Goal: Communication & Community: Answer question/provide support

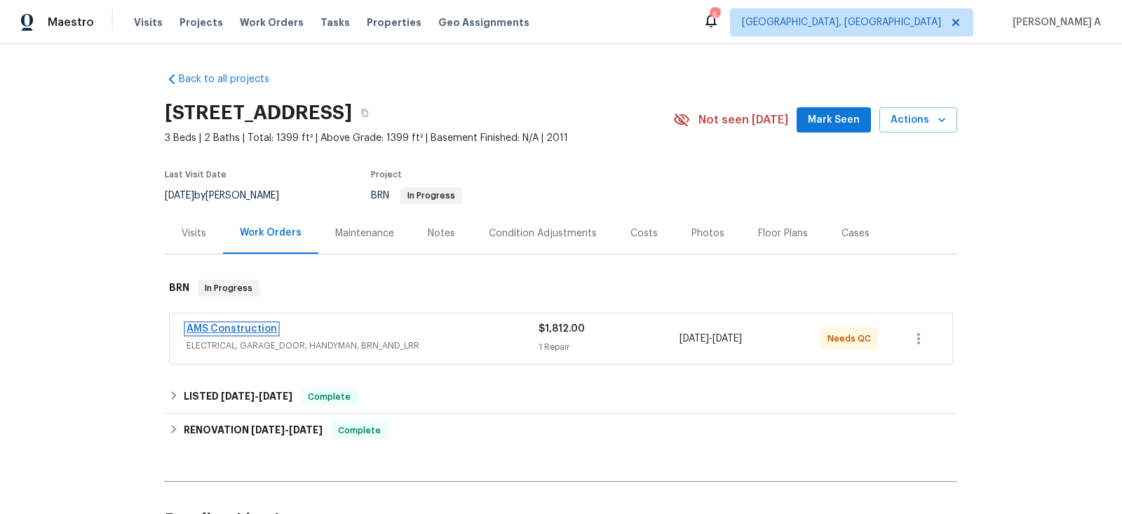
click at [250, 324] on link "AMS Construction" at bounding box center [232, 329] width 90 height 10
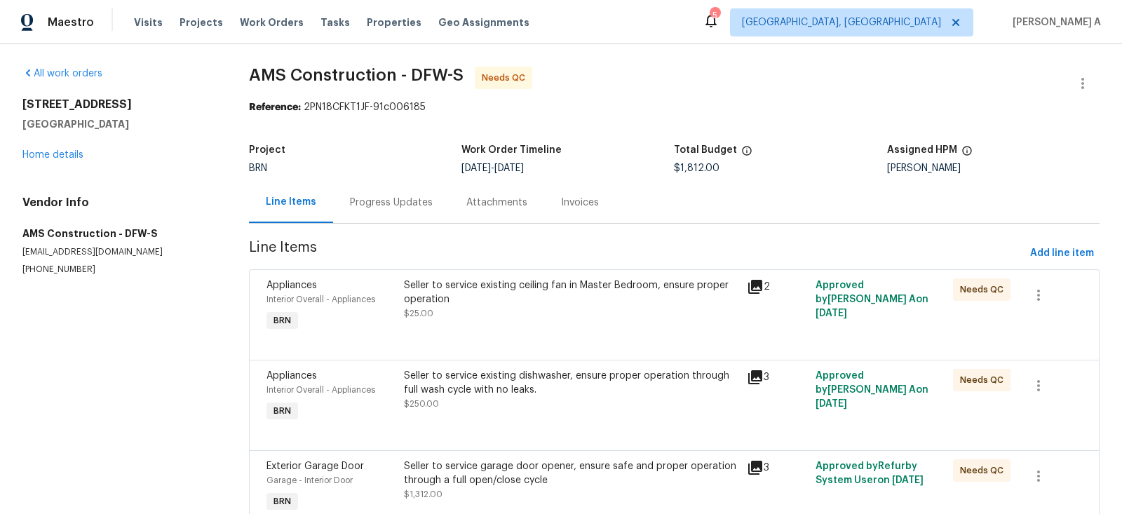
click at [373, 195] on div "Progress Updates" at bounding box center [391, 202] width 116 height 41
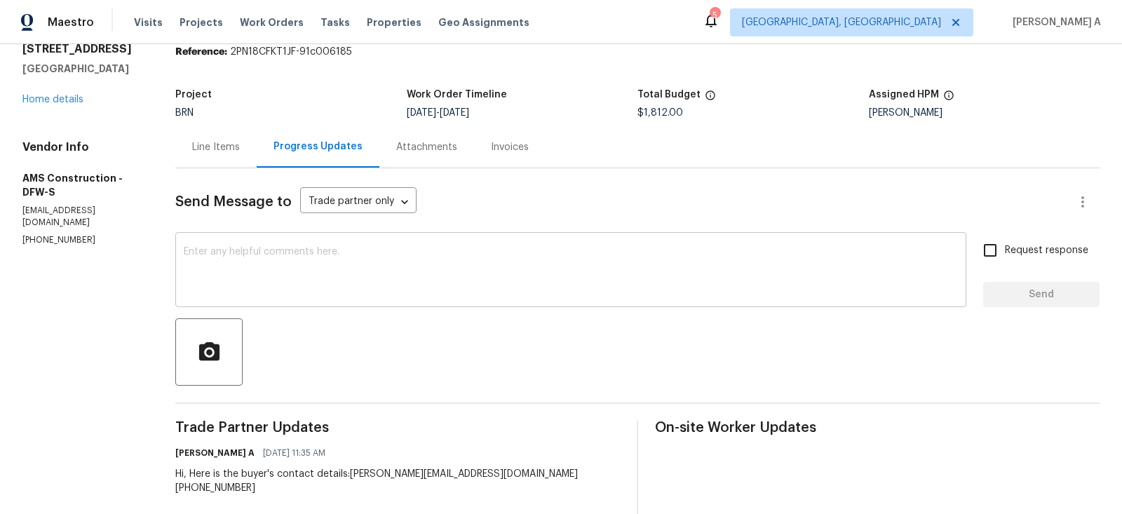
scroll to position [62, 0]
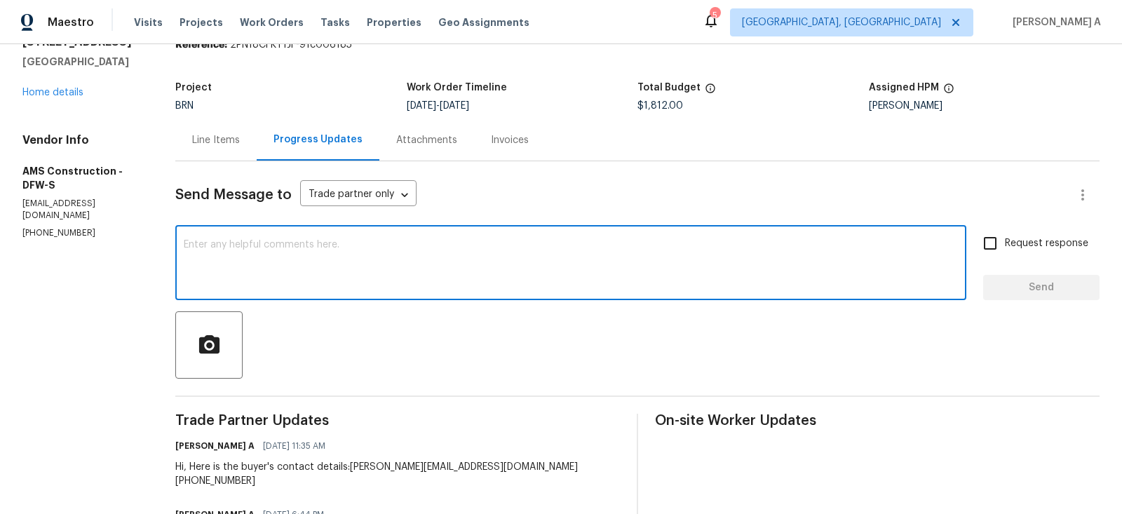
click at [349, 260] on textarea at bounding box center [571, 264] width 774 height 49
type textarea "Hi, Were you able to connect with the buyer? Thanks"
click at [996, 253] on input "Request response" at bounding box center [990, 243] width 29 height 29
checkbox input "true"
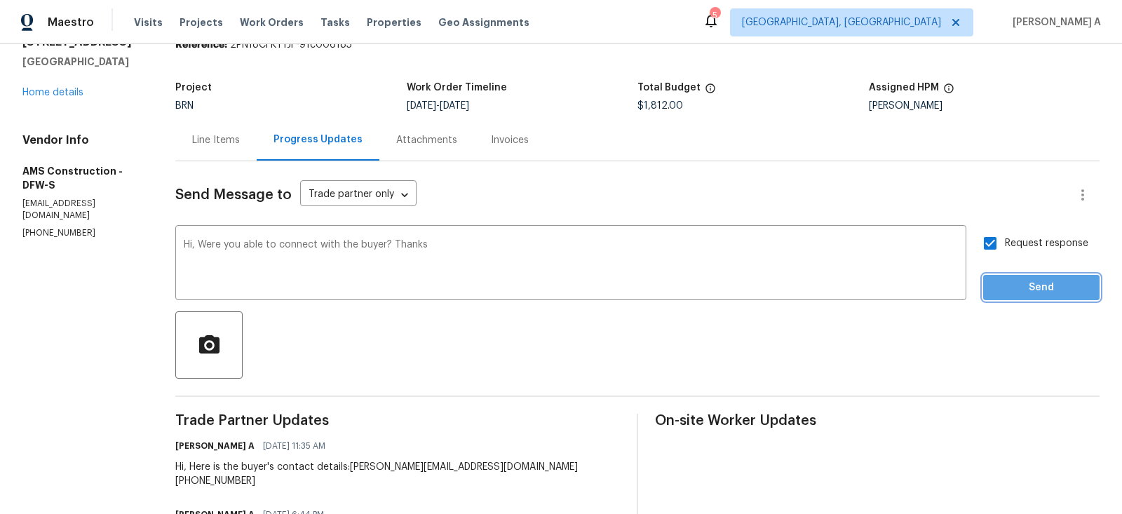
click at [1037, 289] on span "Send" at bounding box center [1042, 288] width 94 height 18
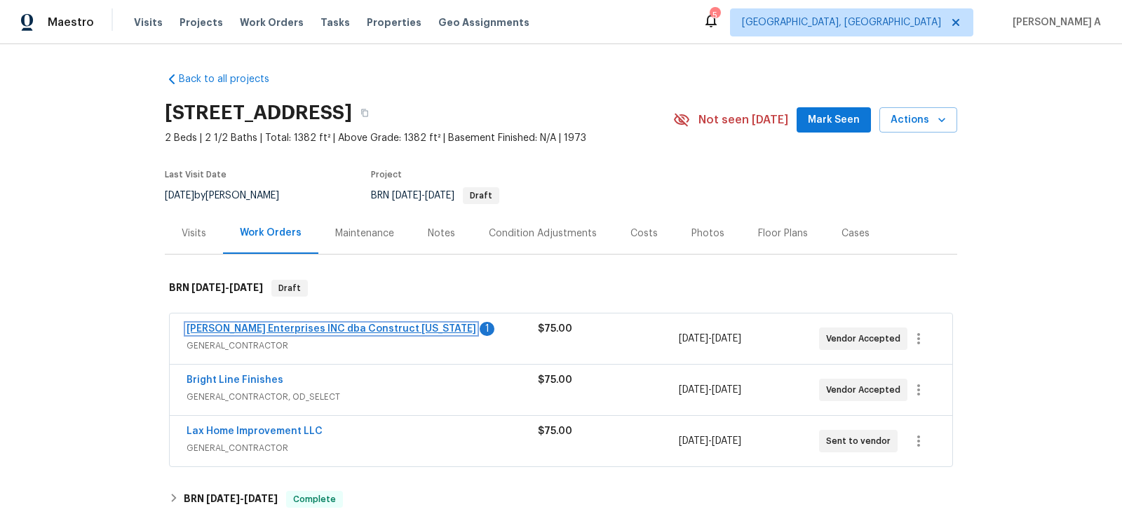
click at [313, 330] on link "Strick Enterprises INC dba Construct Ohio" at bounding box center [332, 329] width 290 height 10
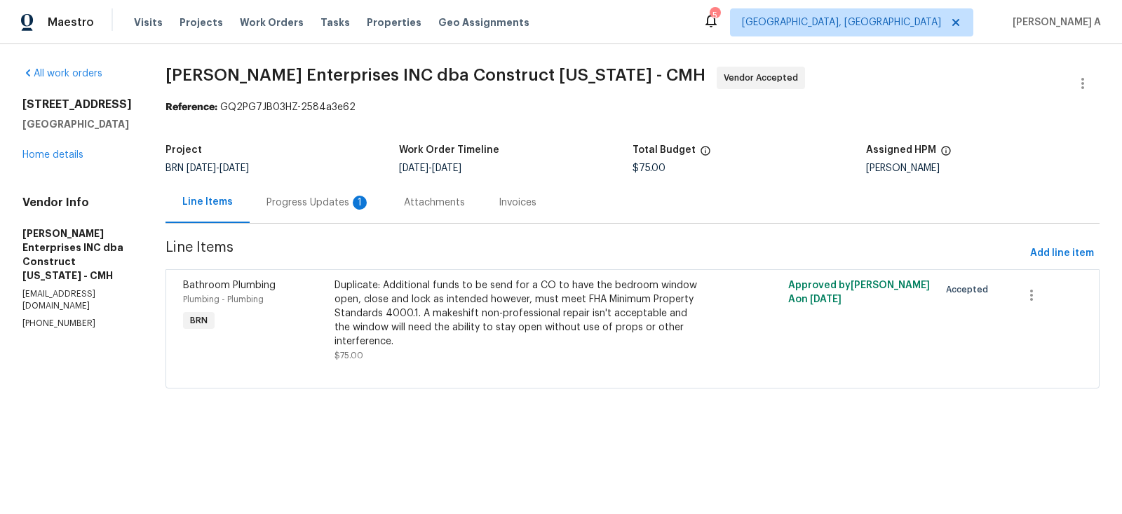
click at [335, 198] on div "Progress Updates 1" at bounding box center [319, 203] width 104 height 14
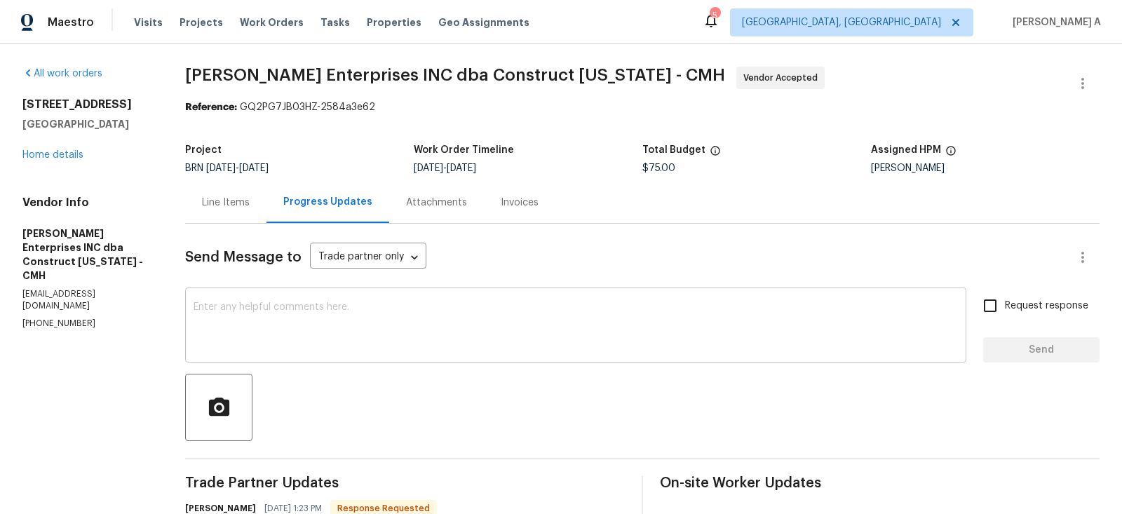
click at [379, 335] on textarea at bounding box center [576, 326] width 765 height 49
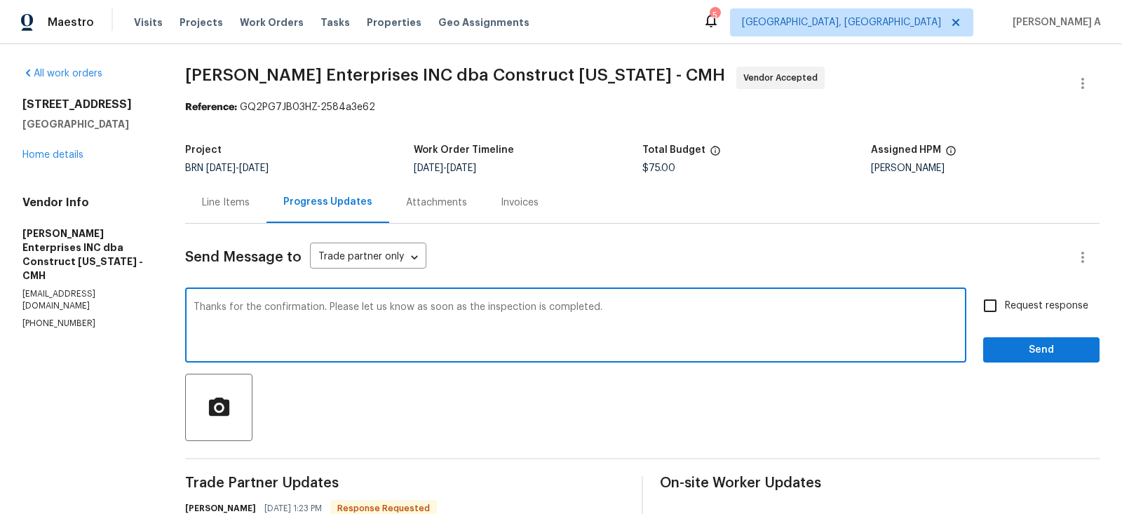
type textarea "Thanks for the confirmation. Please let us know as soon as the inspection is co…"
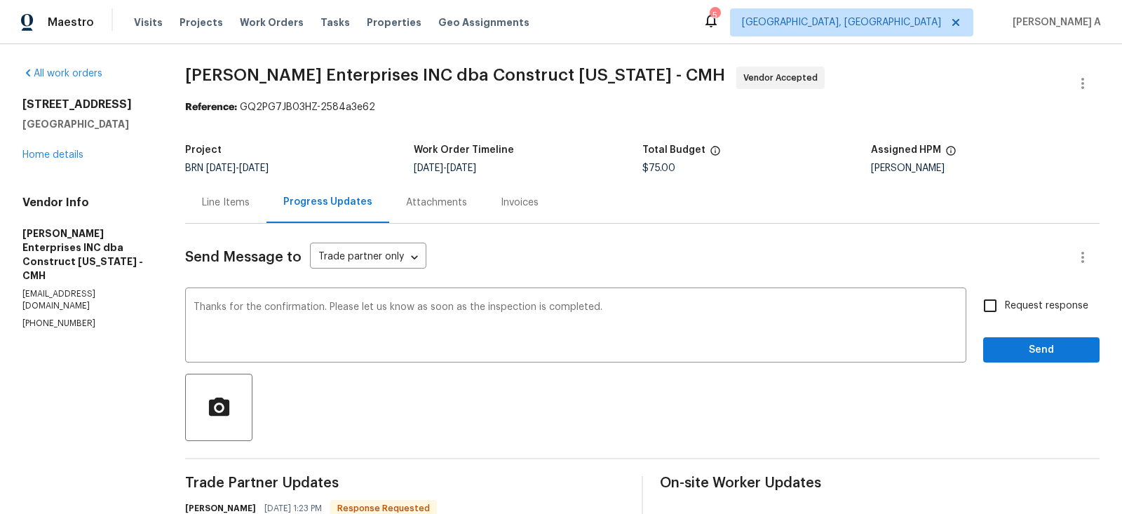
click at [1011, 306] on span "Request response" at bounding box center [1046, 306] width 83 height 15
click at [1005, 306] on input "Request response" at bounding box center [990, 305] width 29 height 29
checkbox input "true"
click at [1046, 349] on span "Send" at bounding box center [1042, 351] width 94 height 18
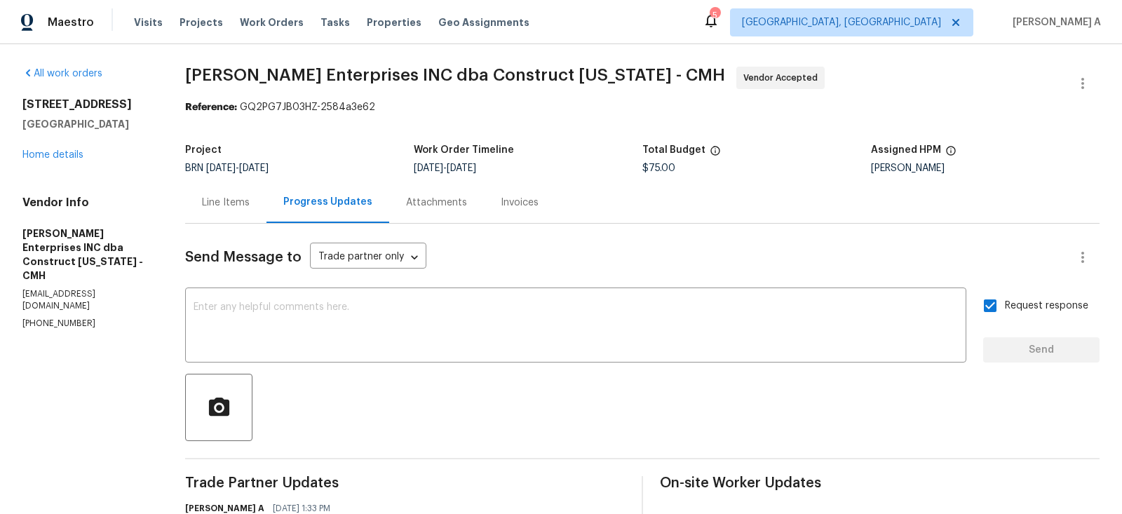
click at [235, 199] on div "Line Items" at bounding box center [226, 203] width 48 height 14
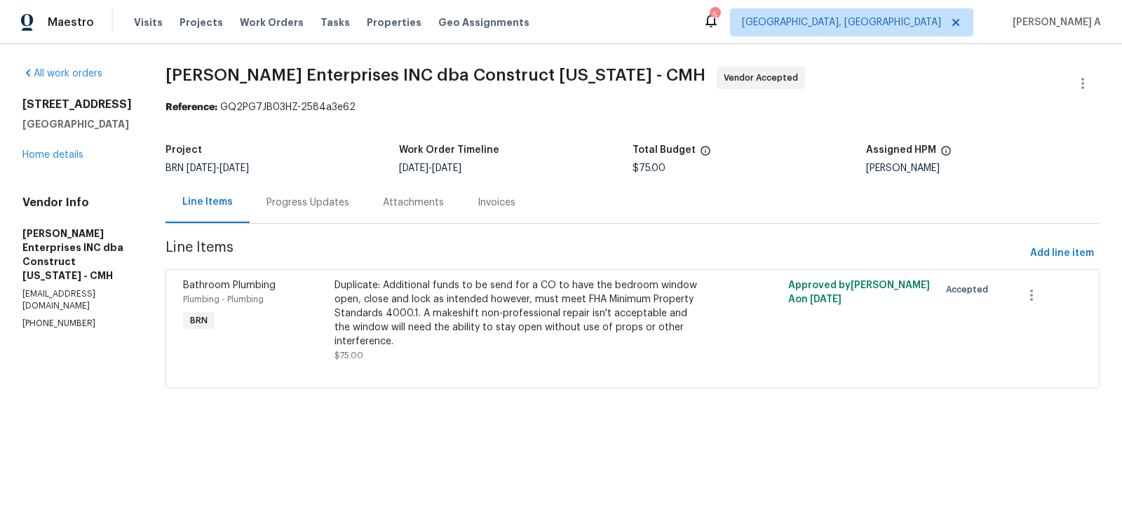
click at [324, 191] on div "Progress Updates" at bounding box center [308, 202] width 116 height 41
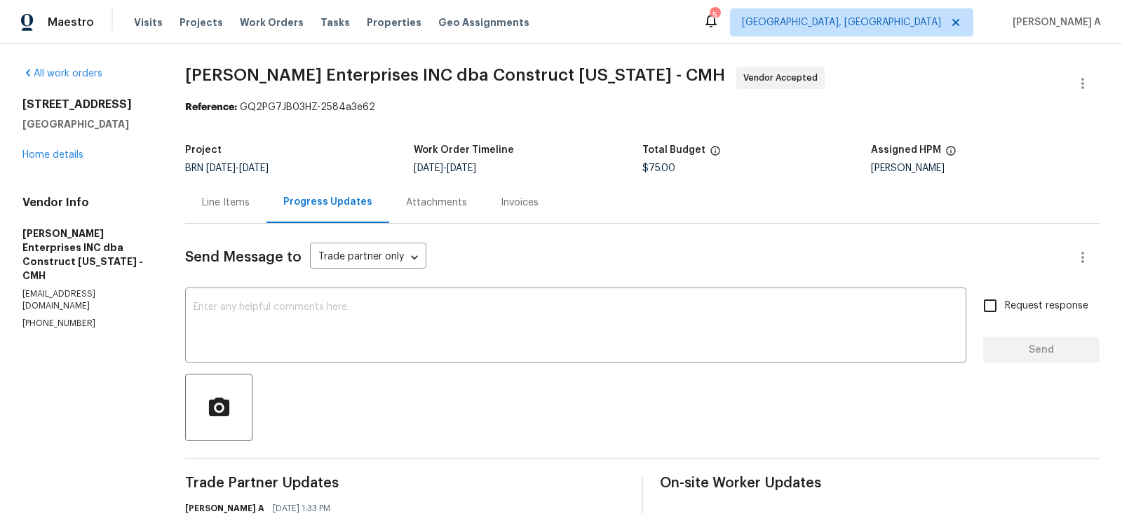
click at [240, 209] on div "Line Items" at bounding box center [225, 202] width 81 height 41
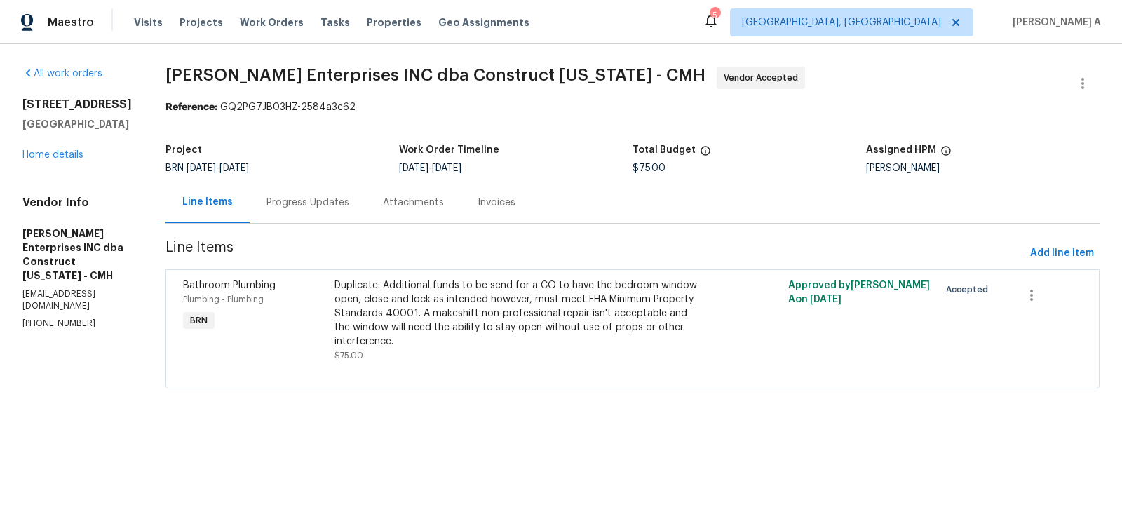
click at [320, 201] on div "Progress Updates" at bounding box center [308, 203] width 83 height 14
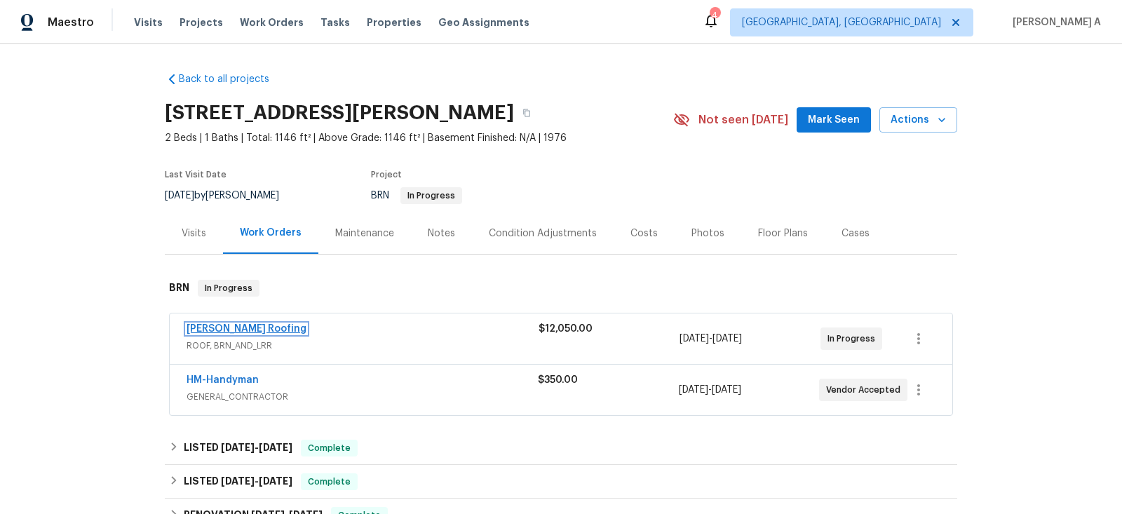
click at [233, 328] on link "Stout Roofing" at bounding box center [247, 329] width 120 height 10
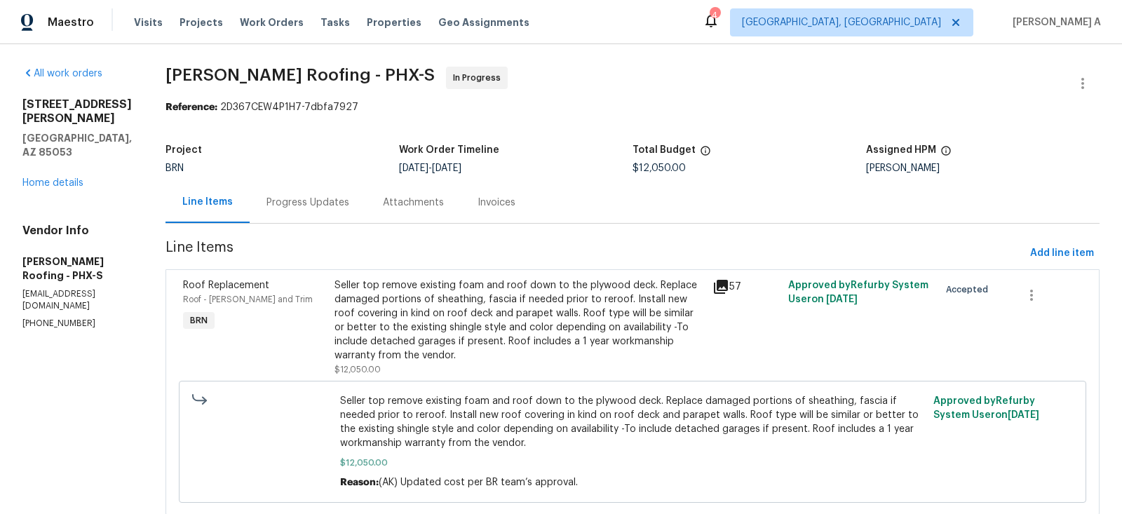
click at [60, 318] on p "(480) 270-2686" at bounding box center [76, 324] width 109 height 12
copy p "(480) 270-2686"
click at [184, 80] on span "Stout Roofing - PHX-S" at bounding box center [300, 75] width 269 height 17
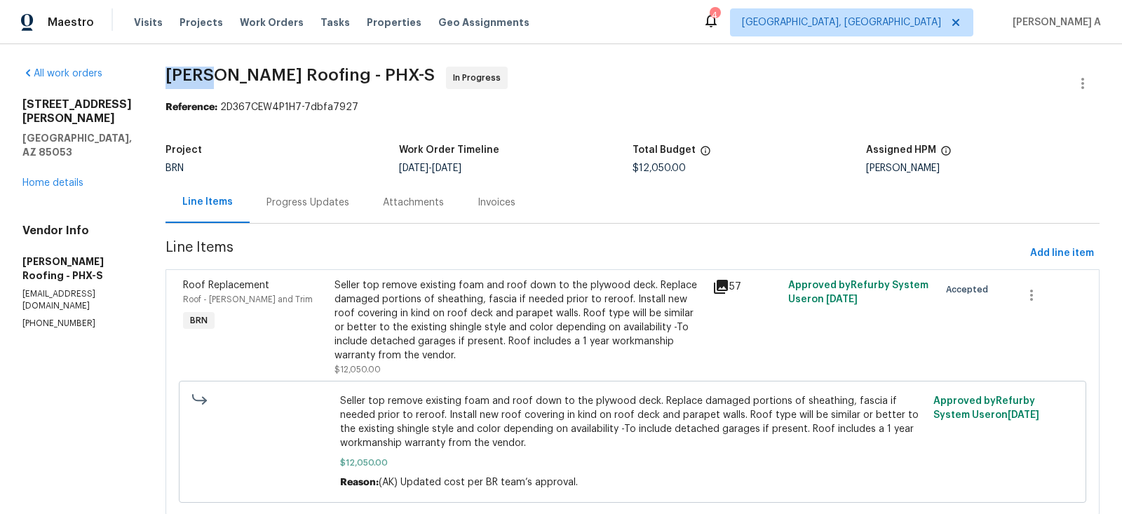
click at [184, 80] on span "Stout Roofing - PHX-S" at bounding box center [300, 75] width 269 height 17
copy span "Stout"
click at [37, 318] on p "(480) 270-2686" at bounding box center [76, 324] width 109 height 12
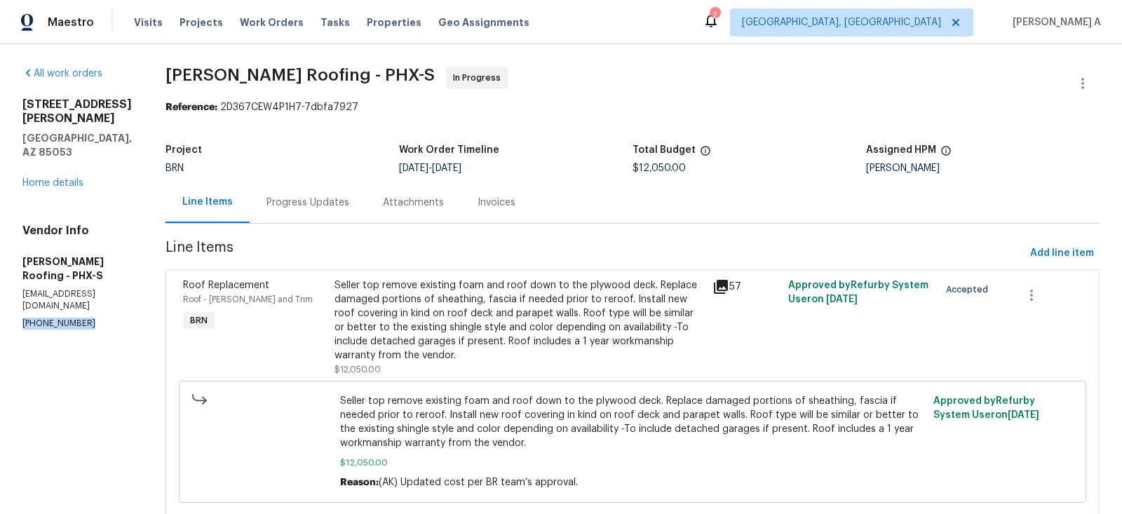
copy p "(480) 270-2686"
click at [166, 80] on span "Stout Roofing - PHX-S" at bounding box center [300, 75] width 269 height 17
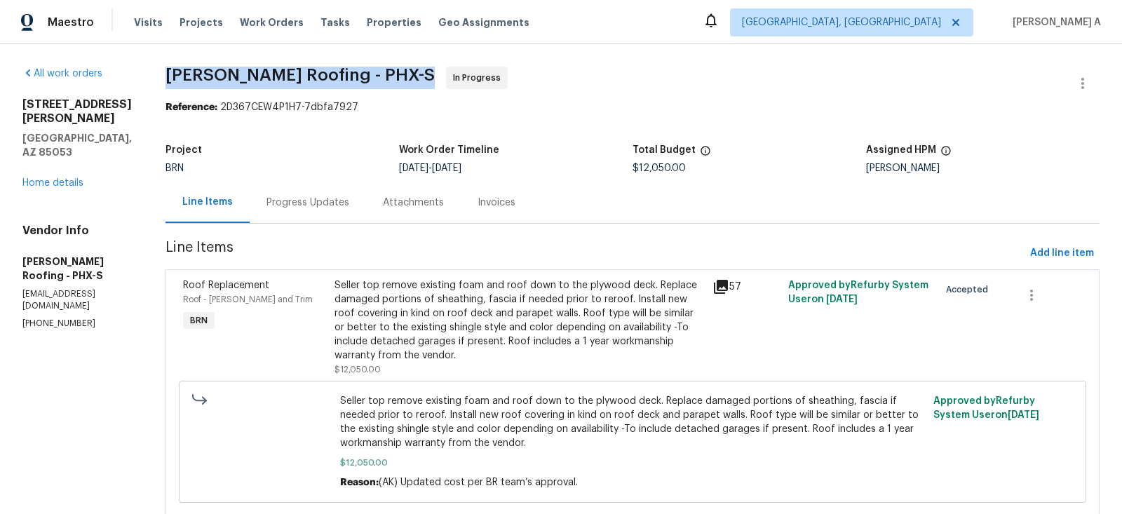
drag, startPoint x: 164, startPoint y: 75, endPoint x: 276, endPoint y: 74, distance: 111.5
click at [276, 74] on div "All work orders 3007 W Redfield Rd Phoenix, AZ 85053 Home details Vendor Info S…" at bounding box center [561, 299] width 1122 height 511
click at [276, 74] on span "Stout Roofing - PHX-S" at bounding box center [300, 75] width 269 height 17
drag, startPoint x: 276, startPoint y: 74, endPoint x: 173, endPoint y: 72, distance: 103.1
click at [173, 72] on span "Stout Roofing - PHX-S" at bounding box center [300, 75] width 269 height 17
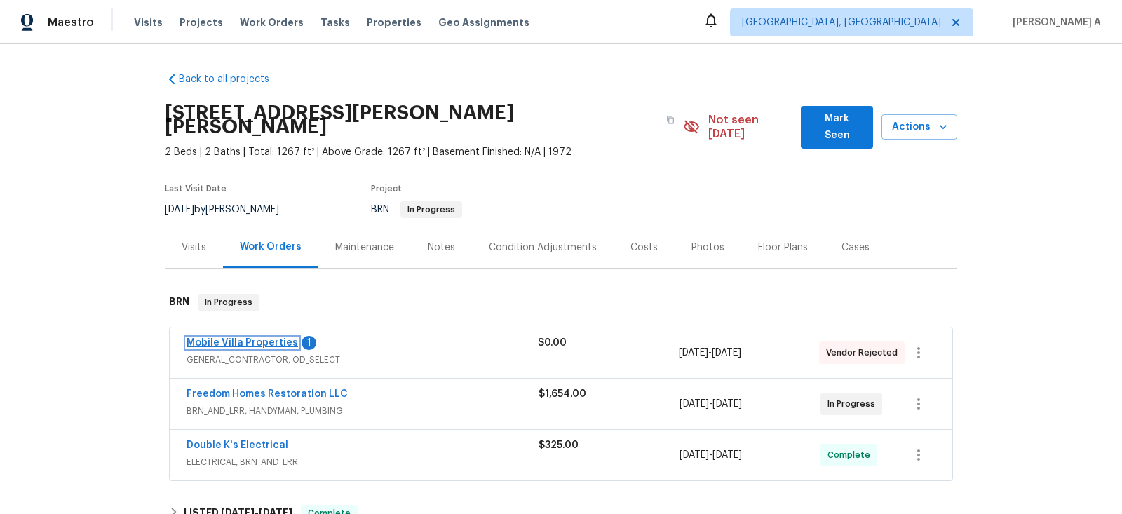
click at [264, 338] on link "Mobile Villa Properties" at bounding box center [243, 343] width 112 height 10
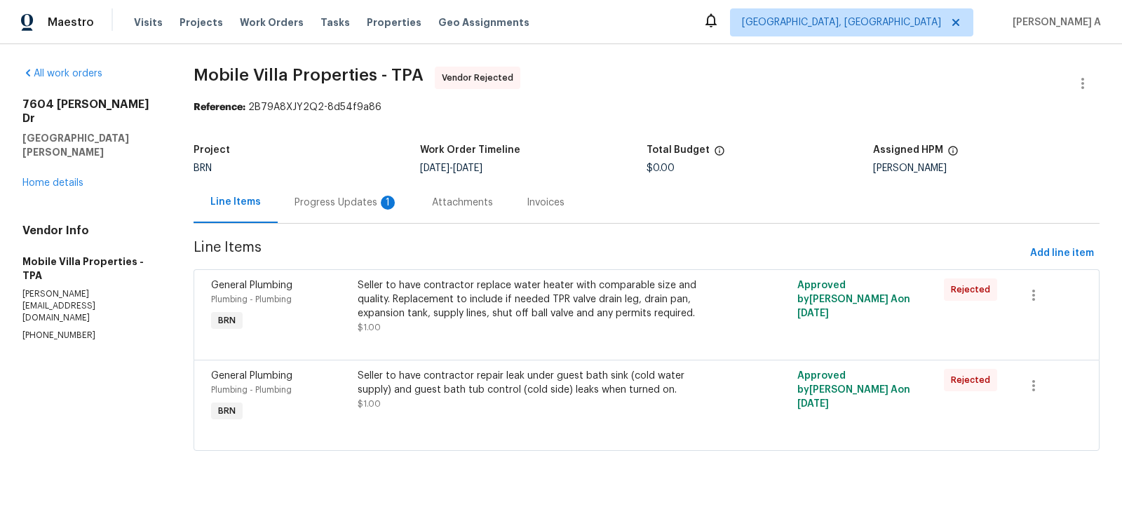
click at [371, 207] on div "Progress Updates 1" at bounding box center [347, 203] width 104 height 14
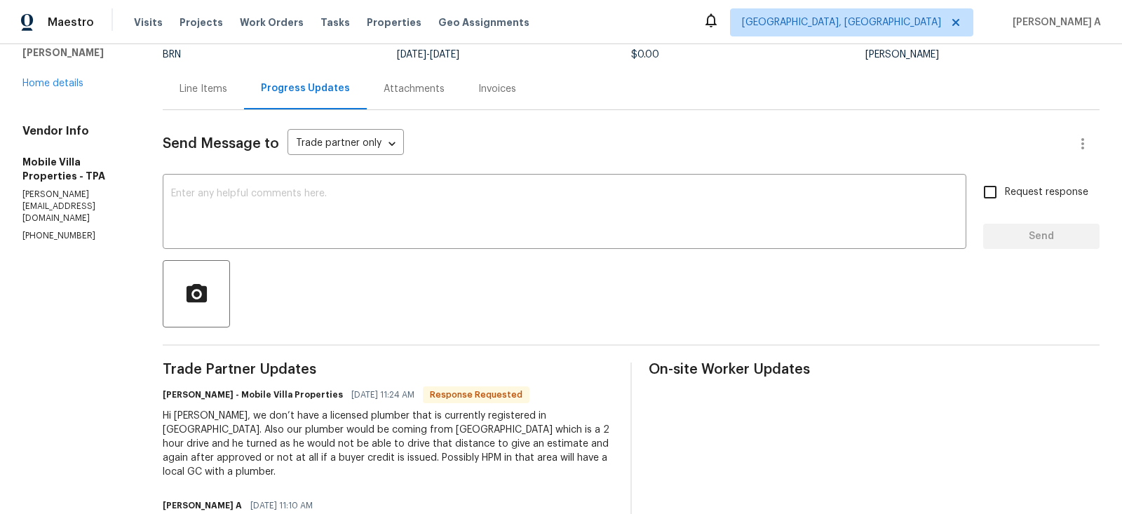
scroll to position [76, 0]
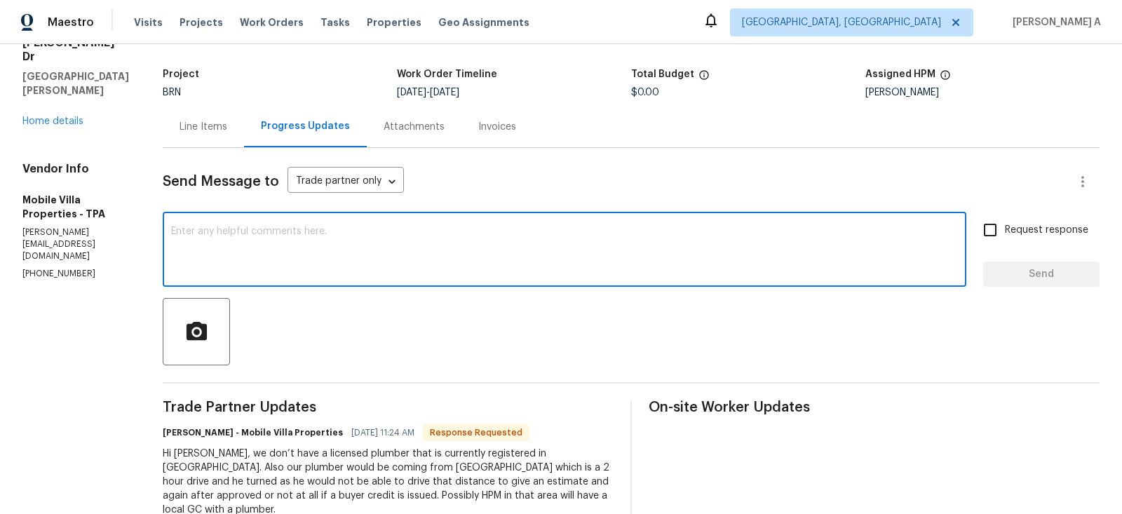
click at [270, 257] on textarea at bounding box center [564, 251] width 787 height 49
type textarea "T"
type textarea "G"
type textarea "Thanks for letting me know. I'll reassign it."
click at [994, 209] on div "Send Message to Trade partner only Trade partner only ​ Thanks for letting me k…" at bounding box center [631, 382] width 937 height 469
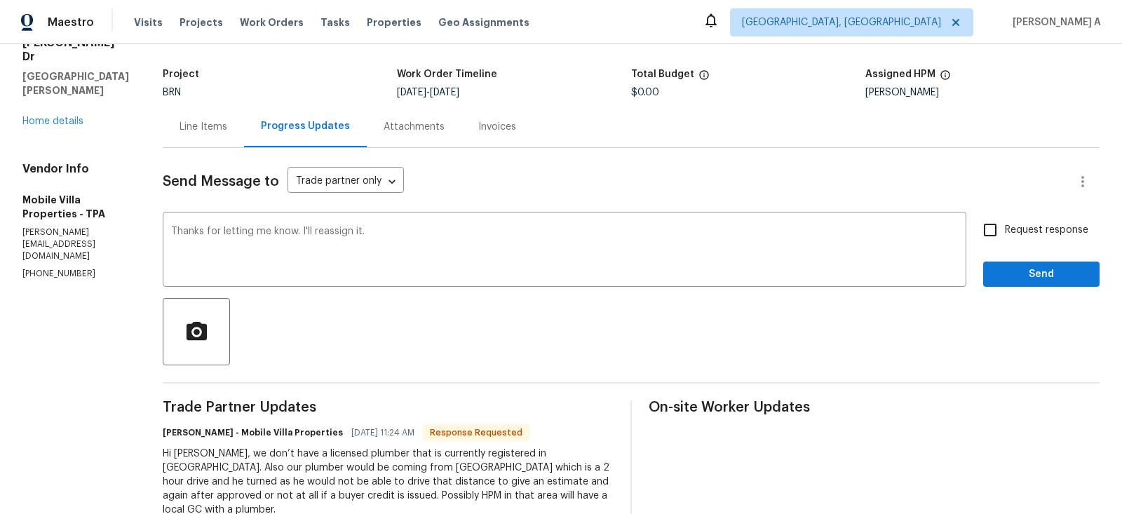
click at [994, 238] on input "Request response" at bounding box center [990, 229] width 29 height 29
checkbox input "true"
click at [1021, 269] on span "Send" at bounding box center [1042, 275] width 94 height 18
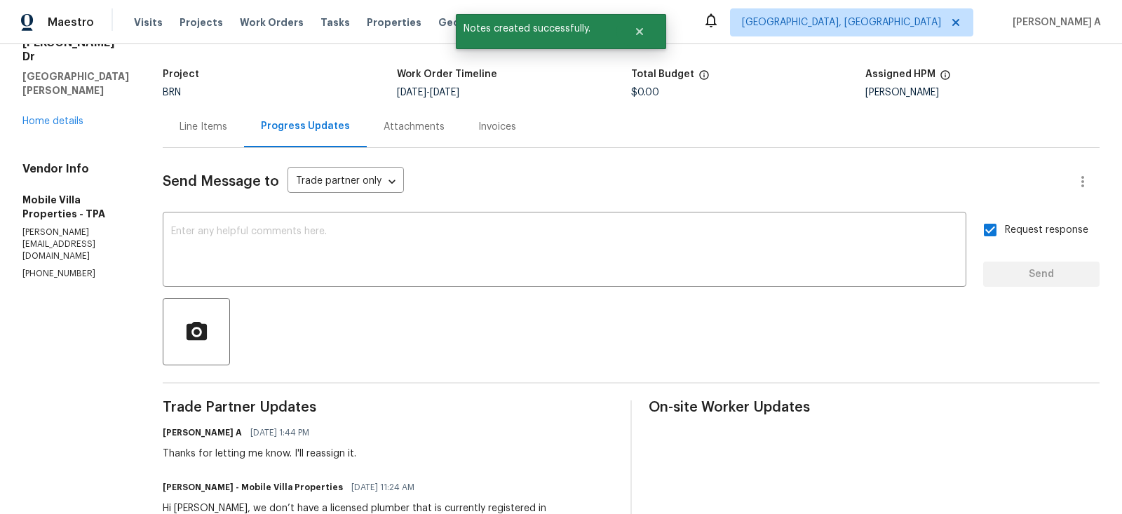
scroll to position [0, 0]
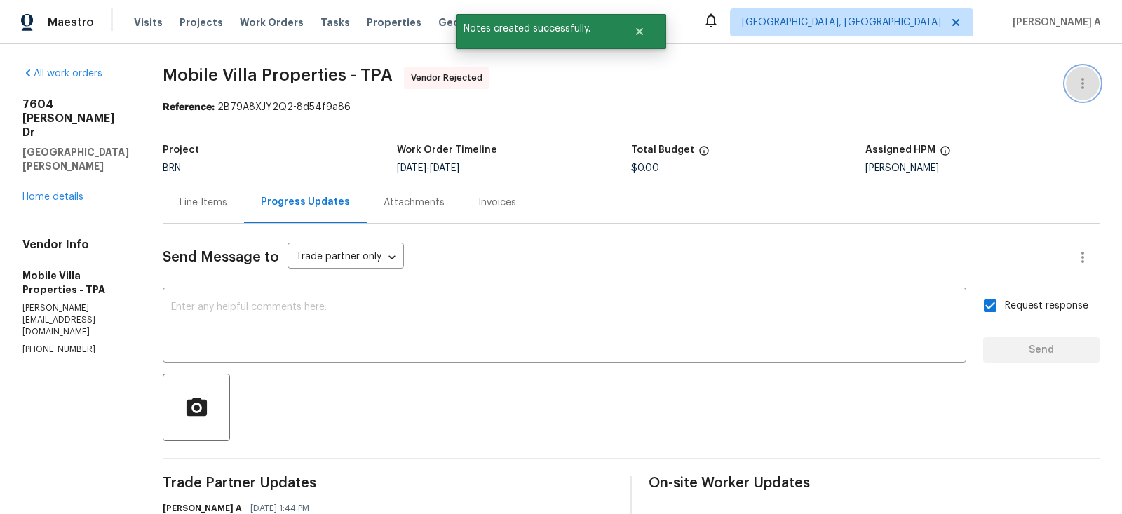
click at [1079, 79] on icon "button" at bounding box center [1083, 83] width 17 height 17
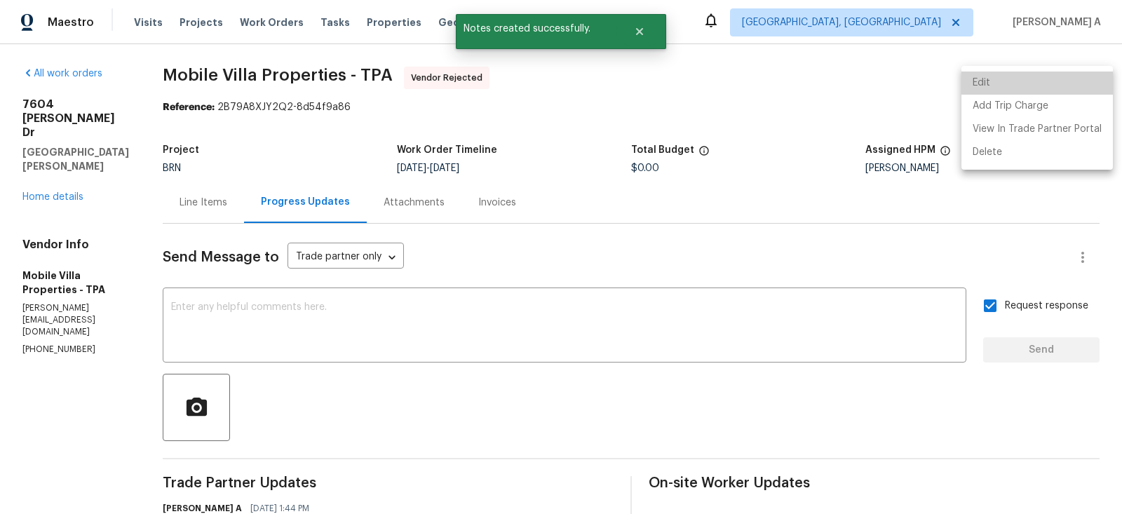
click at [1063, 81] on li "Edit" at bounding box center [1038, 83] width 152 height 23
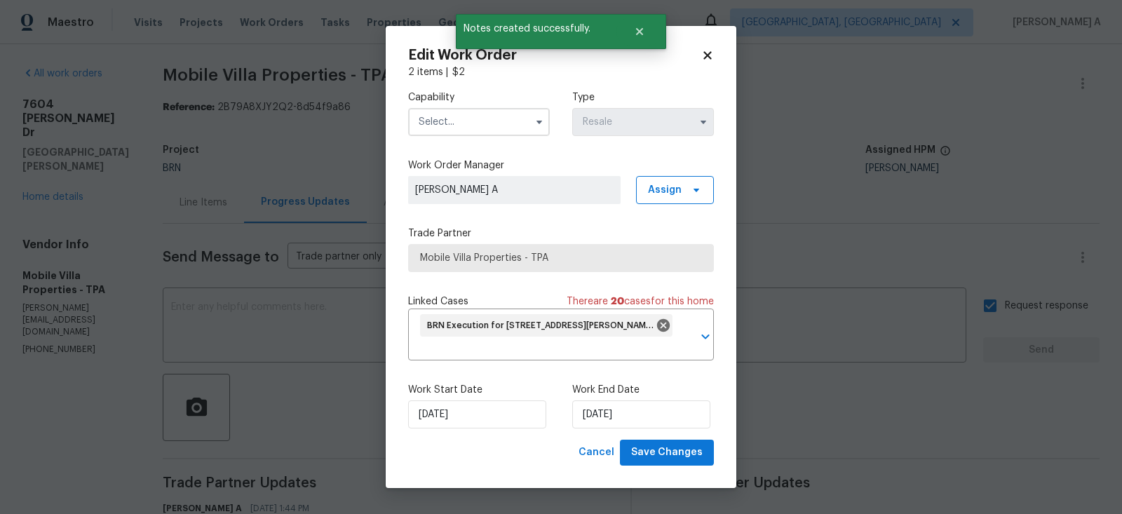
click at [488, 108] on input "text" at bounding box center [479, 122] width 142 height 28
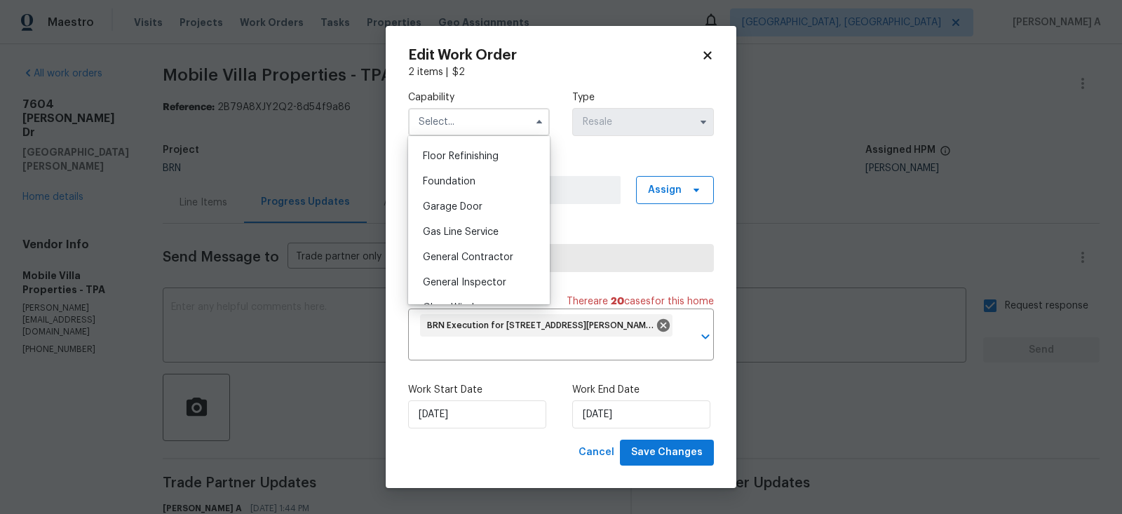
scroll to position [572, 0]
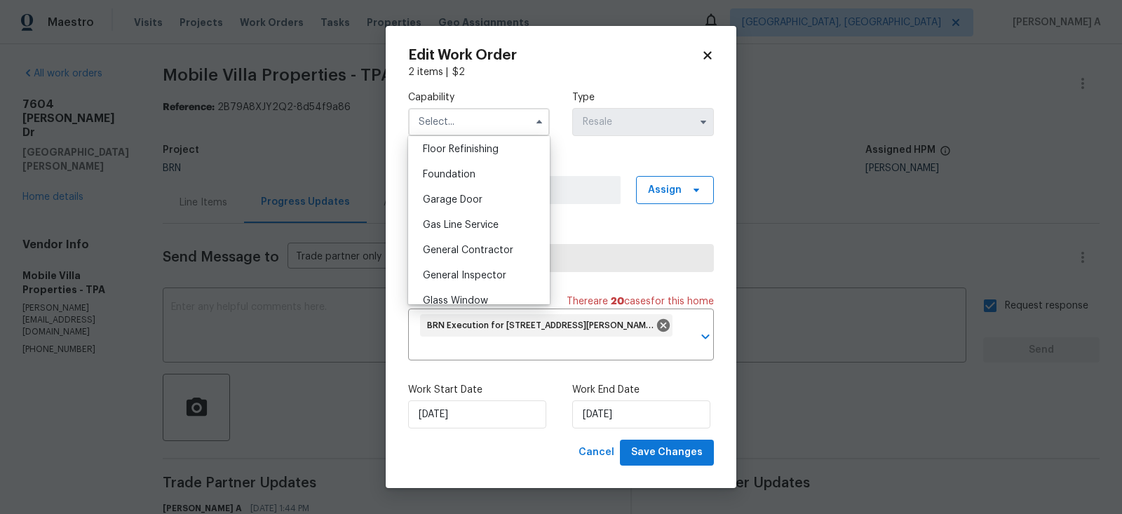
click at [274, 344] on body "Maestro Visits Projects Work Orders Tasks Properties Geo Assignments Albuquerqu…" at bounding box center [561, 257] width 1122 height 514
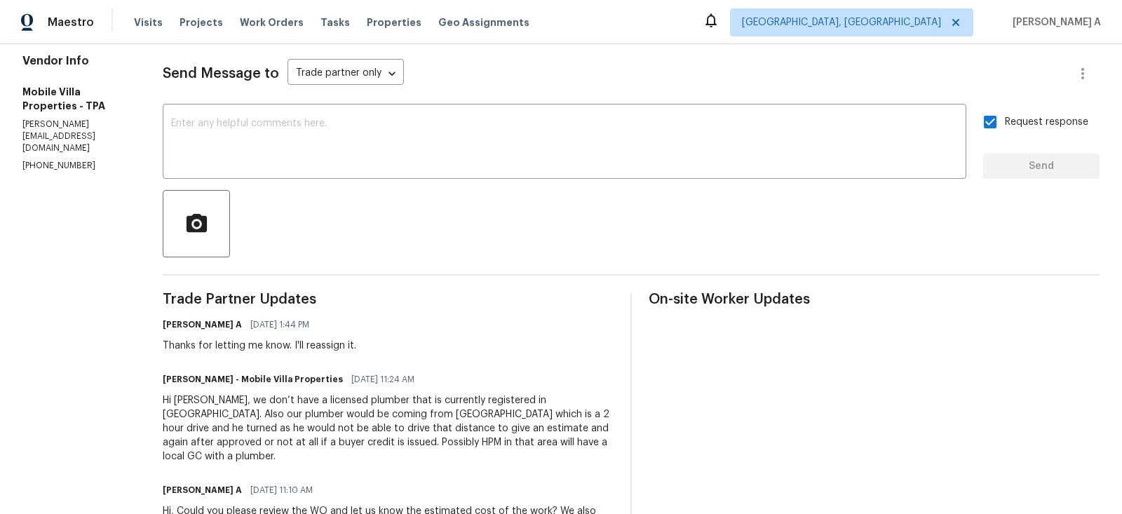
scroll to position [241, 0]
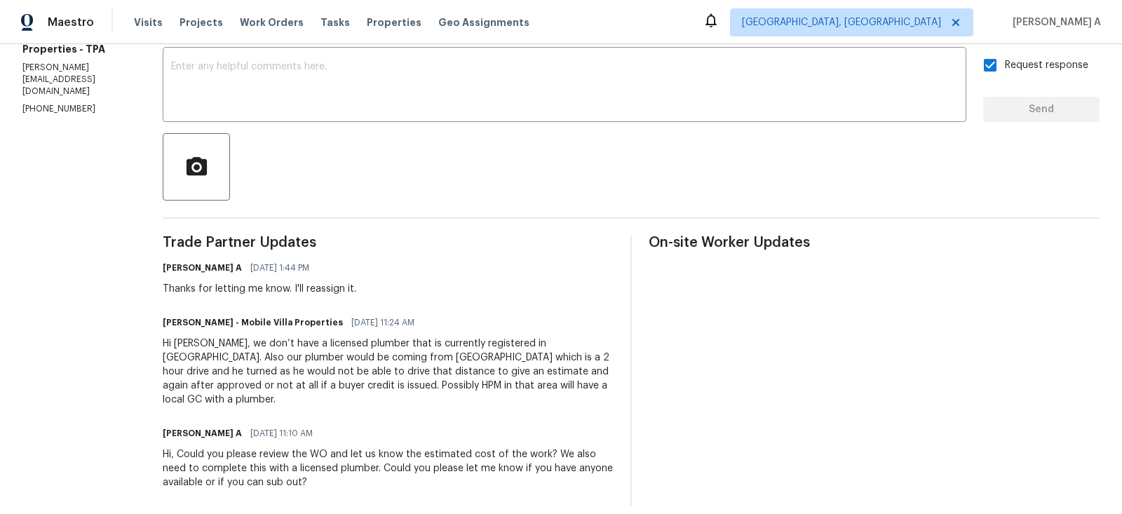
click at [304, 468] on div "Hi, Could you please review the WO and let us know the estimated cost of the wo…" at bounding box center [388, 468] width 451 height 42
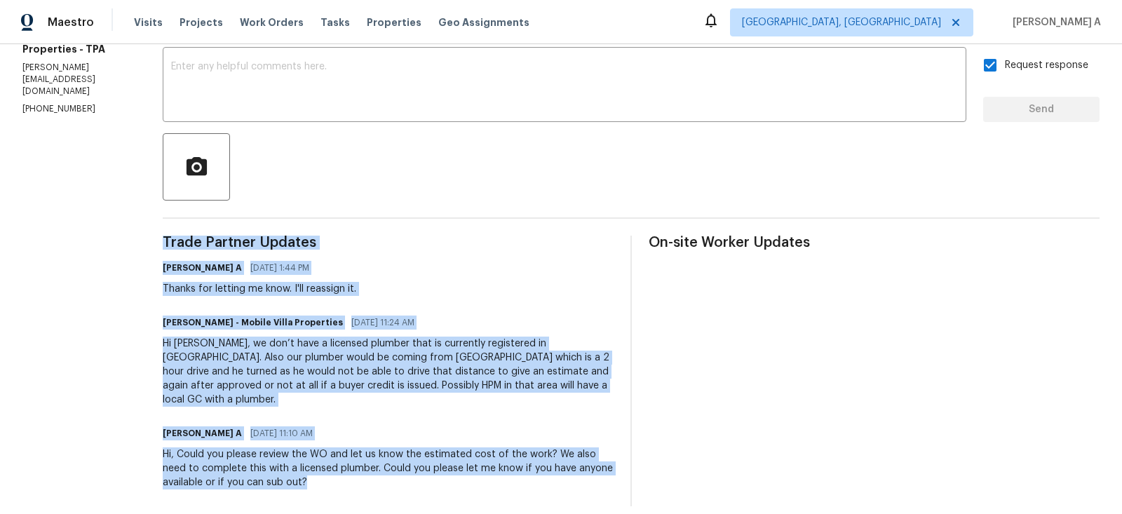
click at [304, 468] on div "Hi, Could you please review the WO and let us know the estimated cost of the wo…" at bounding box center [388, 468] width 451 height 42
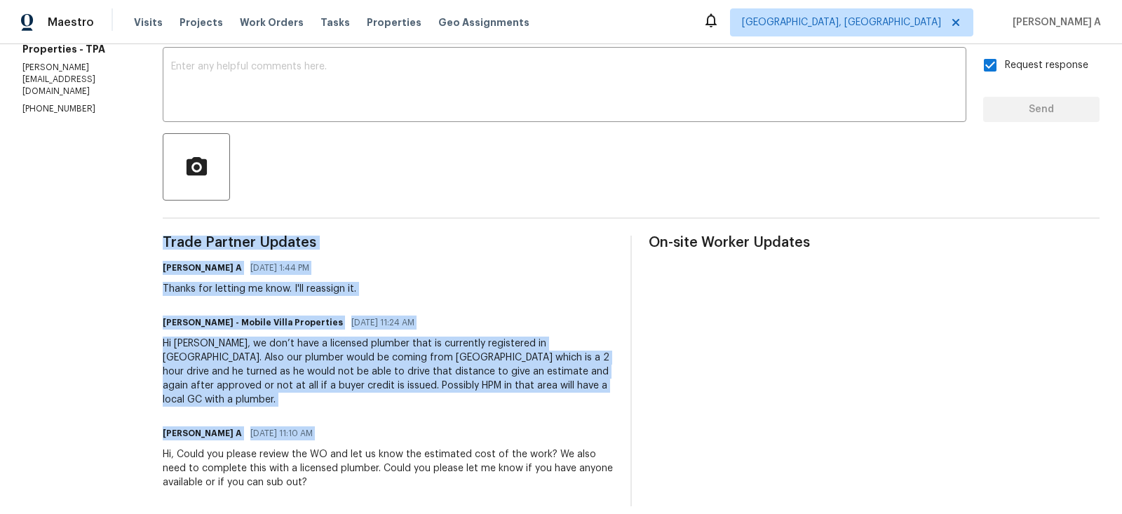
click at [304, 468] on div "Hi, Could you please review the WO and let us know the estimated cost of the wo…" at bounding box center [388, 468] width 451 height 42
copy div "Trade Partner Updates Akshay Ajaya Kumar A 08/20/2025 1:44 PM Thanks for lettin…"
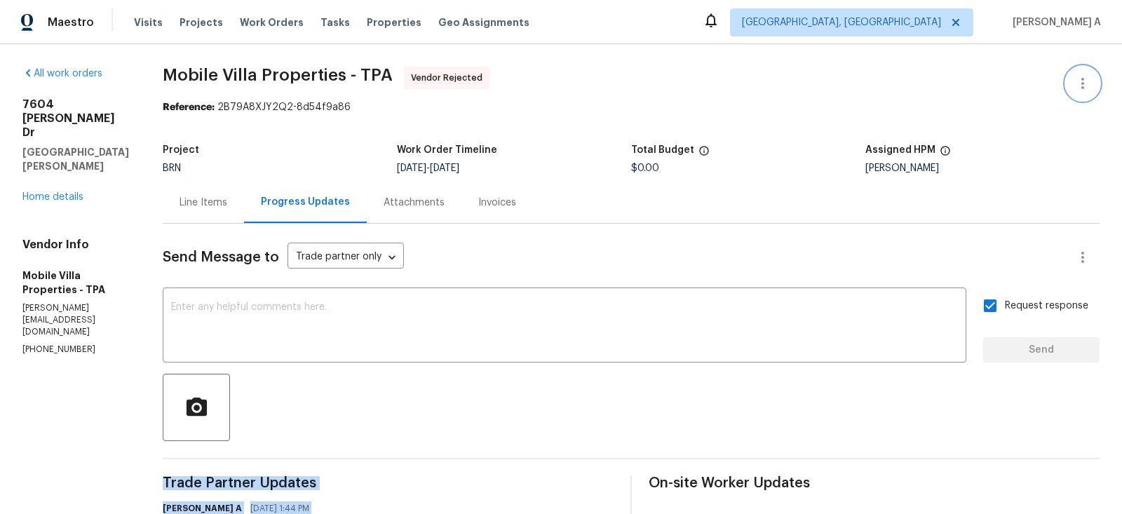
click at [1073, 82] on button "button" at bounding box center [1083, 84] width 34 height 34
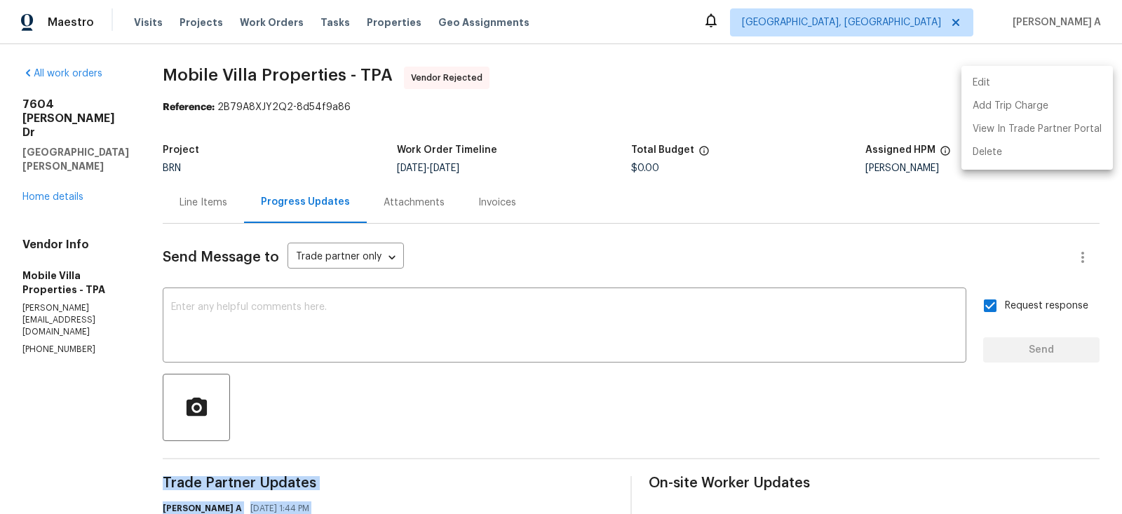
click at [1034, 81] on li "Edit" at bounding box center [1038, 83] width 152 height 23
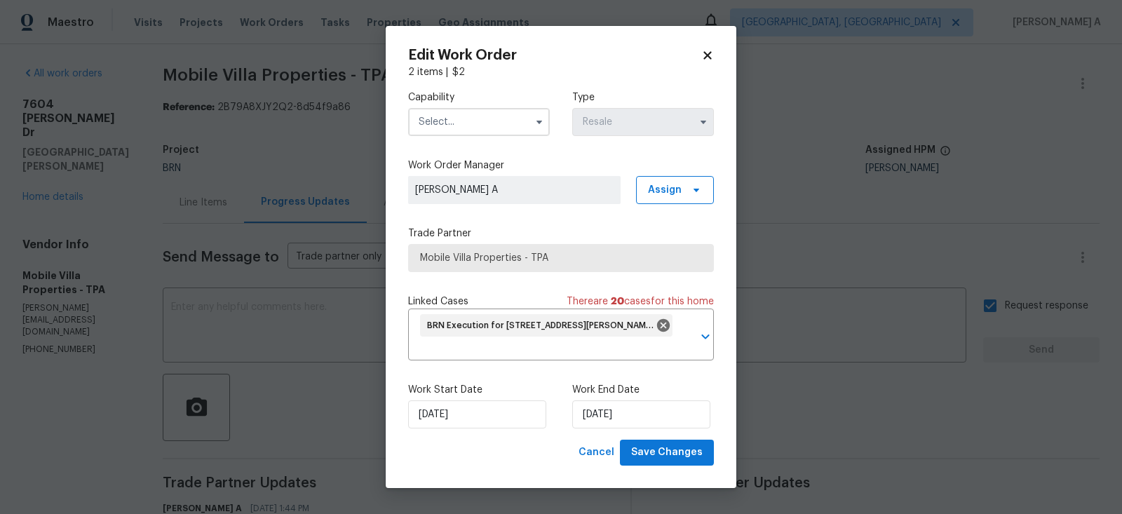
click at [480, 108] on input "text" at bounding box center [479, 122] width 142 height 28
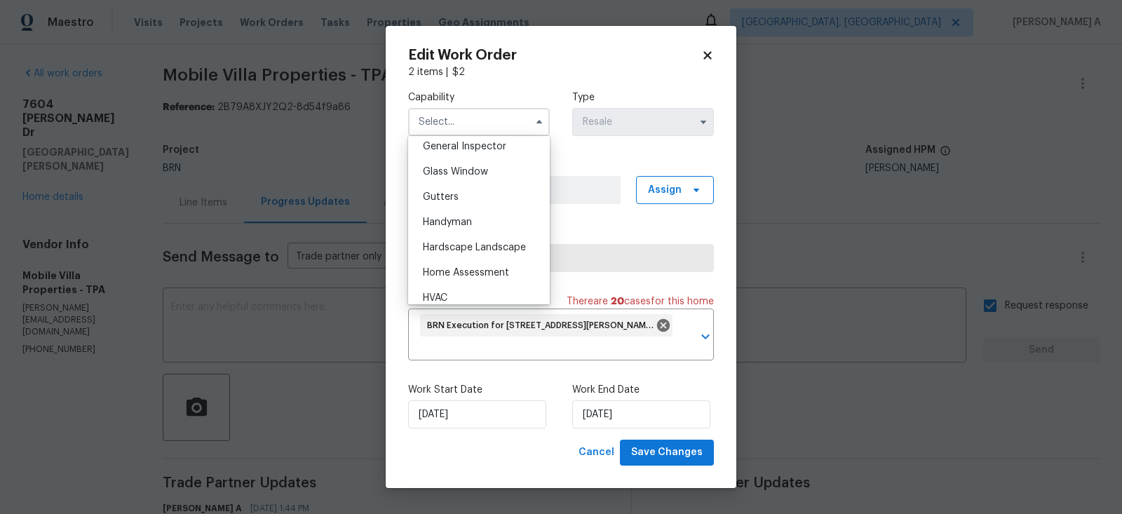
scroll to position [741, 0]
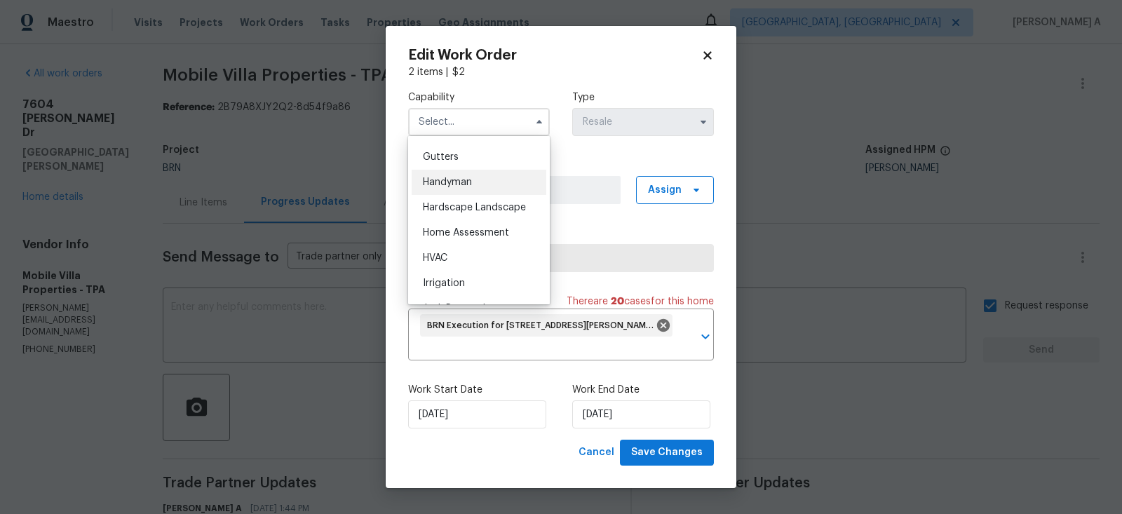
click at [469, 181] on span "Handyman" at bounding box center [447, 182] width 49 height 10
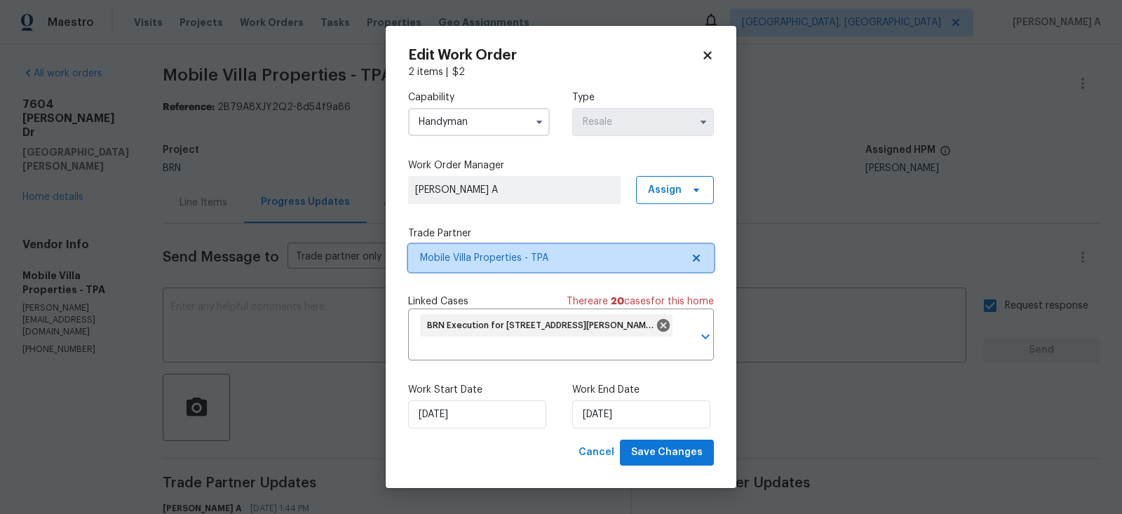
click at [687, 250] on span "Mobile Villa Properties - TPA" at bounding box center [561, 258] width 306 height 28
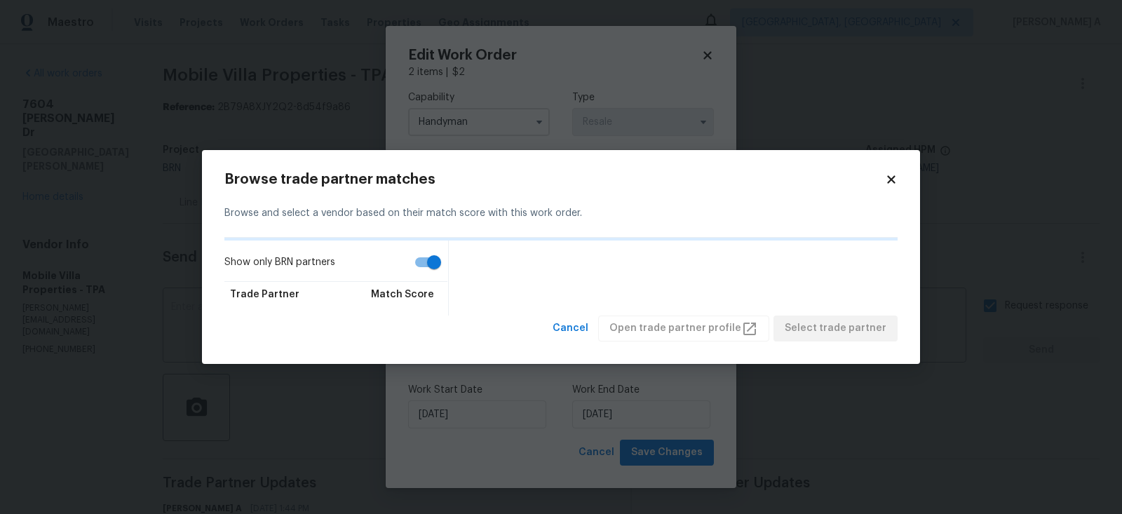
click at [603, 250] on div "Show only BRN partners Trade Partner Match Score" at bounding box center [560, 278] width 673 height 75
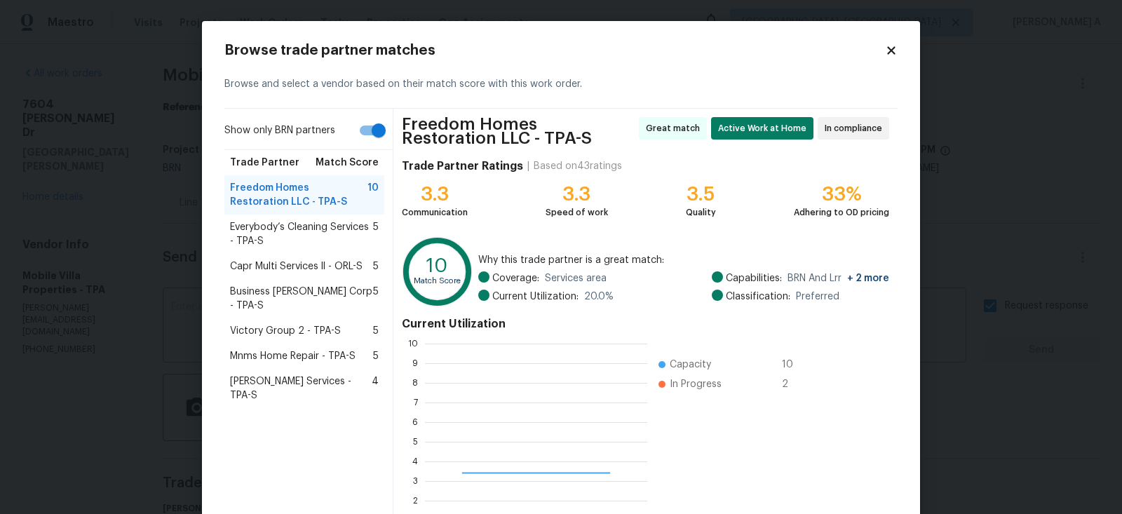
scroll to position [196, 222]
click at [301, 375] on span "Gabler Services - TPA-S" at bounding box center [301, 389] width 142 height 28
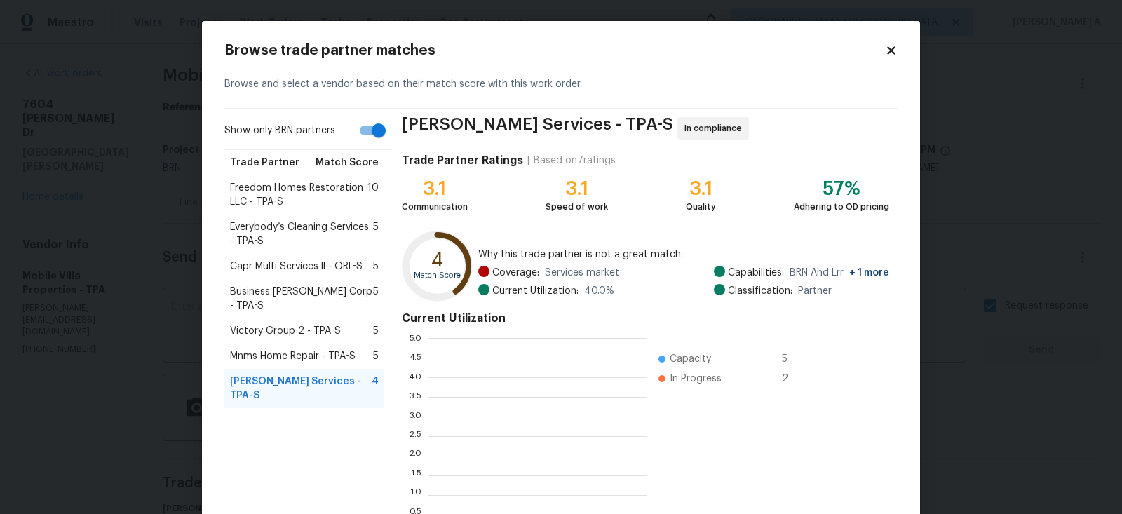
scroll to position [196, 218]
click at [304, 349] on span "Mnms Home Repair - TPA-S" at bounding box center [293, 356] width 126 height 14
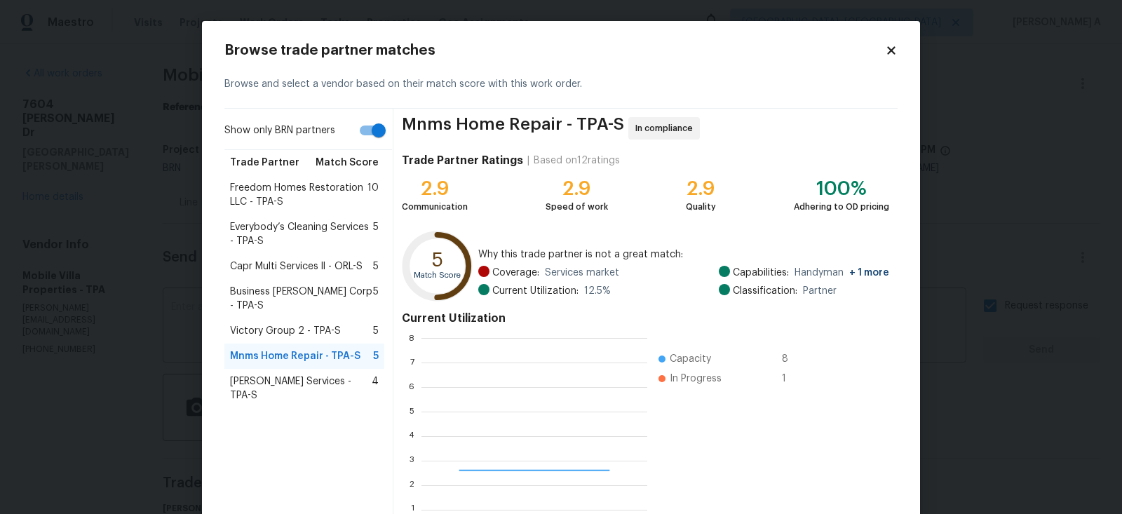
scroll to position [196, 226]
click at [314, 318] on div "Victory Group 2 - TPA-S 5" at bounding box center [304, 330] width 160 height 25
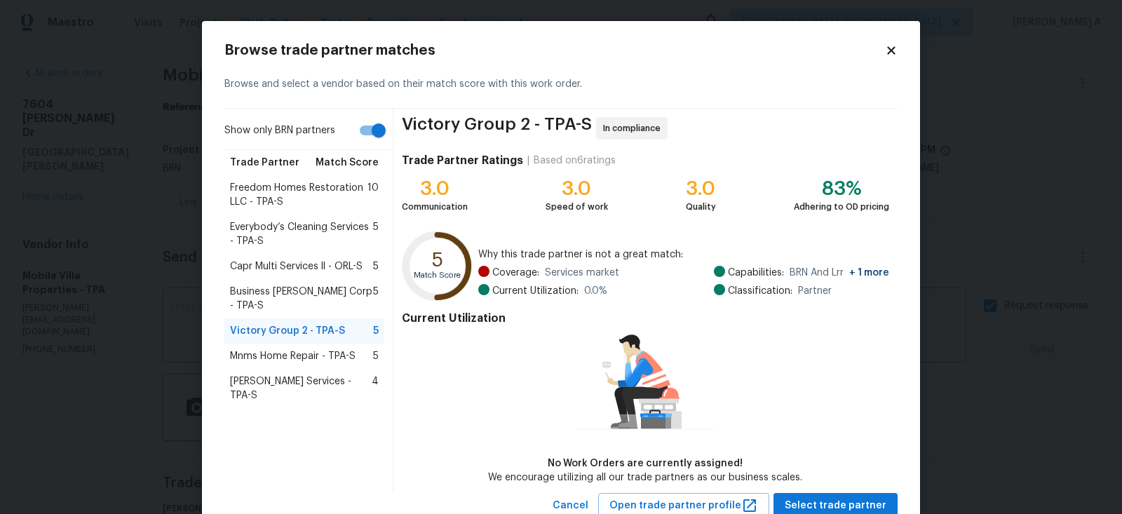
click at [317, 285] on span "Business Morel Corp - TPA-S" at bounding box center [301, 299] width 143 height 28
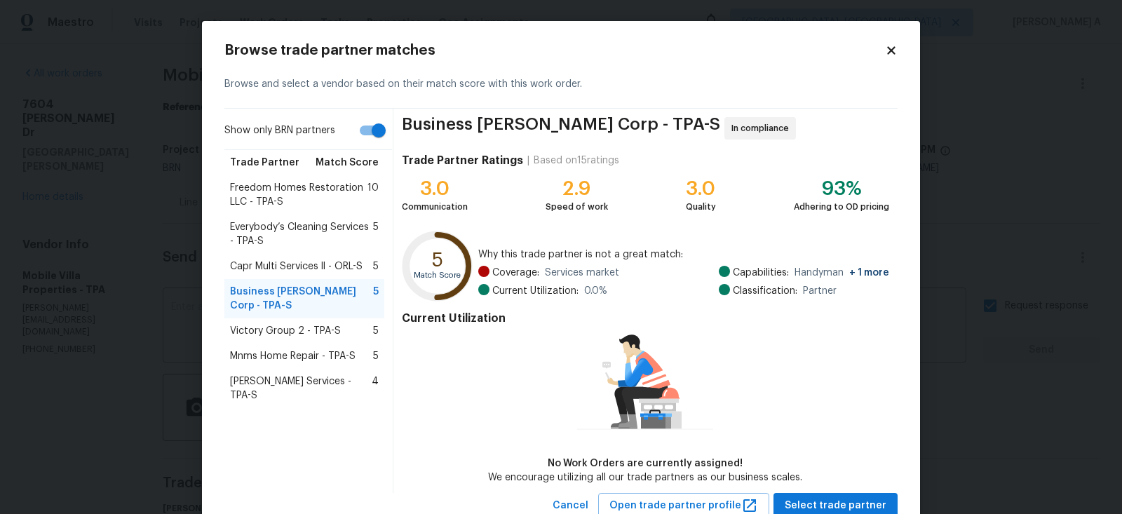
click at [892, 51] on icon at bounding box center [891, 50] width 8 height 8
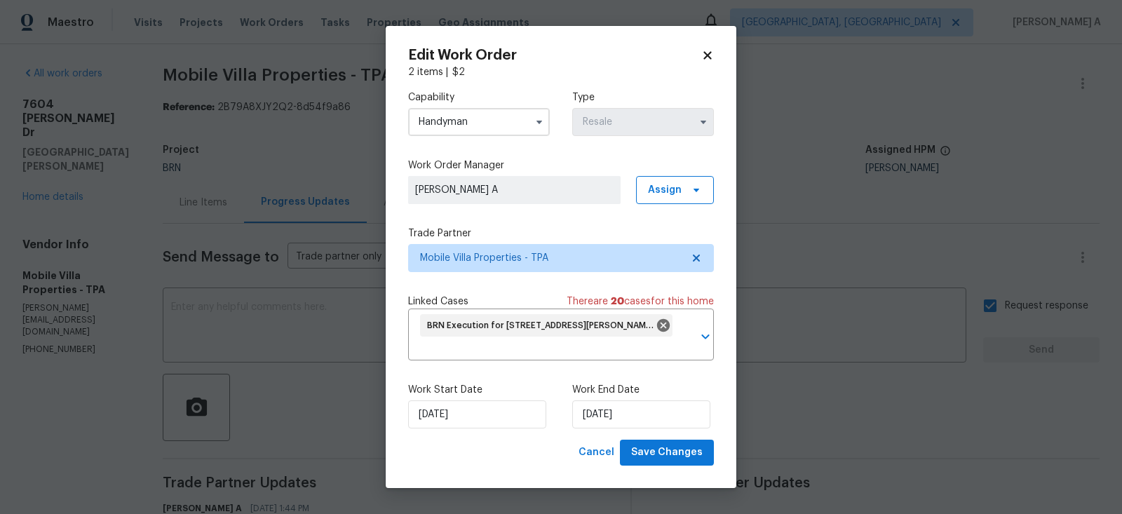
click at [498, 124] on input "Handyman" at bounding box center [479, 122] width 142 height 28
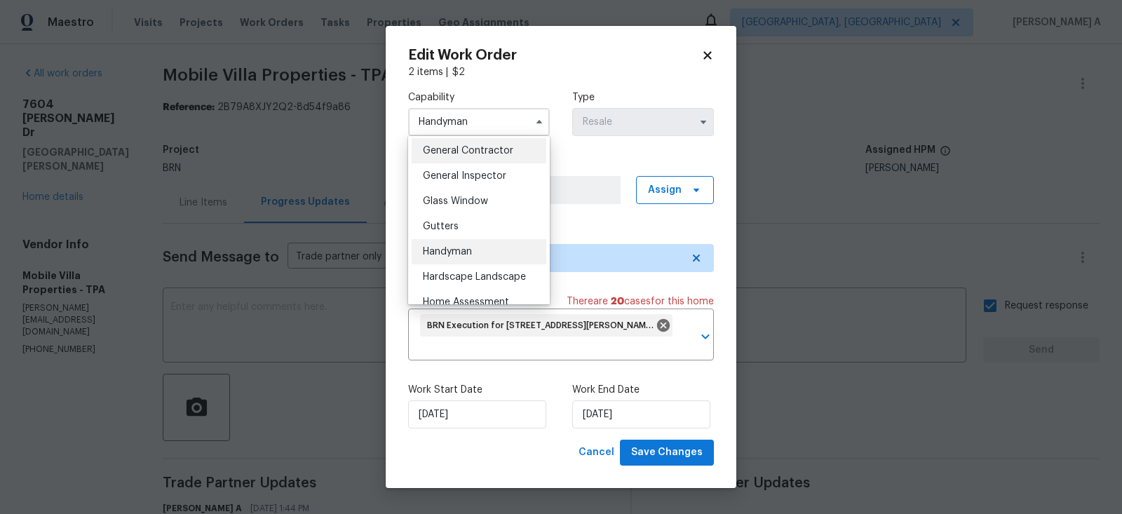
click at [490, 158] on div "General Contractor" at bounding box center [479, 150] width 135 height 25
type input "General Contractor"
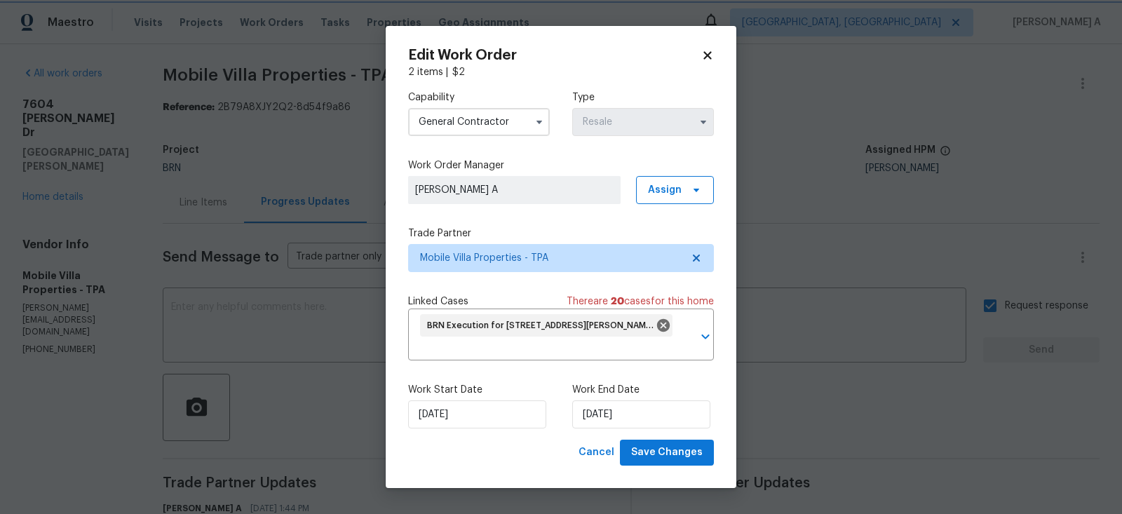
scroll to position [645, 0]
click at [699, 264] on span "Mobile Villa Properties - TPA" at bounding box center [561, 258] width 306 height 28
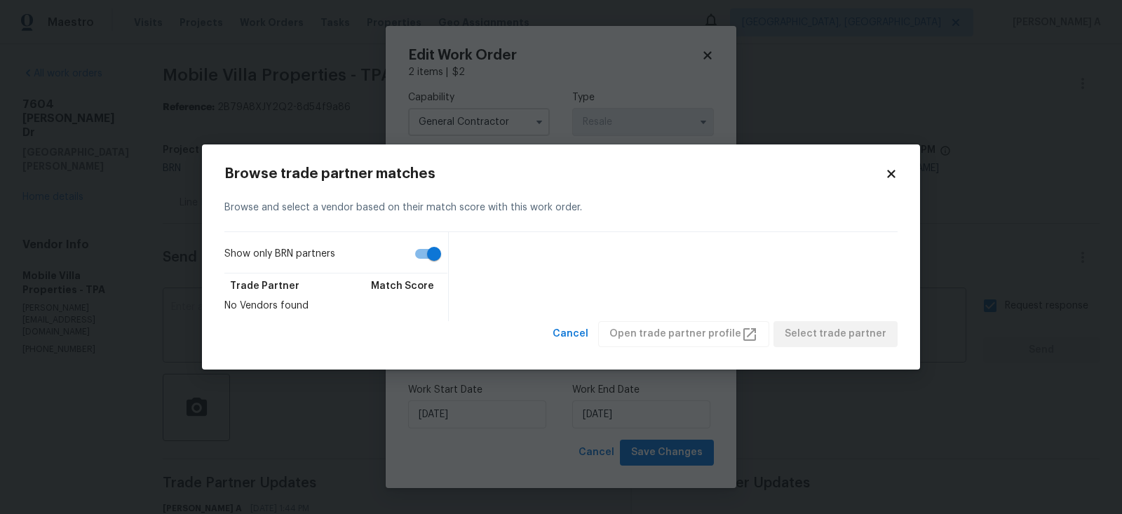
click at [893, 172] on icon at bounding box center [891, 174] width 8 height 8
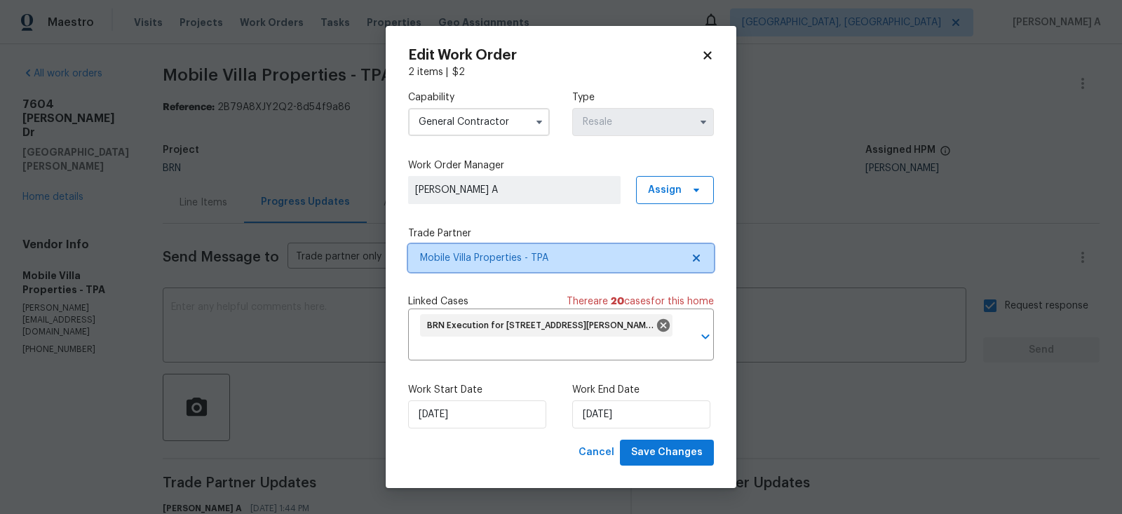
click at [700, 255] on icon at bounding box center [696, 258] width 11 height 11
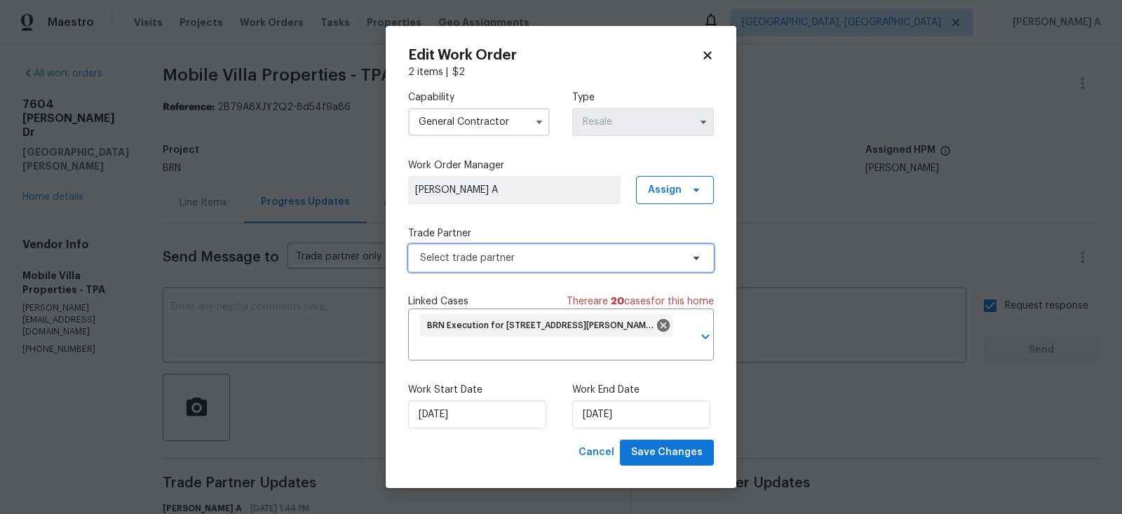
click at [558, 268] on span "Select trade partner" at bounding box center [561, 258] width 306 height 28
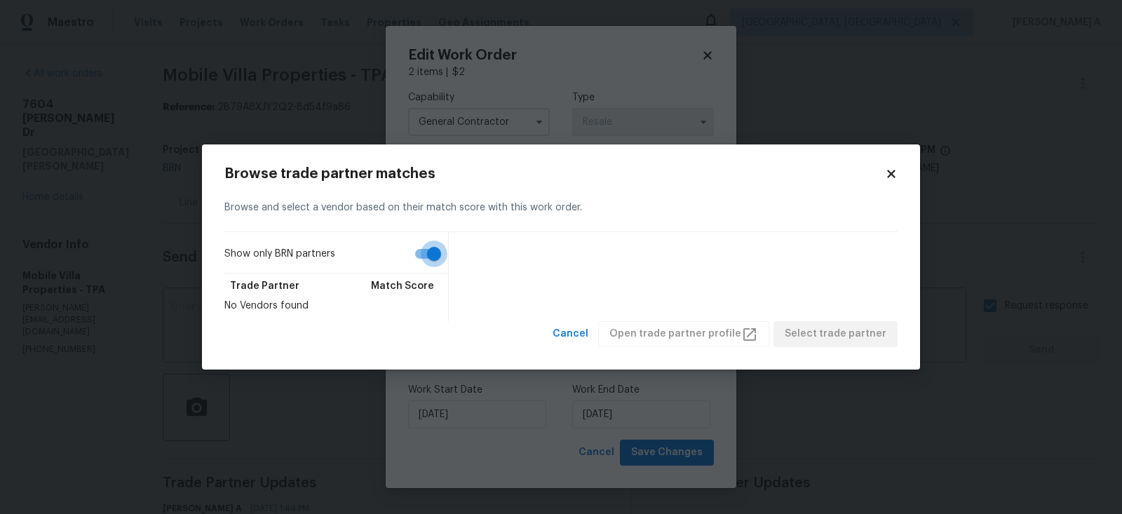
click at [413, 257] on input "Show only BRN partners" at bounding box center [434, 254] width 80 height 27
checkbox input "false"
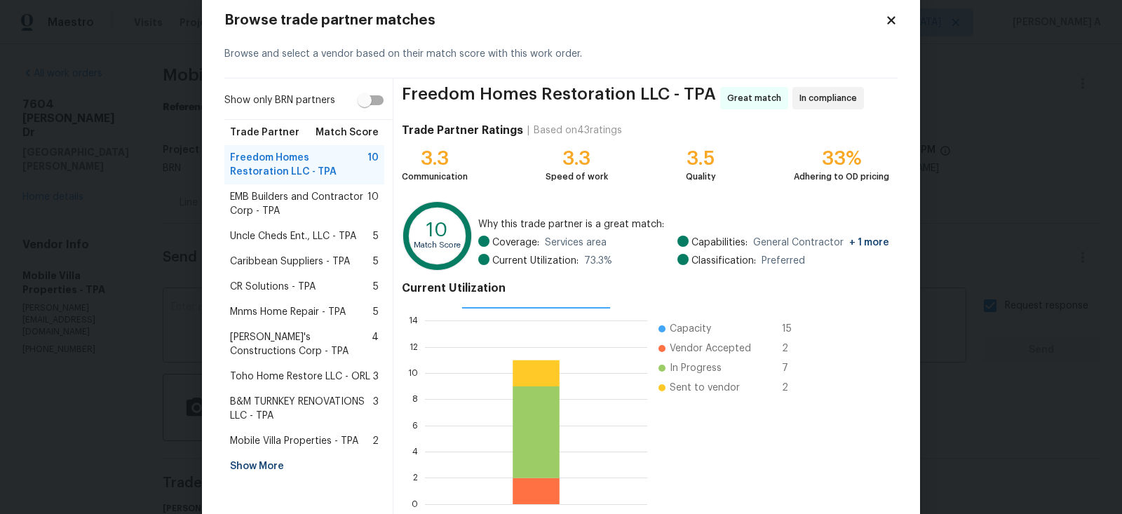
scroll to position [28, 0]
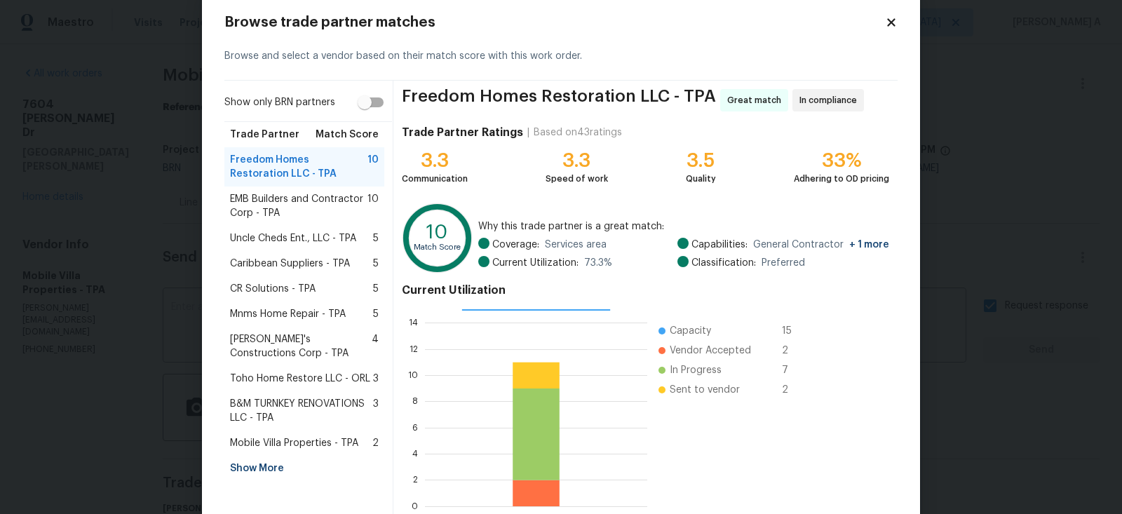
click at [295, 238] on span "Uncle Cheds Ent., LLC - TPA" at bounding box center [293, 238] width 126 height 14
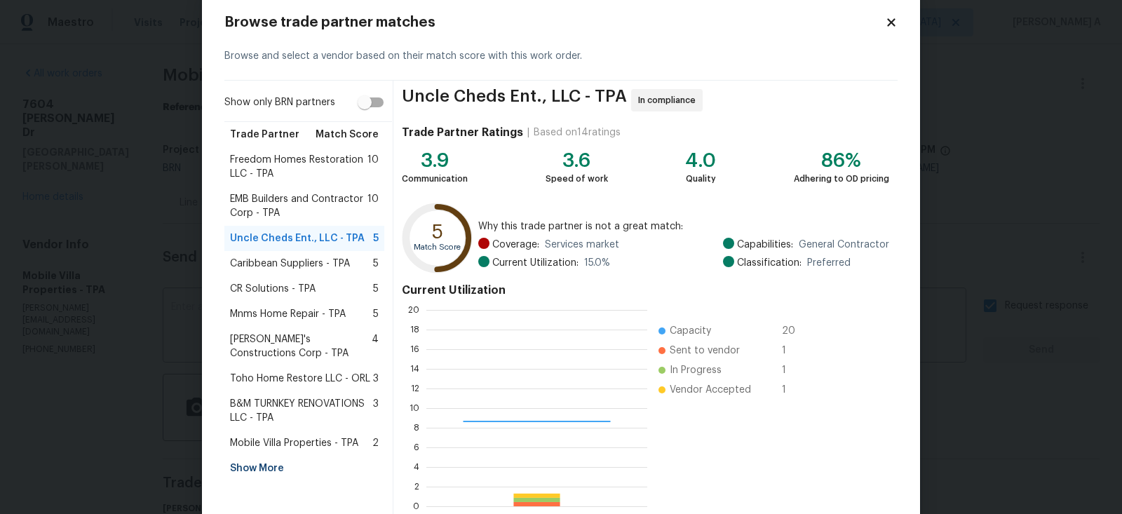
scroll to position [196, 221]
click at [344, 289] on div "CR Solutions - TPA 5" at bounding box center [304, 289] width 149 height 14
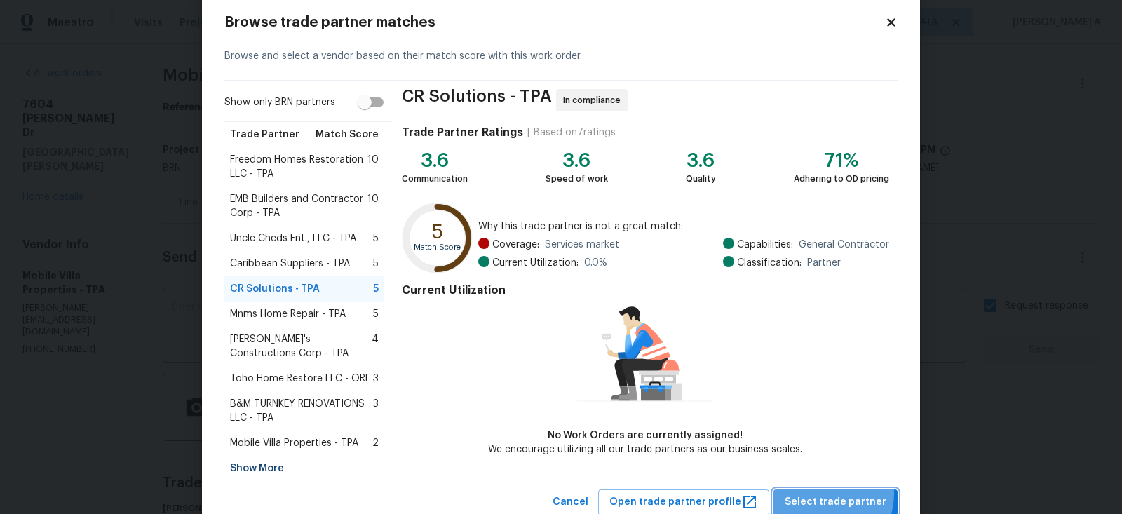
click at [828, 494] on span "Select trade partner" at bounding box center [836, 503] width 102 height 18
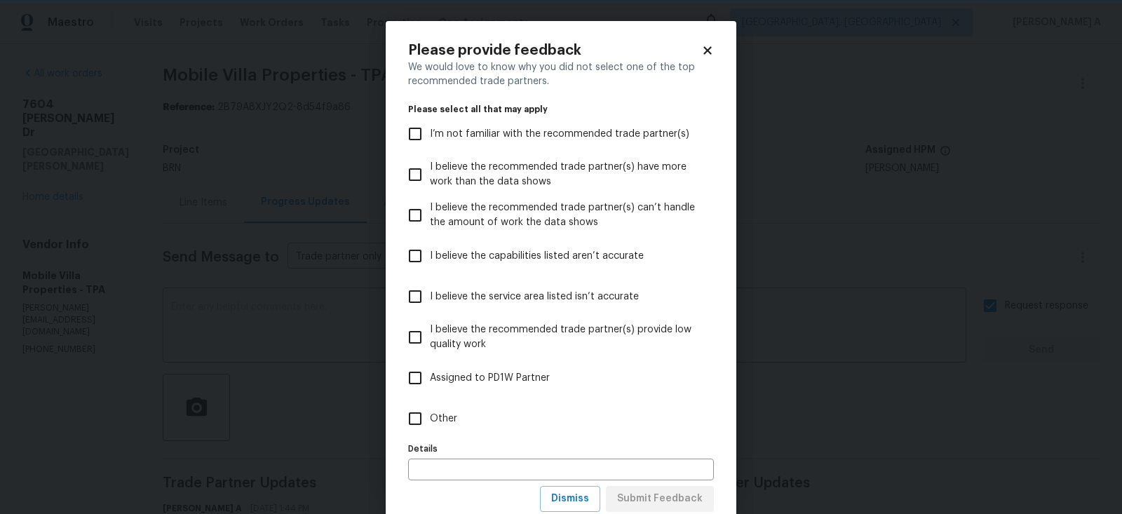
scroll to position [41, 0]
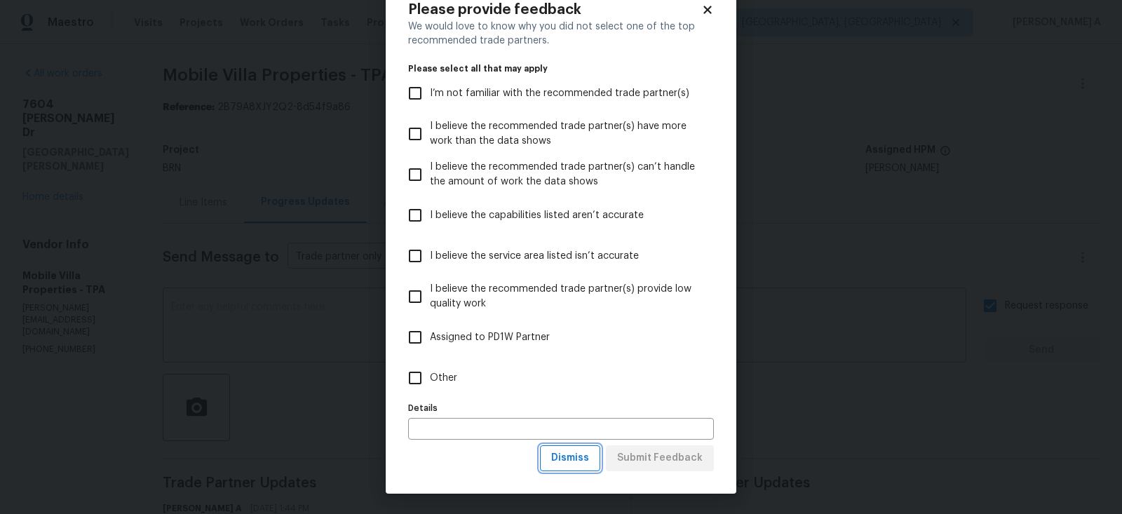
click at [577, 461] on span "Dismiss" at bounding box center [570, 459] width 38 height 18
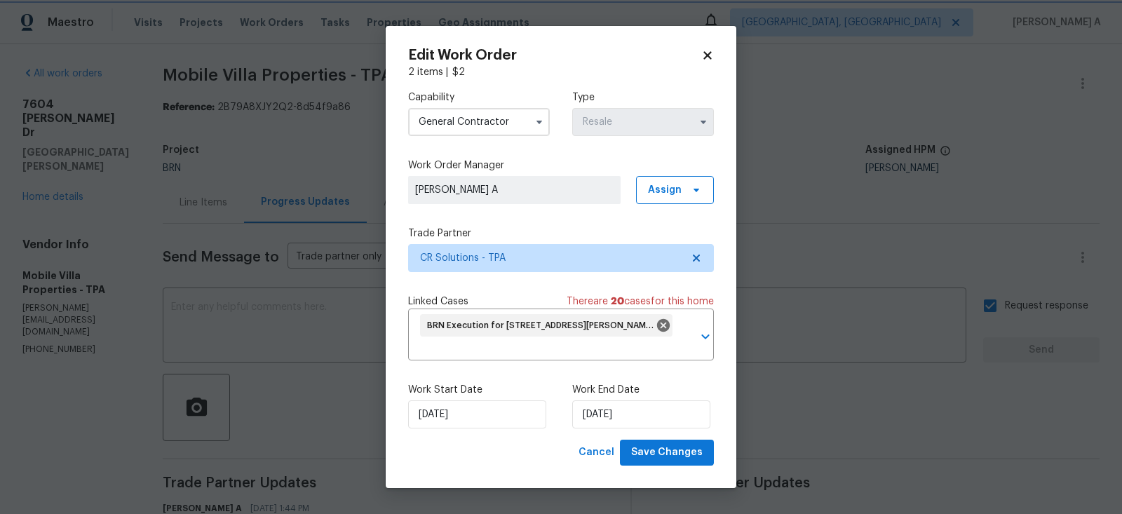
scroll to position [0, 0]
click at [668, 450] on span "Save Changes" at bounding box center [667, 453] width 72 height 18
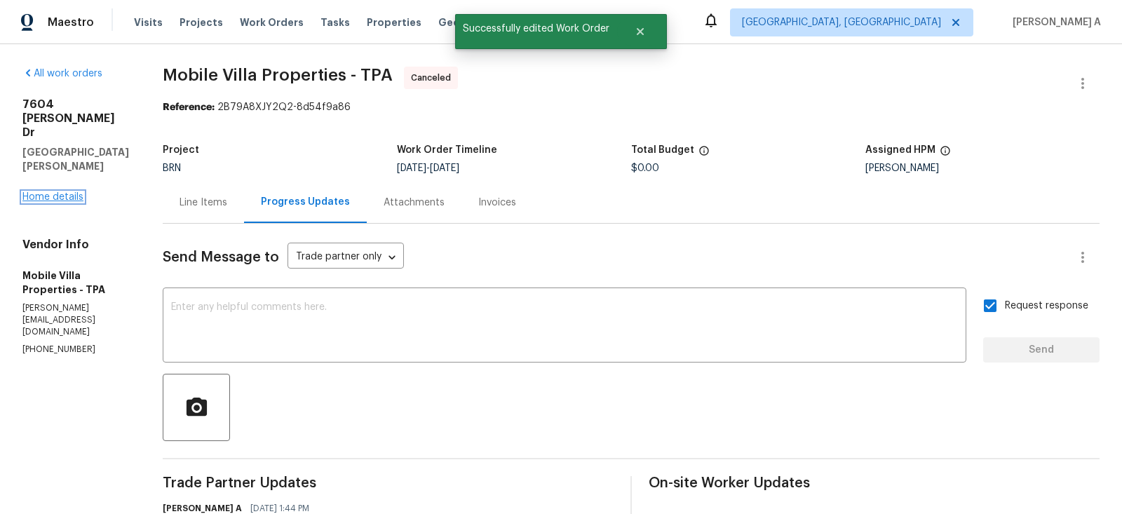
click at [77, 192] on link "Home details" at bounding box center [52, 197] width 61 height 10
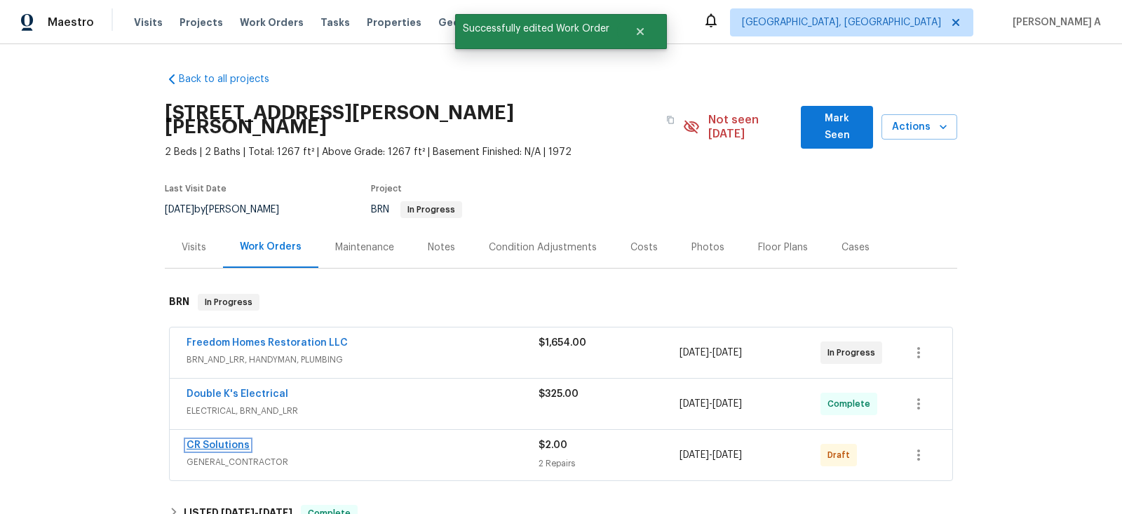
click at [234, 440] on link "CR Solutions" at bounding box center [218, 445] width 63 height 10
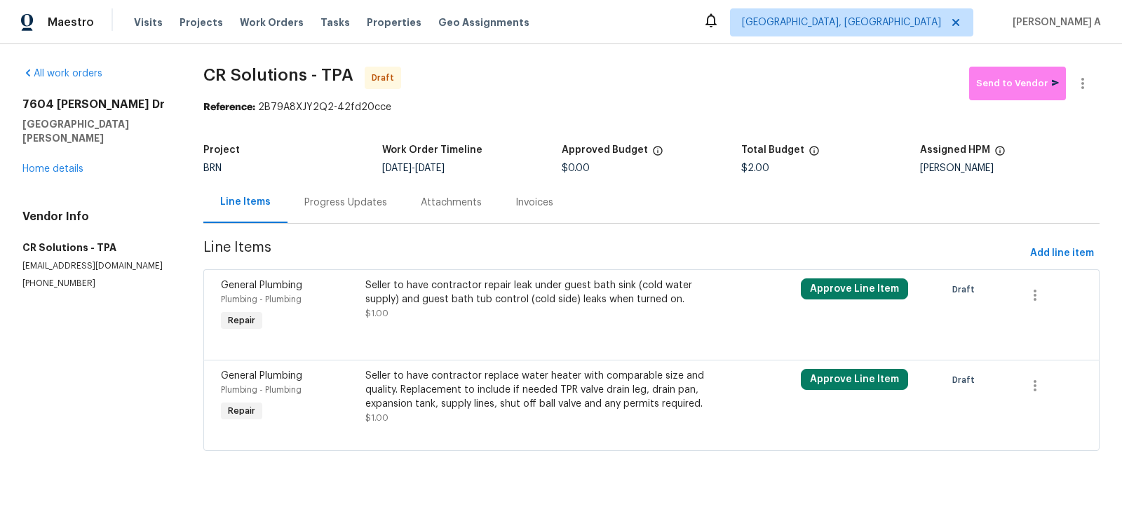
click at [346, 212] on div "Progress Updates" at bounding box center [346, 202] width 116 height 41
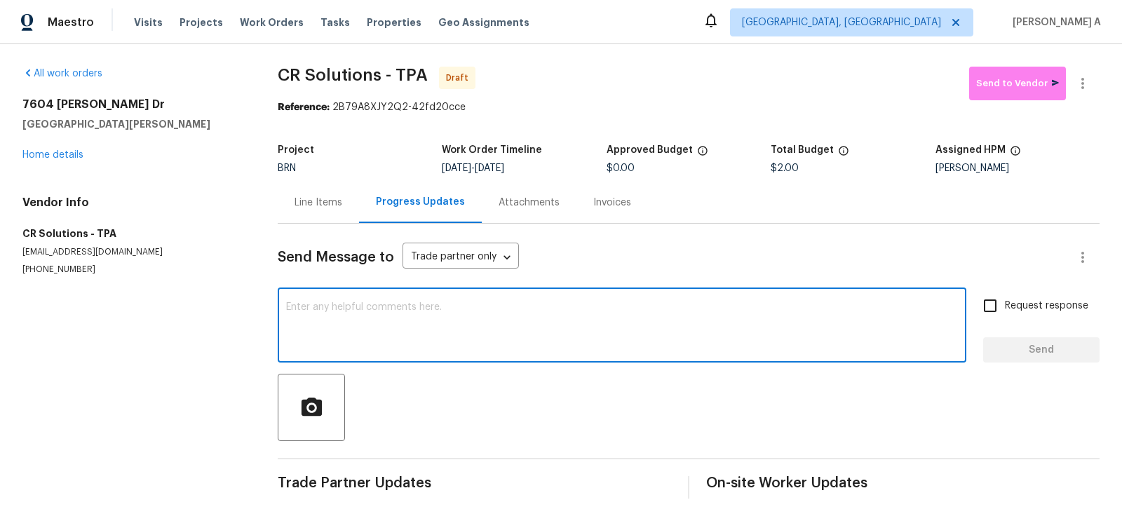
click at [600, 328] on textarea at bounding box center [622, 326] width 672 height 49
paste textarea "Hi, Could you please review the WO and let us know the estimated cost of the wo…"
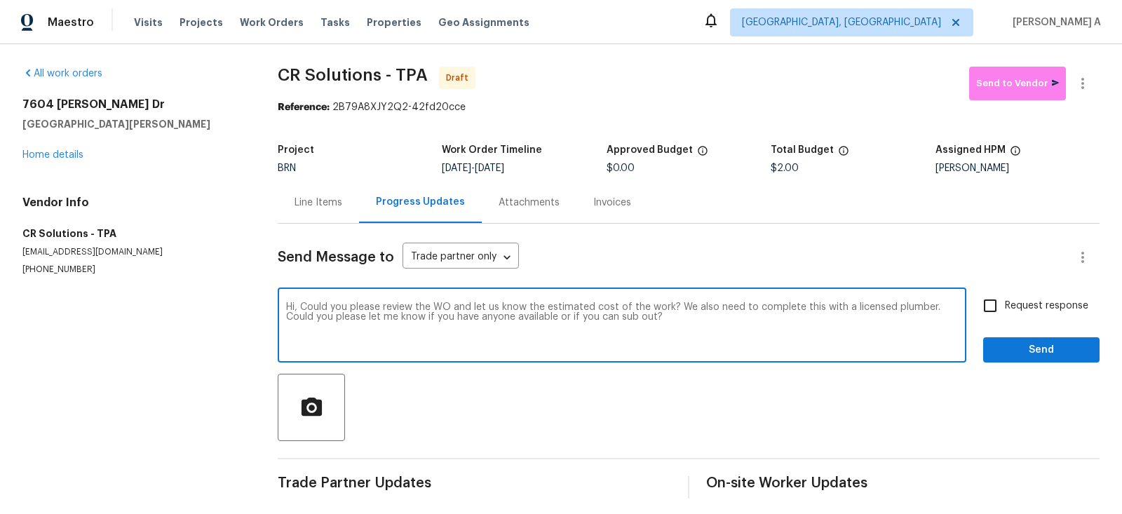
type textarea "Hi, Could you please review the WO and let us know the estimated cost of the wo…"
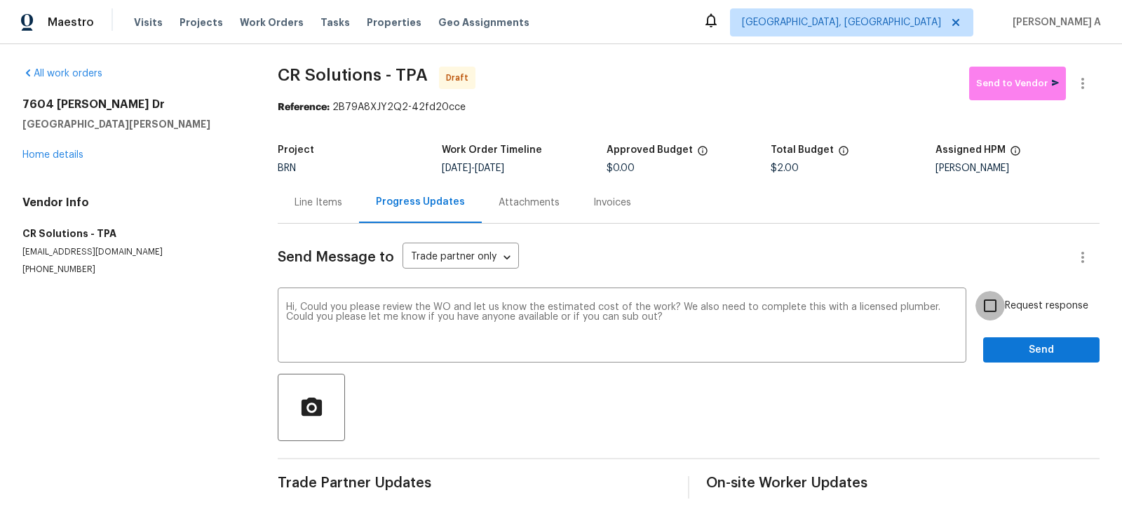
click at [991, 304] on input "Request response" at bounding box center [990, 305] width 29 height 29
checkbox input "true"
click at [1040, 354] on span "Send" at bounding box center [1042, 351] width 94 height 18
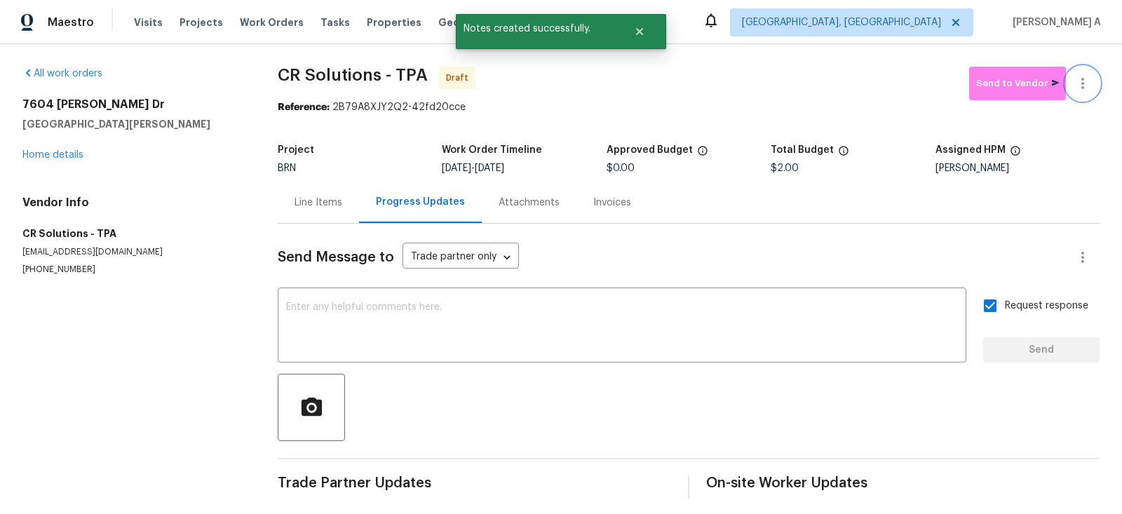
click at [1089, 83] on icon "button" at bounding box center [1083, 83] width 17 height 17
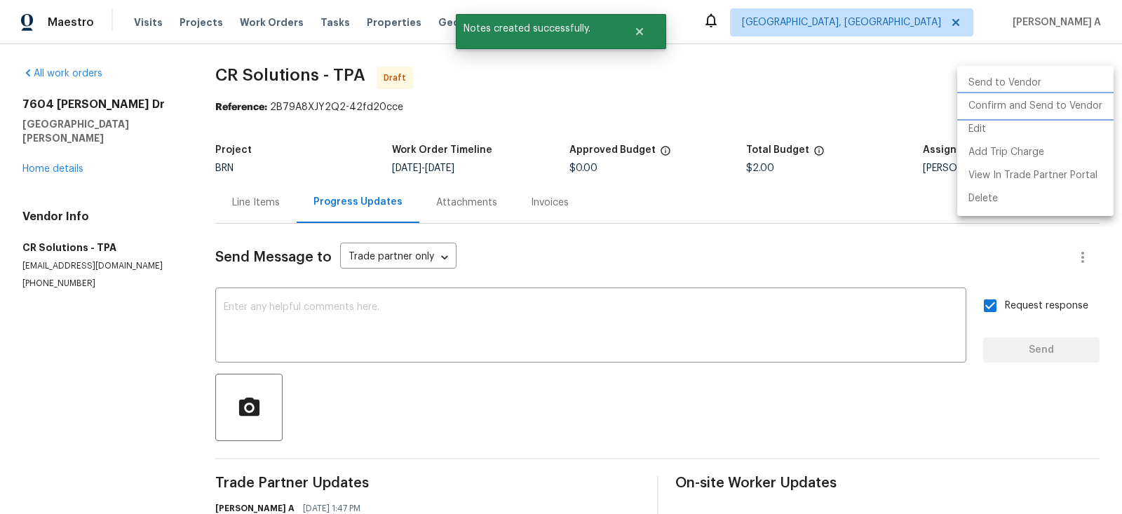
click at [1093, 103] on li "Confirm and Send to Vendor" at bounding box center [1035, 106] width 156 height 23
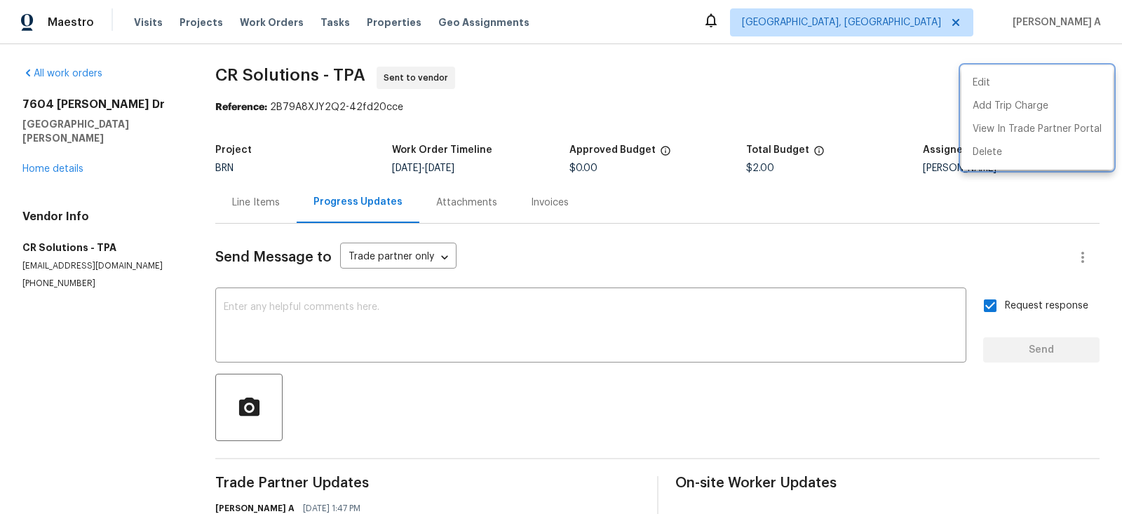
click at [471, 144] on div at bounding box center [561, 257] width 1122 height 514
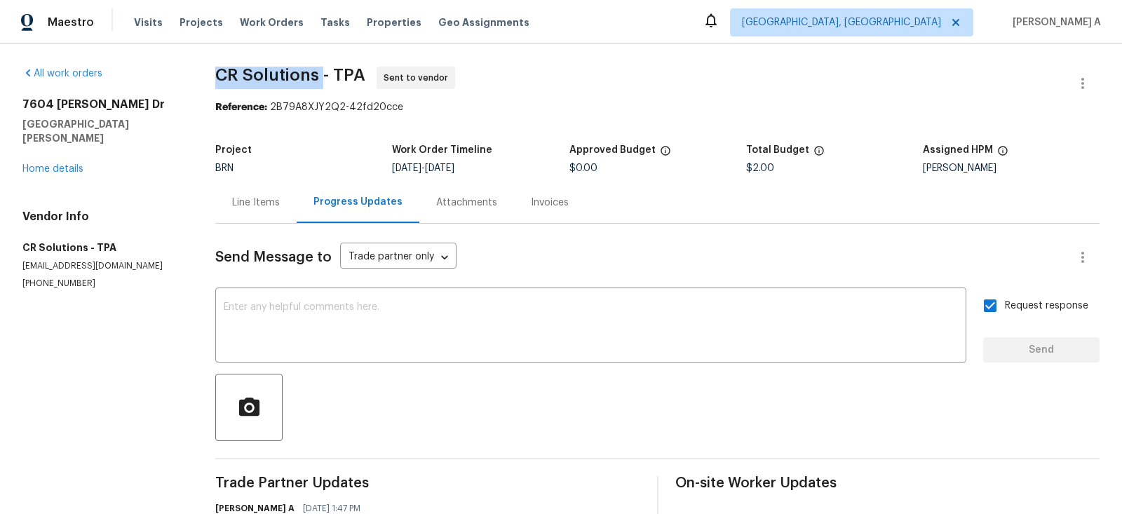
drag, startPoint x: 323, startPoint y: 79, endPoint x: 219, endPoint y: 75, distance: 104.6
click at [218, 75] on span "CR Solutions - TPA" at bounding box center [290, 75] width 150 height 17
copy span "CR Solutions"
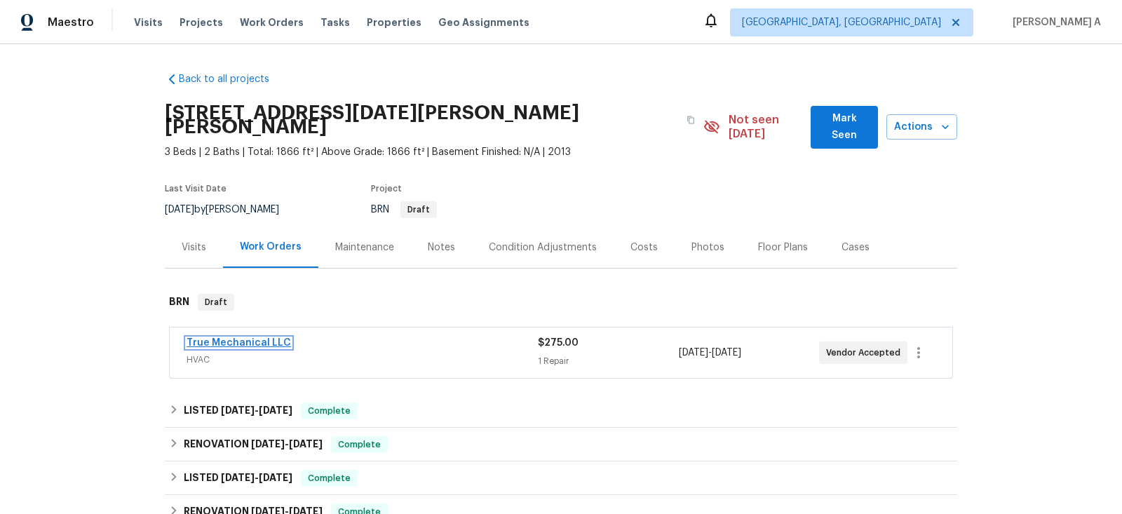
click at [262, 338] on link "True Mechanical LLC" at bounding box center [239, 343] width 105 height 10
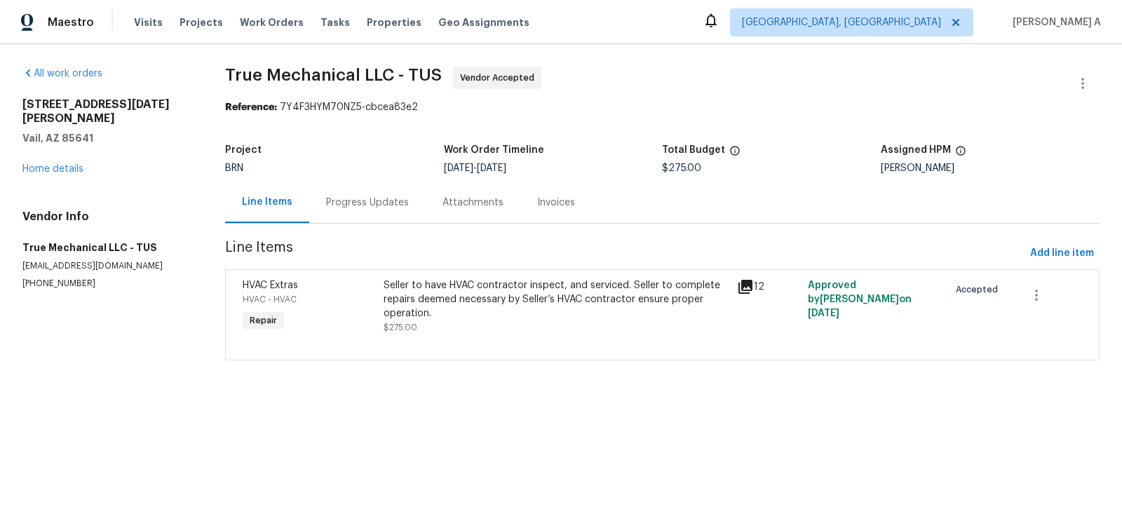
click at [372, 194] on div "Progress Updates" at bounding box center [367, 202] width 116 height 41
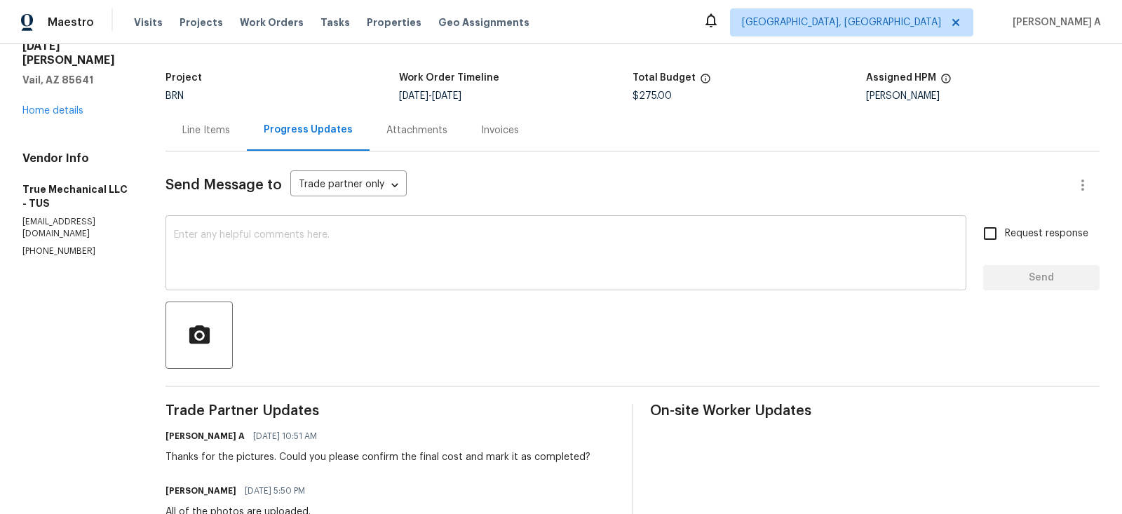
scroll to position [75, 0]
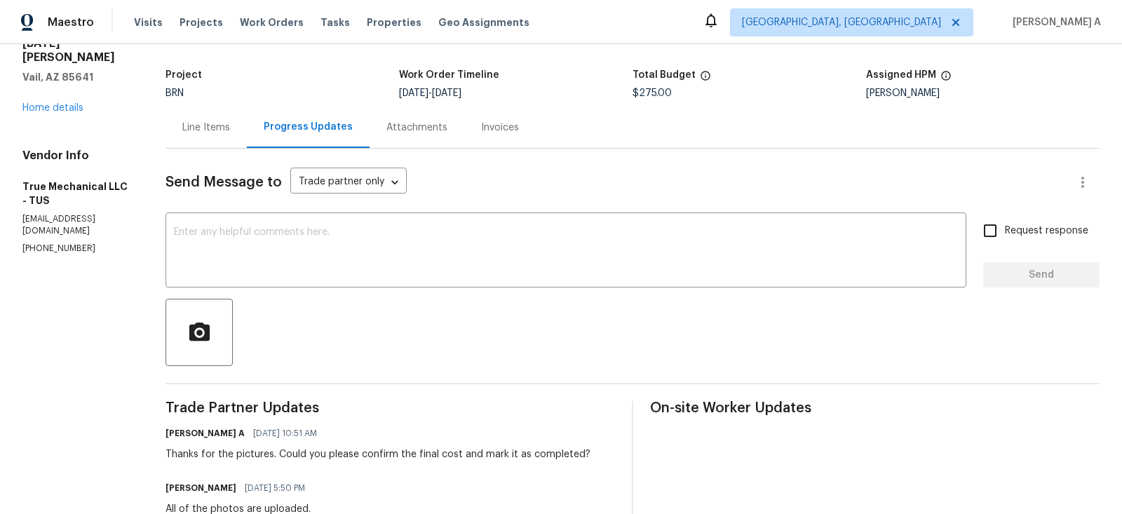
click at [76, 243] on p "(520) 887-5852" at bounding box center [76, 249] width 109 height 12
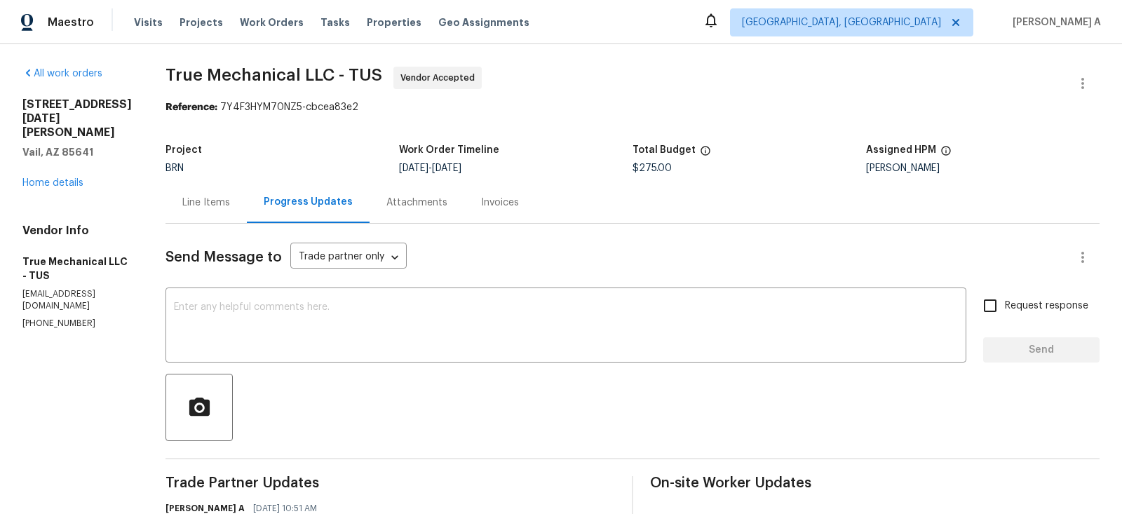
click at [183, 190] on div "Line Items" at bounding box center [206, 202] width 81 height 41
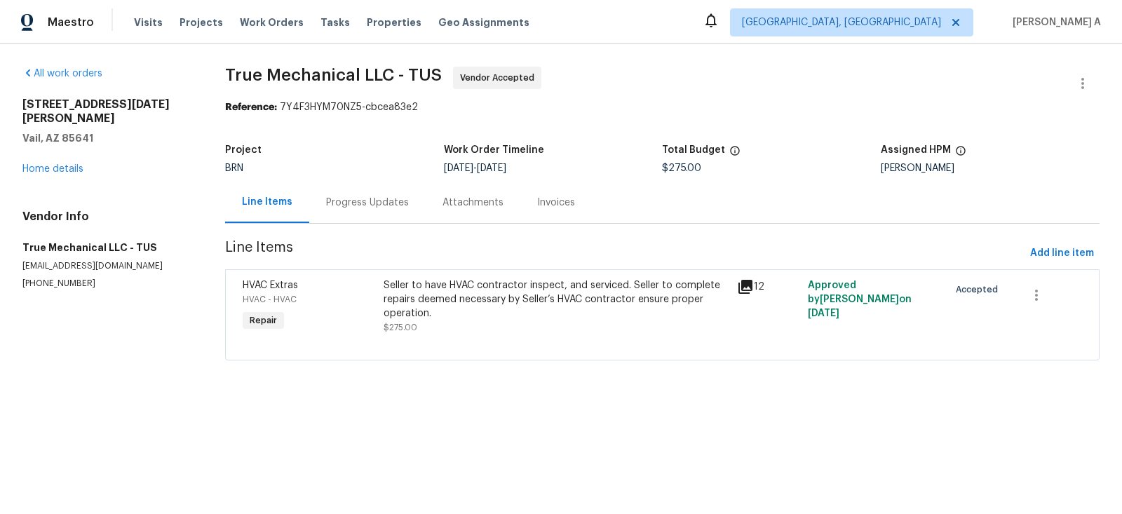
click at [58, 278] on p "(520) 887-5852" at bounding box center [106, 284] width 169 height 12
copy p "(520) 887-5852"
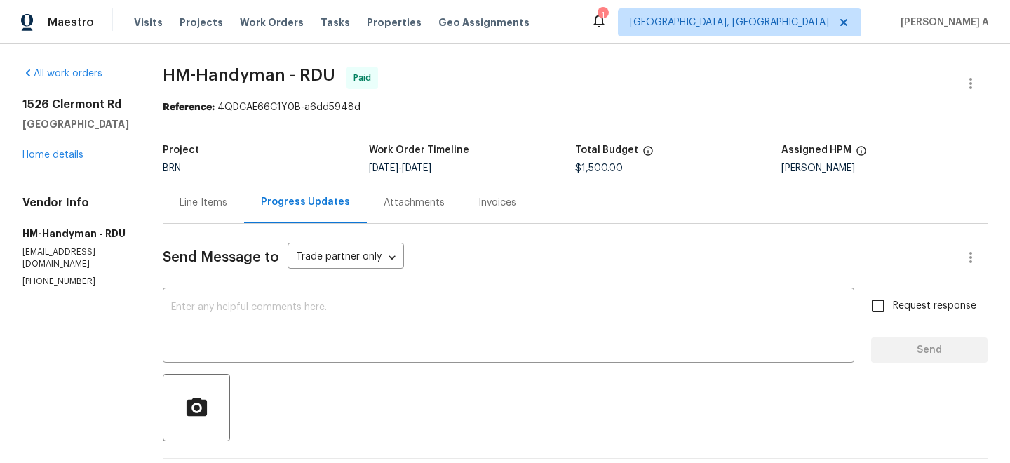
click at [220, 208] on div "Line Items" at bounding box center [204, 203] width 48 height 14
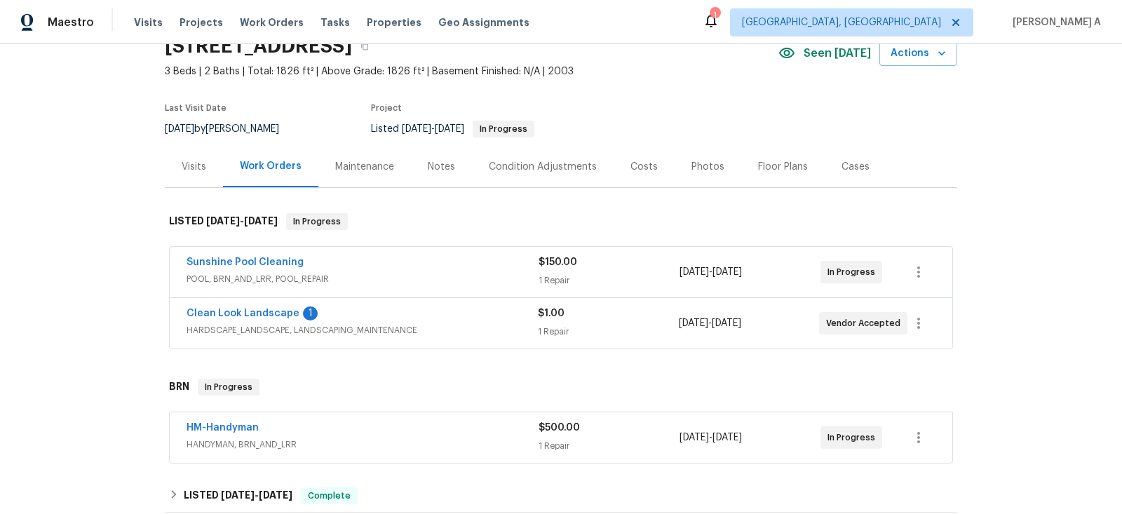
scroll to position [130, 0]
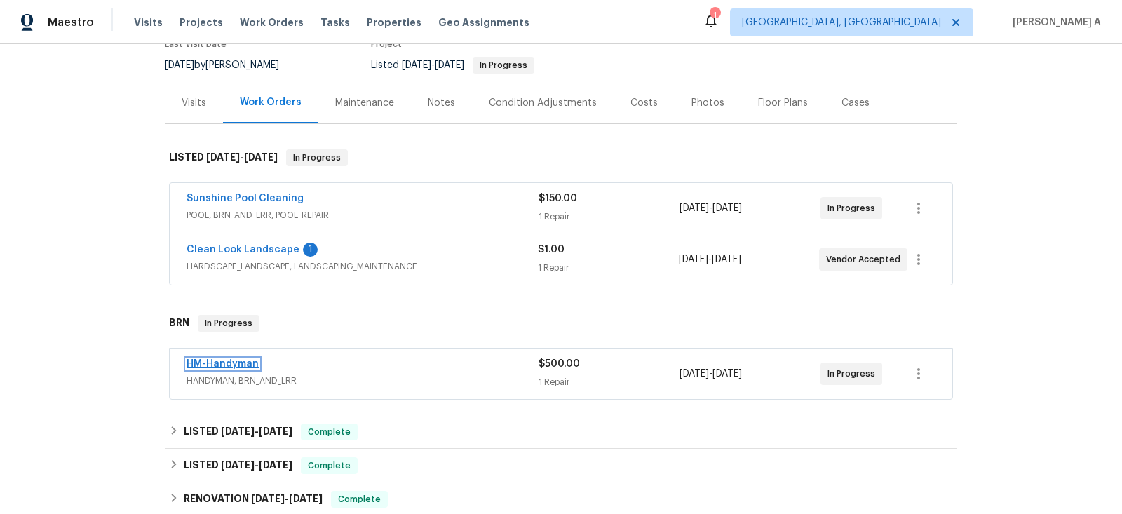
click at [216, 359] on link "HM-Handyman" at bounding box center [223, 364] width 72 height 10
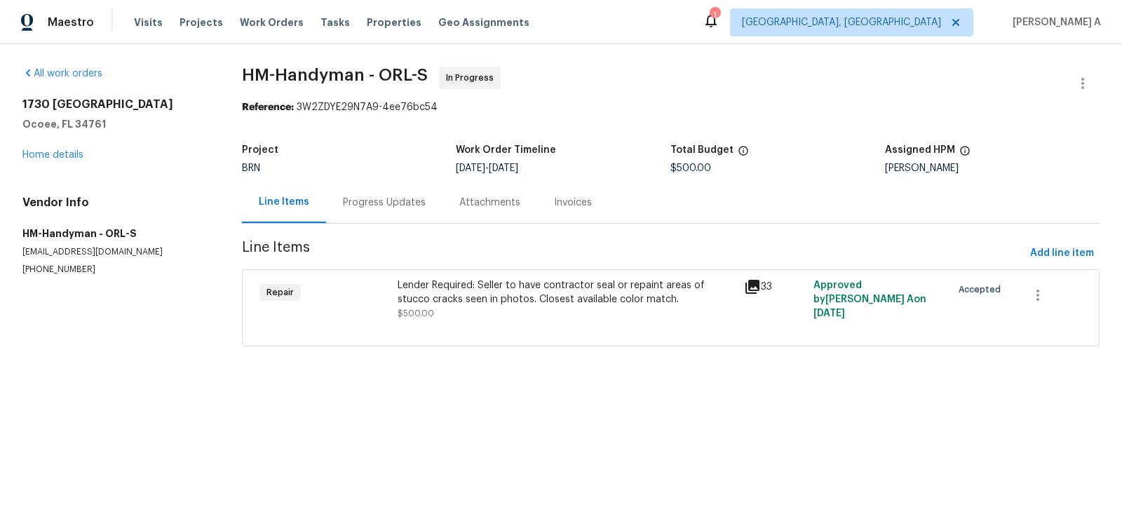
click at [346, 211] on div "Progress Updates" at bounding box center [384, 202] width 116 height 41
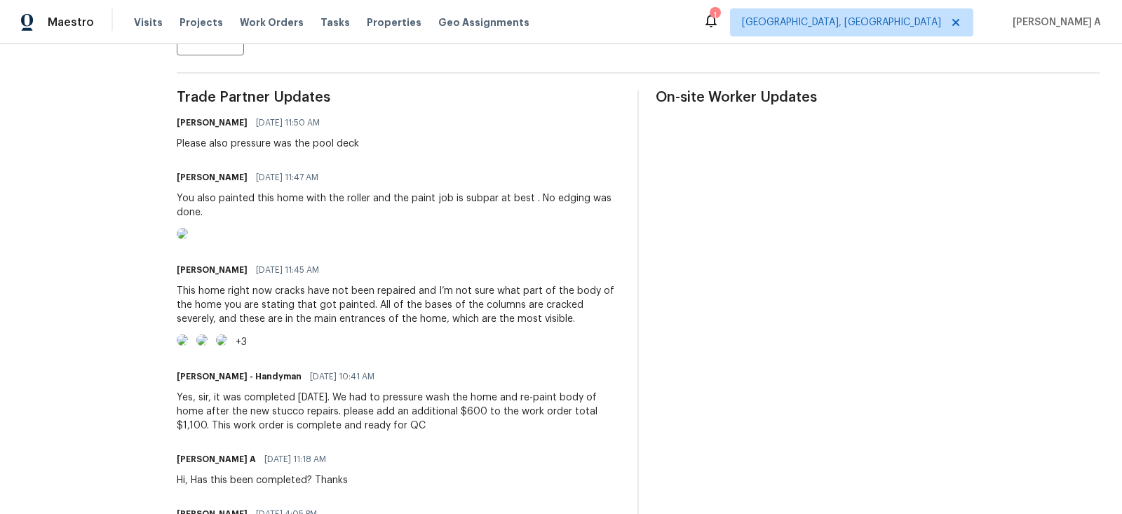
scroll to position [370, 0]
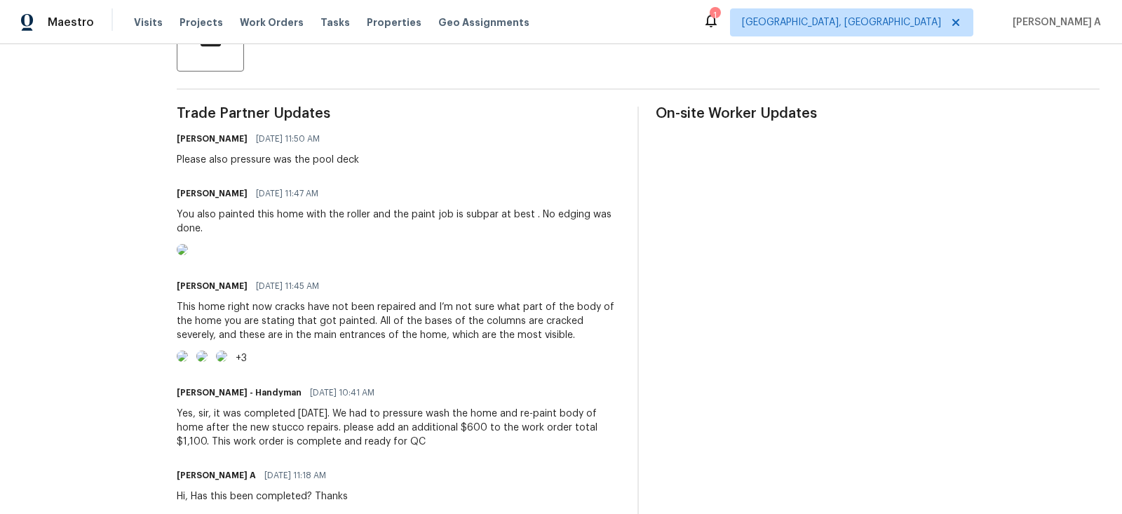
click at [204, 196] on h6 "Samuel Rivera" at bounding box center [212, 194] width 71 height 14
copy h6 "Samuel Rivera"
drag, startPoint x: 171, startPoint y: 195, endPoint x: 240, endPoint y: 194, distance: 68.8
click at [241, 194] on div "All work orders 1730 Lochshyre Loop Ocoee, FL 34761 Home details Vendor Info HM…" at bounding box center [561, 239] width 1122 height 1129
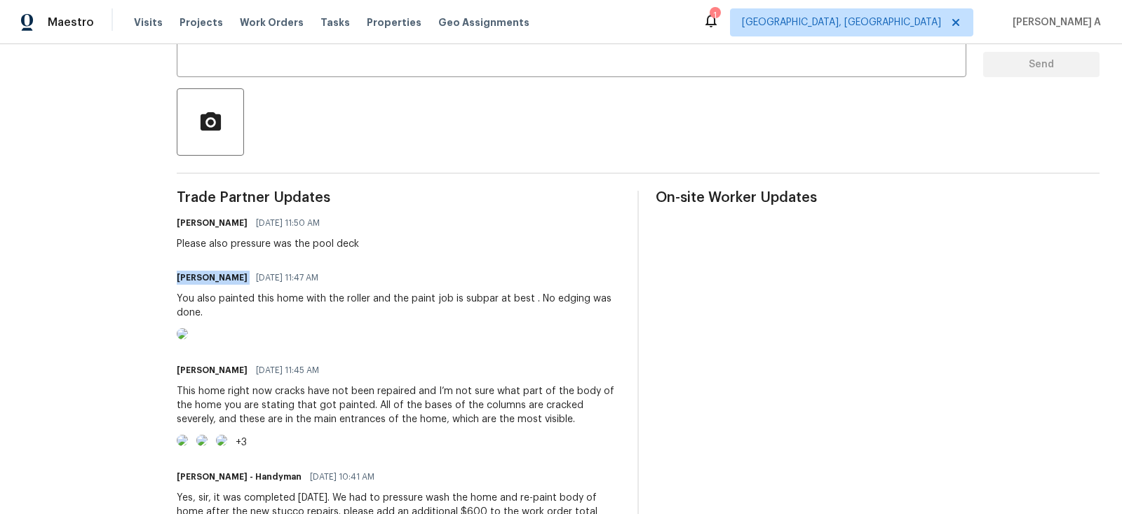
scroll to position [290, 0]
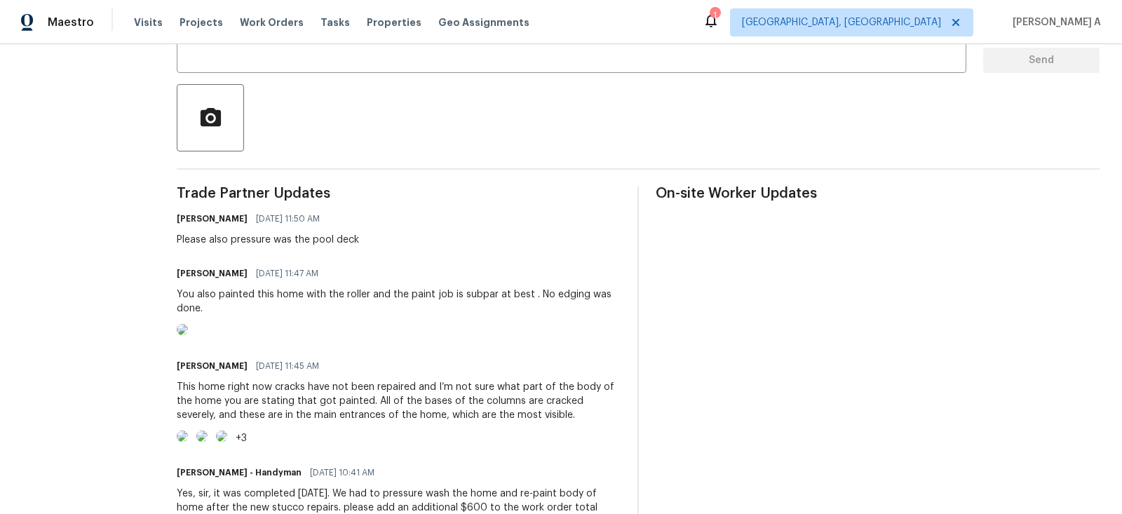
click at [401, 217] on div "Samuel Rivera 08/20/2025 11:50 AM Please also pressure was the pool deck" at bounding box center [399, 228] width 444 height 38
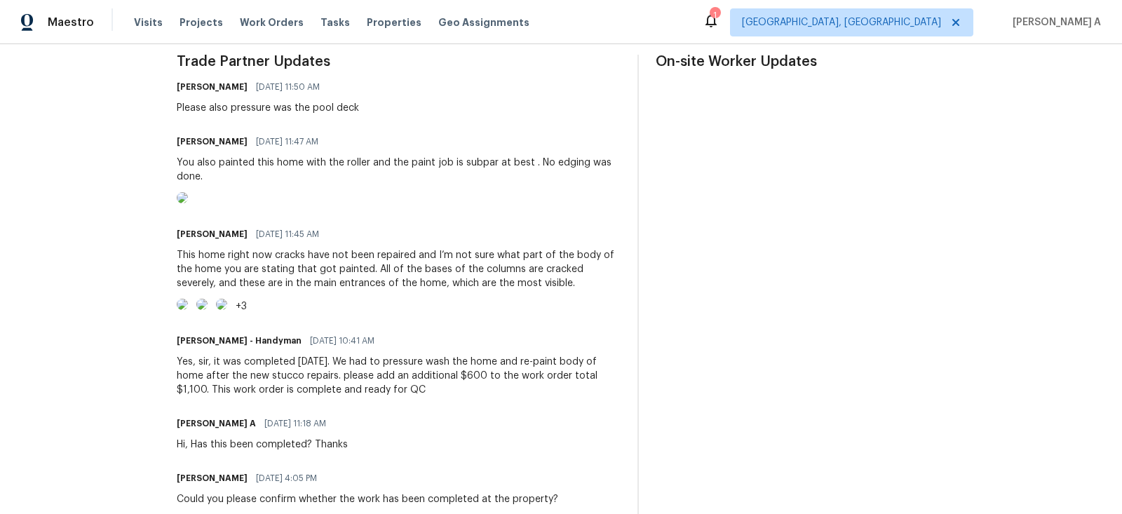
scroll to position [425, 0]
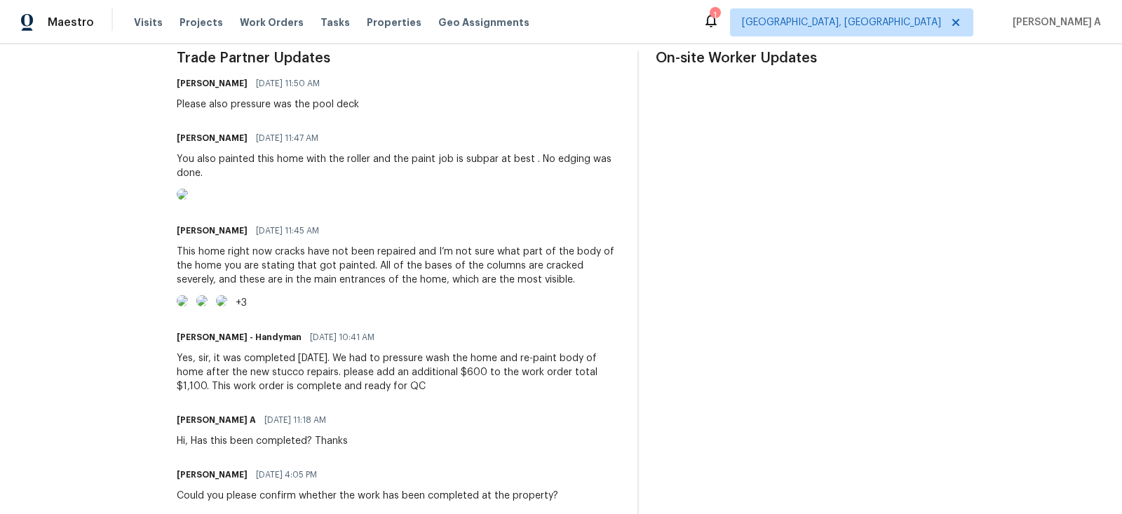
click at [188, 307] on img at bounding box center [182, 300] width 11 height 11
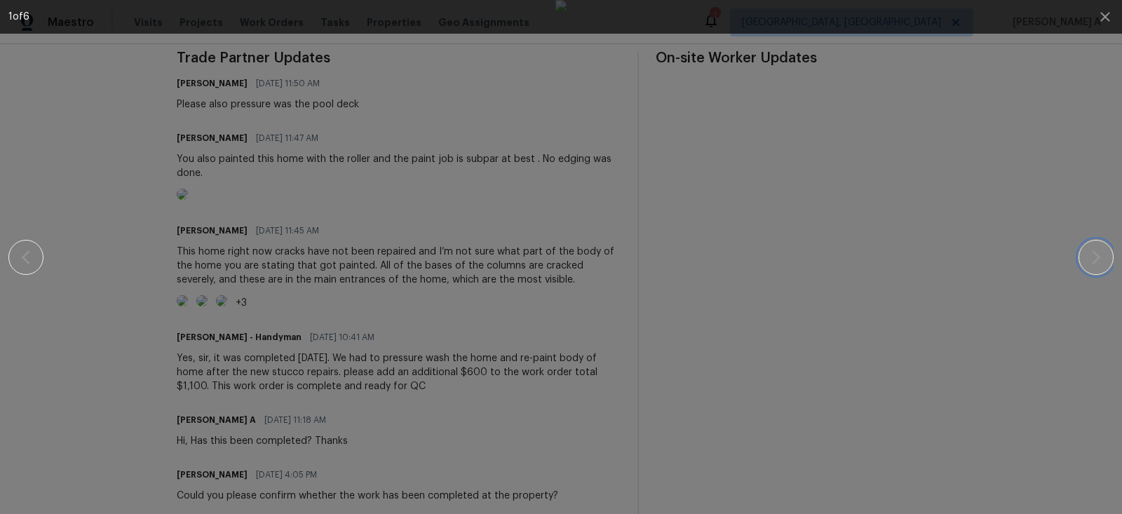
click at [1087, 258] on button "button" at bounding box center [1096, 257] width 35 height 35
click at [1103, 253] on icon "button" at bounding box center [1096, 257] width 17 height 17
click at [1101, 253] on icon "button" at bounding box center [1096, 257] width 17 height 17
click at [1101, 20] on icon "button" at bounding box center [1105, 16] width 9 height 9
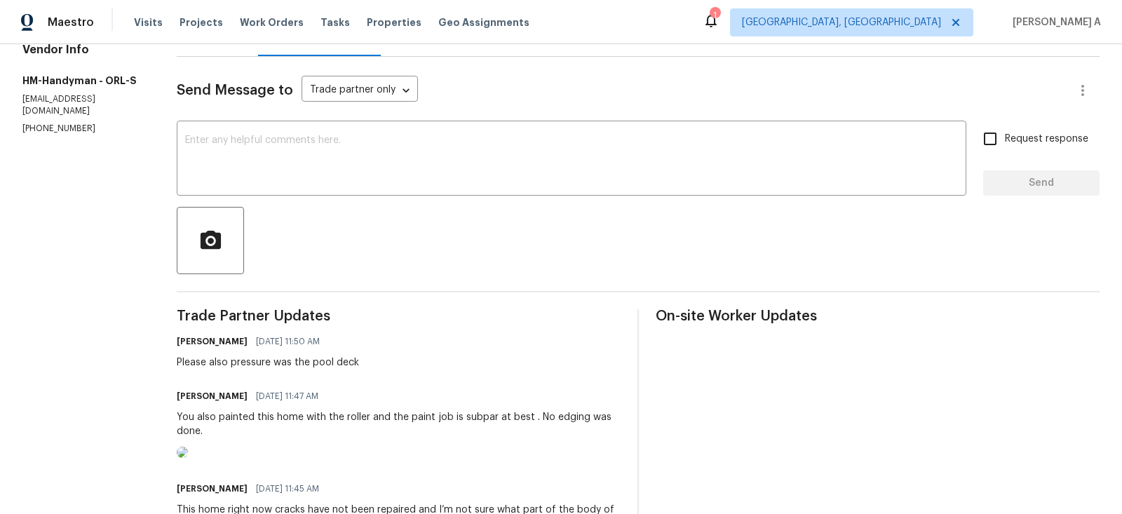
scroll to position [0, 0]
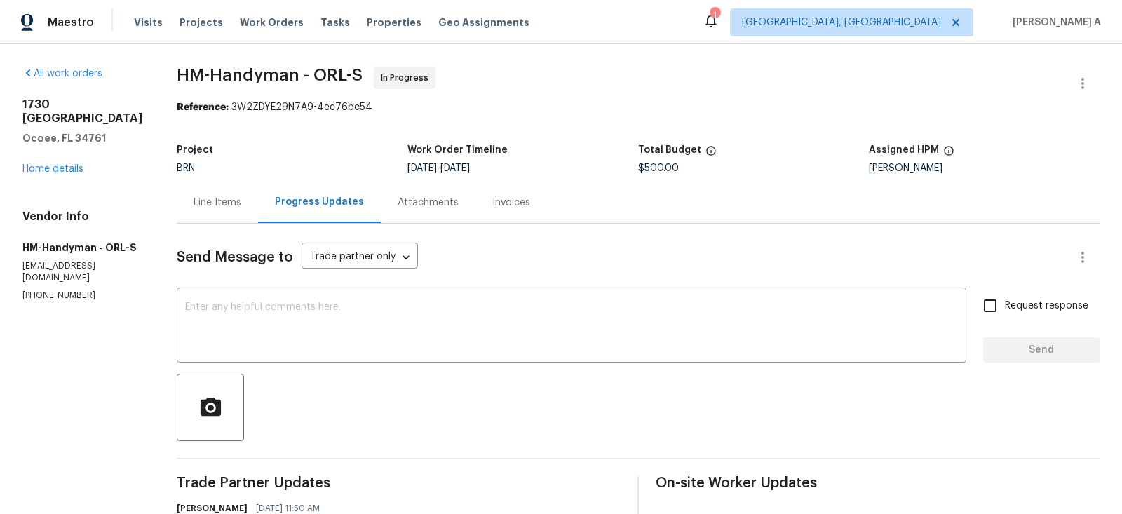
click at [222, 194] on div "Line Items" at bounding box center [217, 202] width 81 height 41
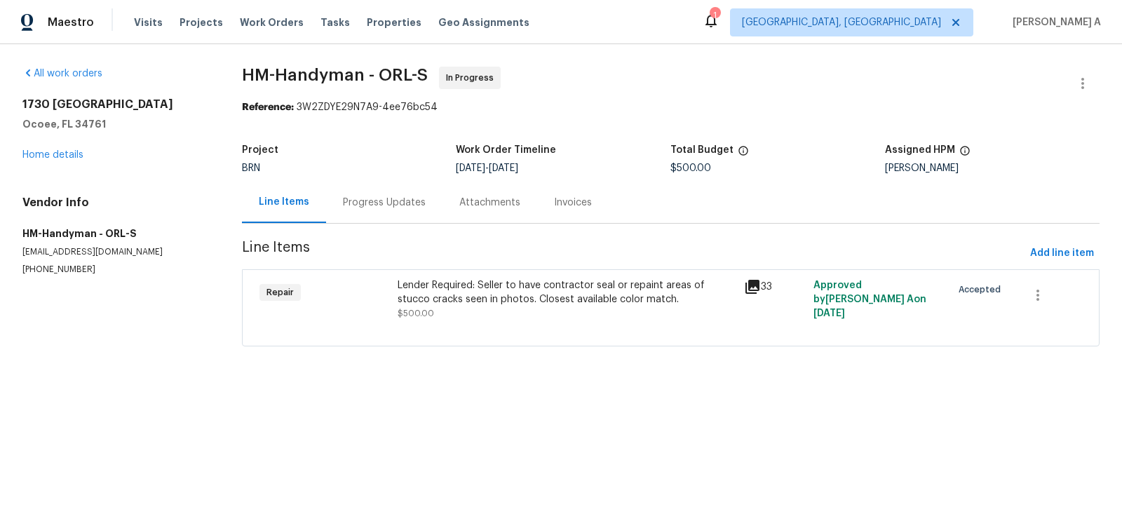
click at [606, 292] on div "Lender Required: Seller to have contractor seal or repaint areas of stucco crac…" at bounding box center [567, 292] width 338 height 28
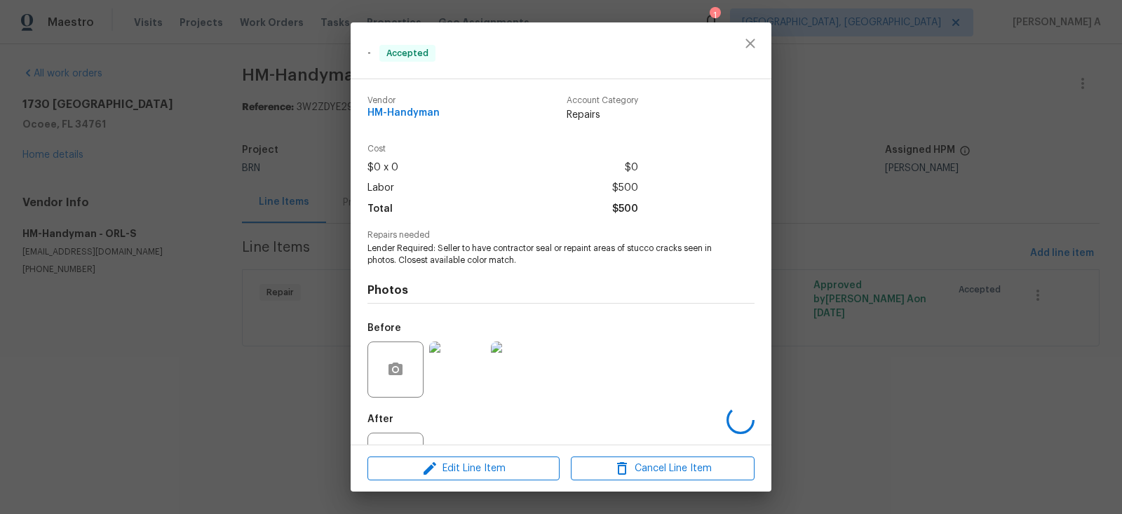
scroll to position [58, 0]
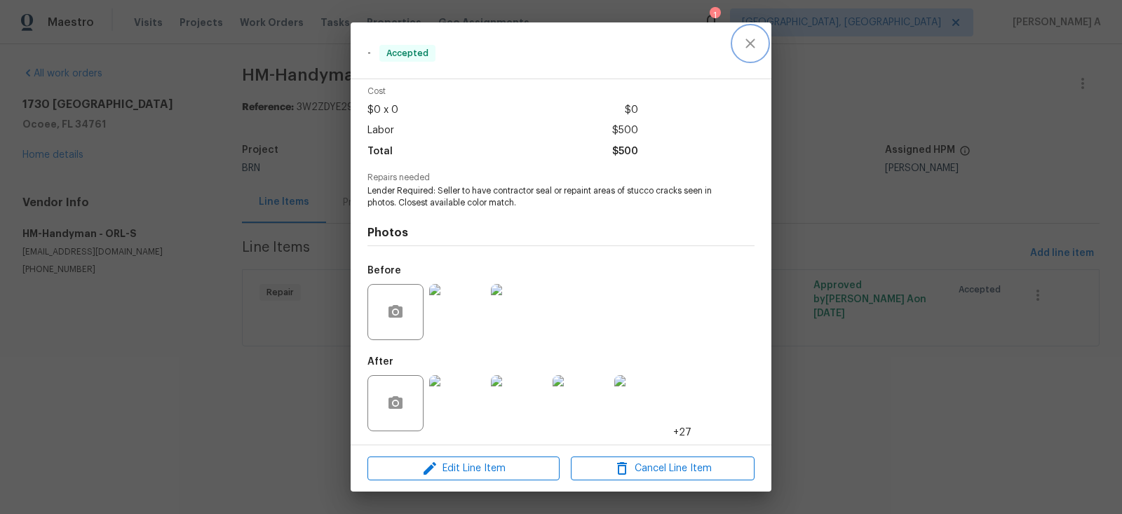
click at [755, 48] on icon "close" at bounding box center [750, 43] width 17 height 17
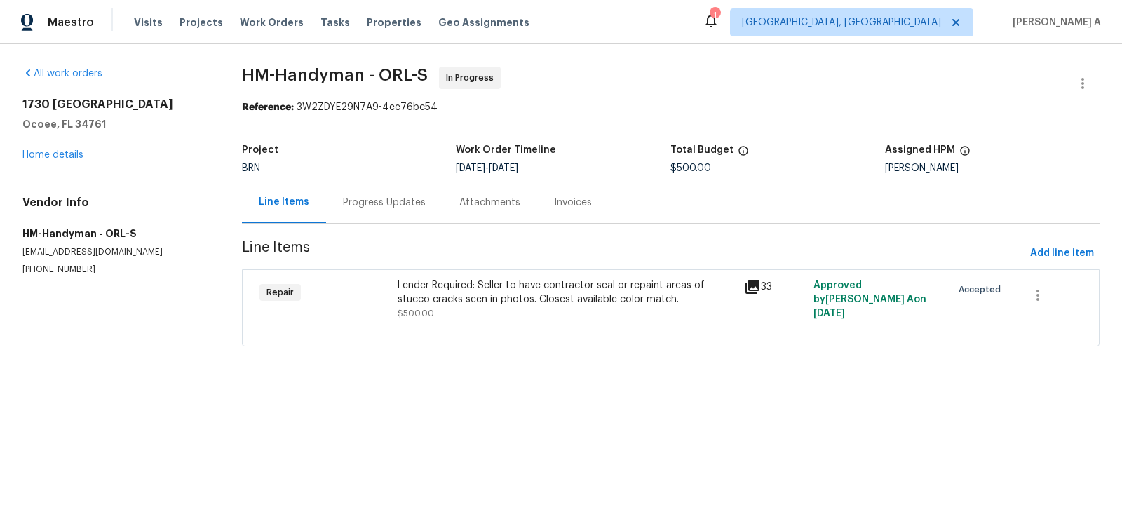
click at [569, 302] on div "Lender Required: Seller to have contractor seal or repaint areas of stucco crac…" at bounding box center [567, 292] width 338 height 28
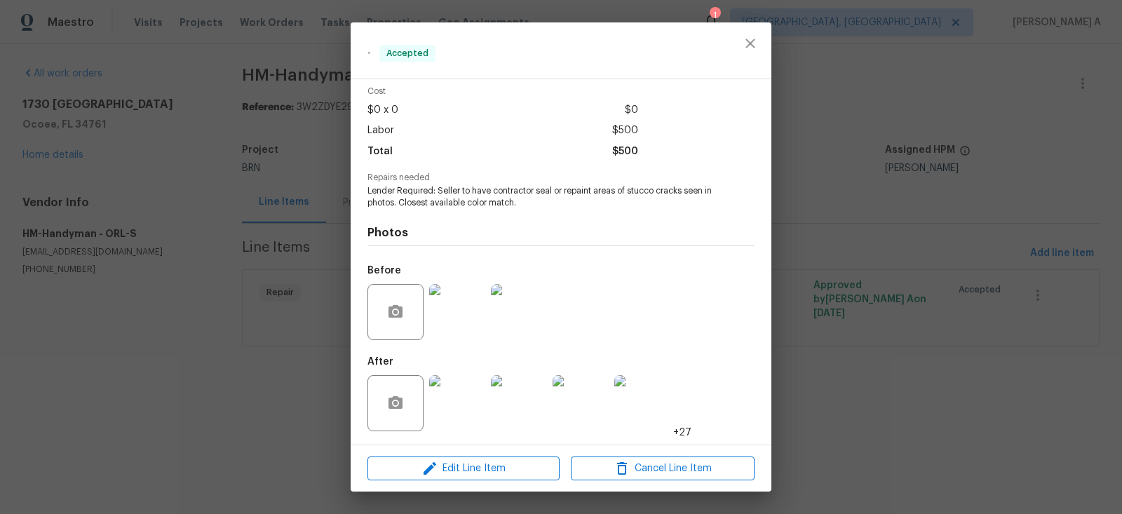
click at [455, 304] on img at bounding box center [457, 312] width 56 height 56
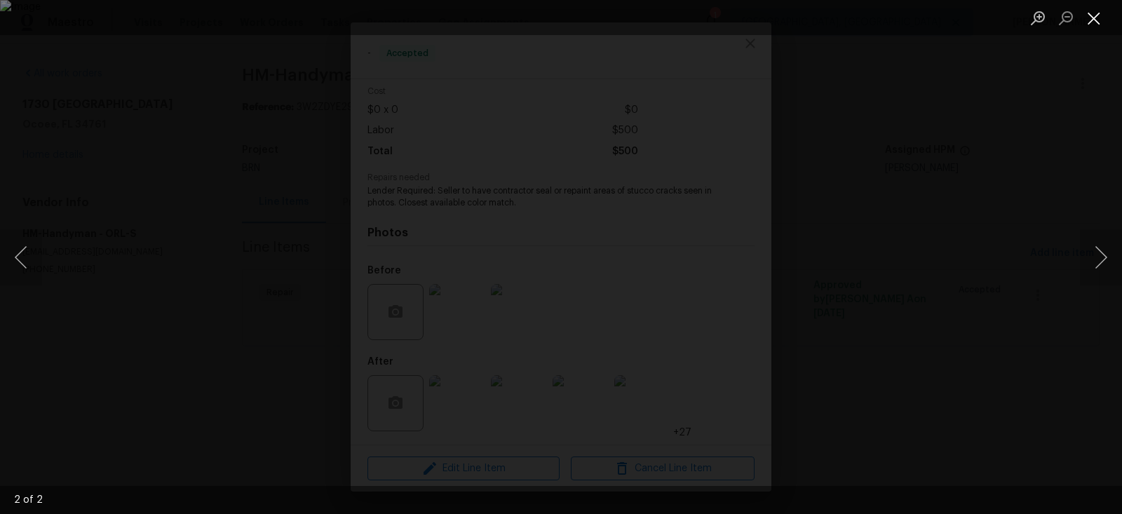
click at [1099, 17] on button "Close lightbox" at bounding box center [1094, 18] width 28 height 25
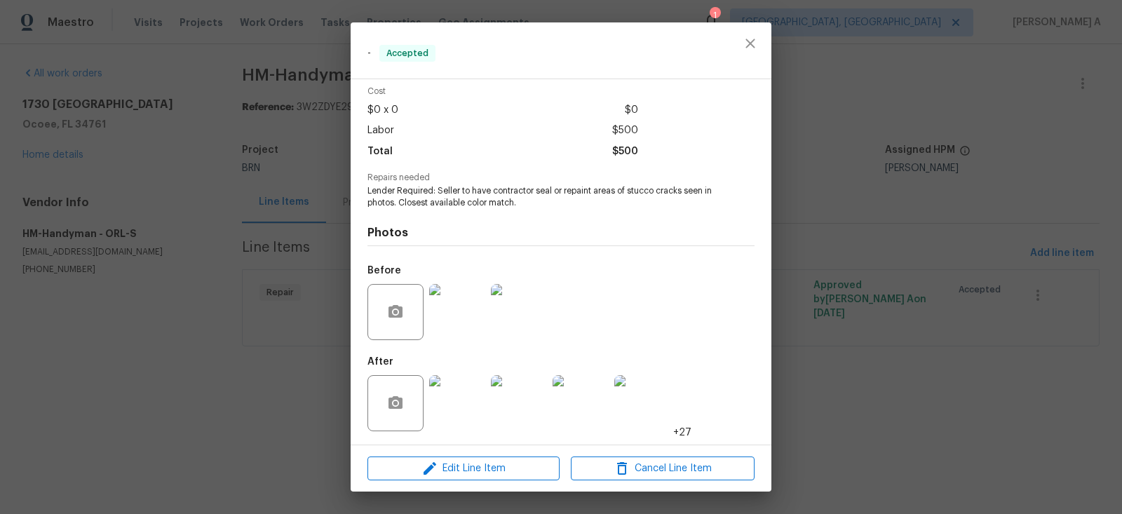
click at [454, 426] on img at bounding box center [457, 403] width 56 height 56
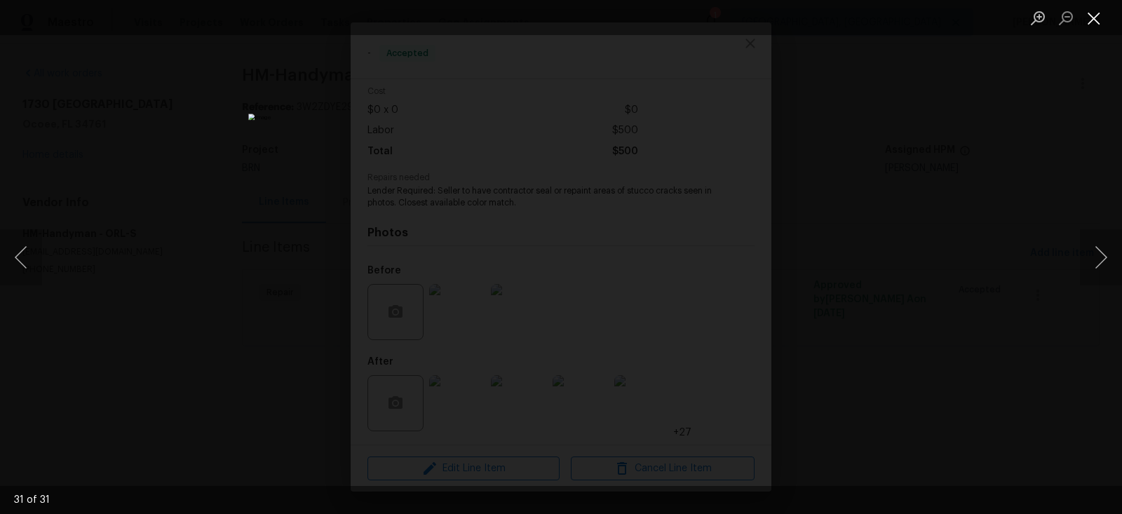
click at [1098, 9] on button "Close lightbox" at bounding box center [1094, 18] width 28 height 25
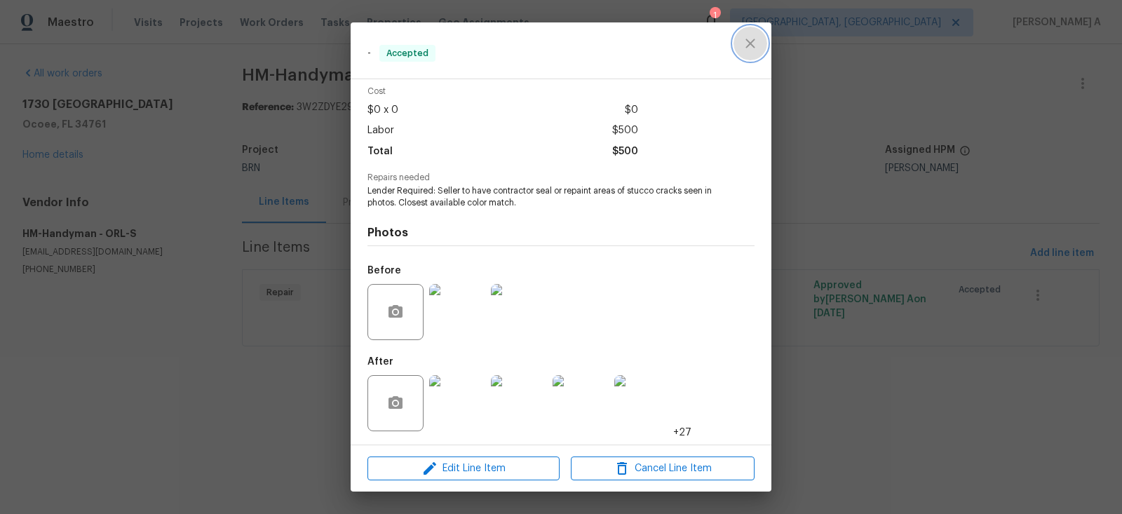
click at [765, 41] on button "close" at bounding box center [751, 44] width 34 height 34
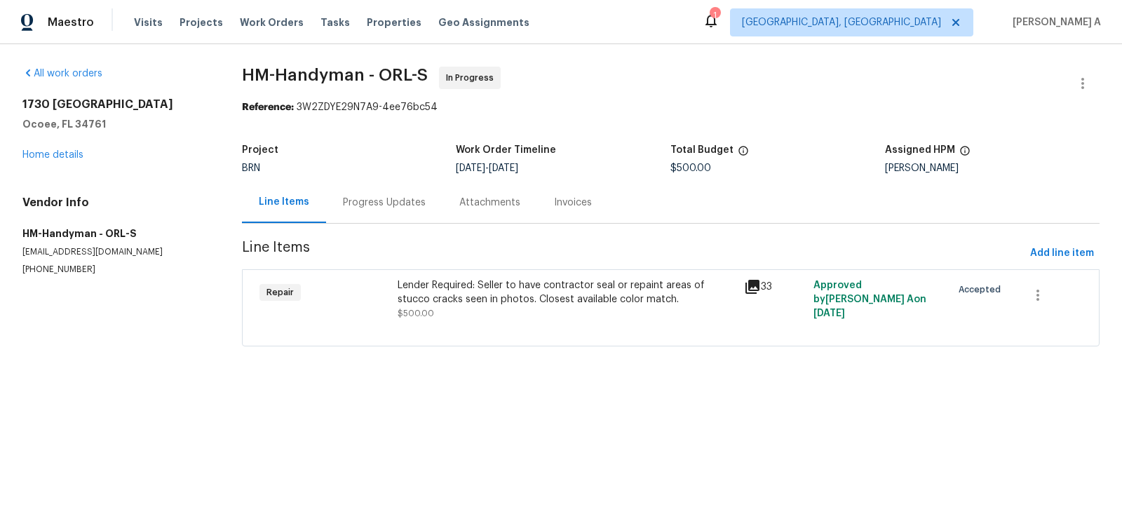
click at [375, 203] on div "Progress Updates" at bounding box center [384, 203] width 83 height 14
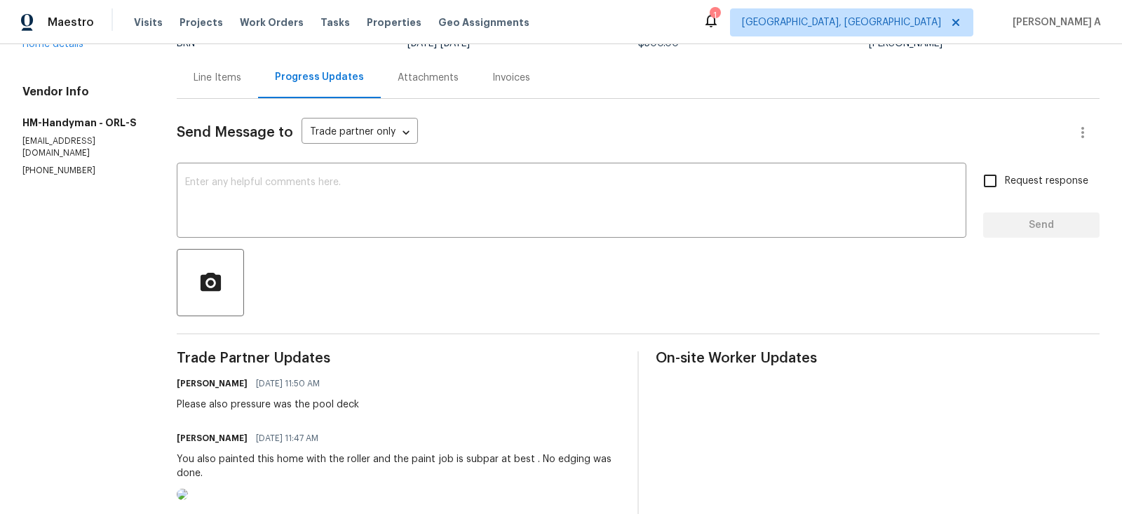
scroll to position [132, 0]
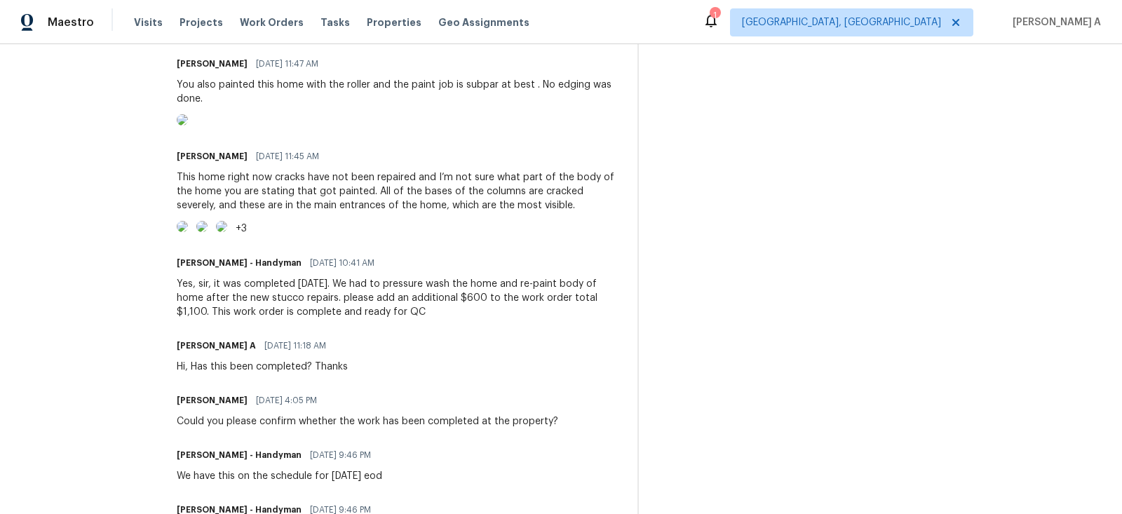
scroll to position [584, 0]
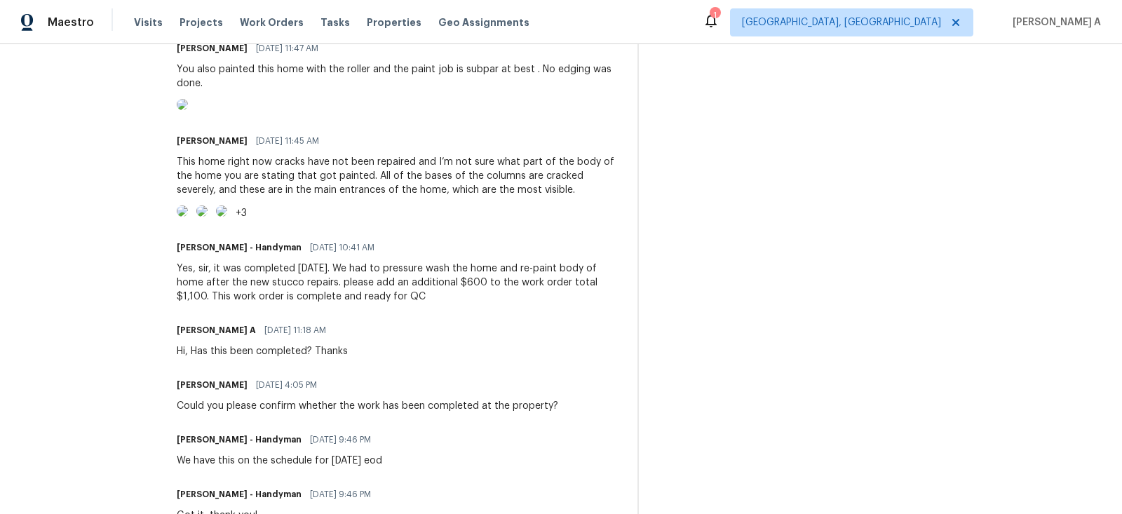
click at [382, 197] on div "This home right now cracks have not been repaired and I’m not sure what part of…" at bounding box center [399, 176] width 444 height 42
click at [188, 217] on img at bounding box center [182, 211] width 11 height 11
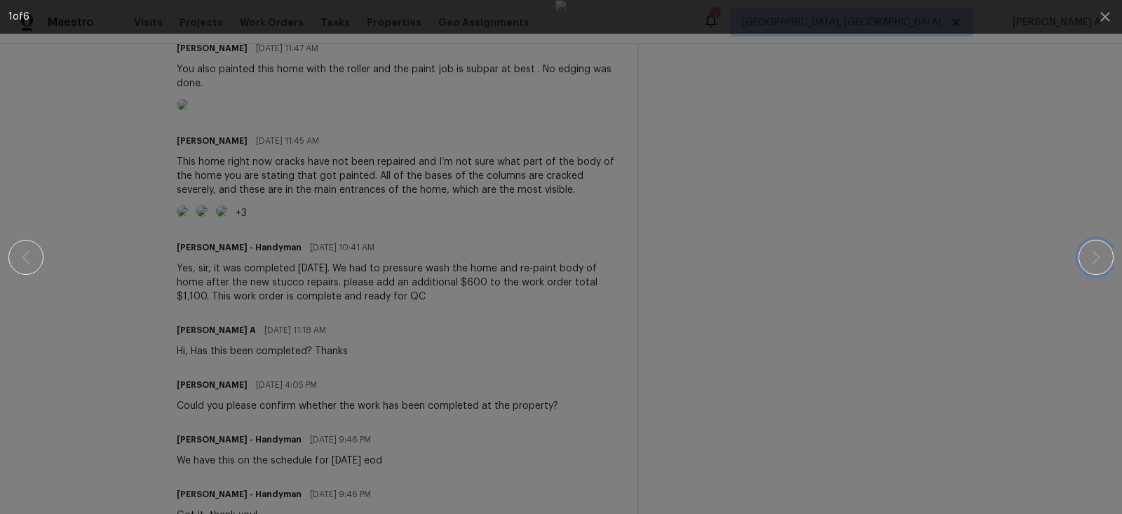
click at [1082, 251] on button "button" at bounding box center [1096, 257] width 35 height 35
click at [1105, 20] on icon "button" at bounding box center [1105, 16] width 17 height 17
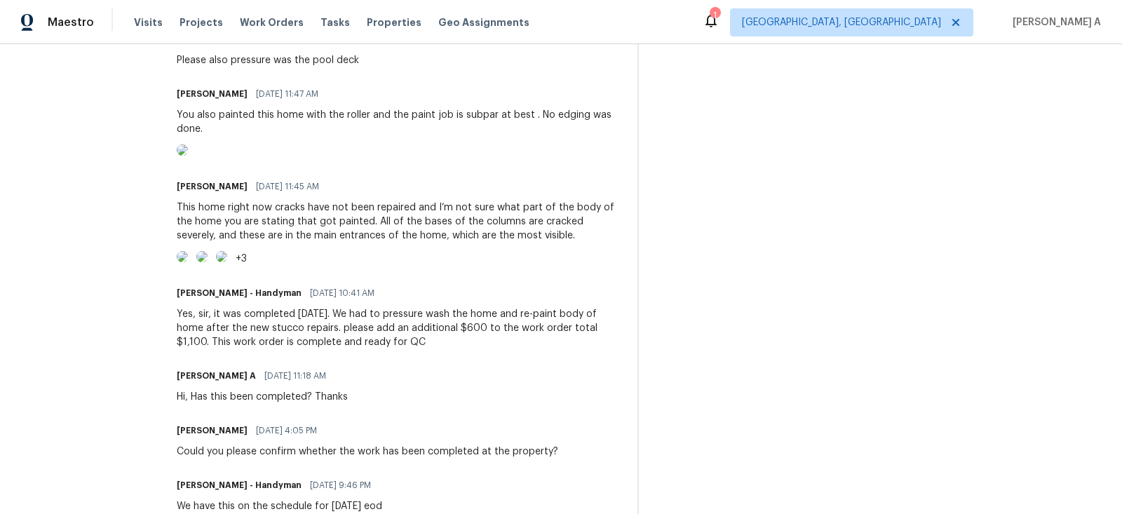
scroll to position [472, 0]
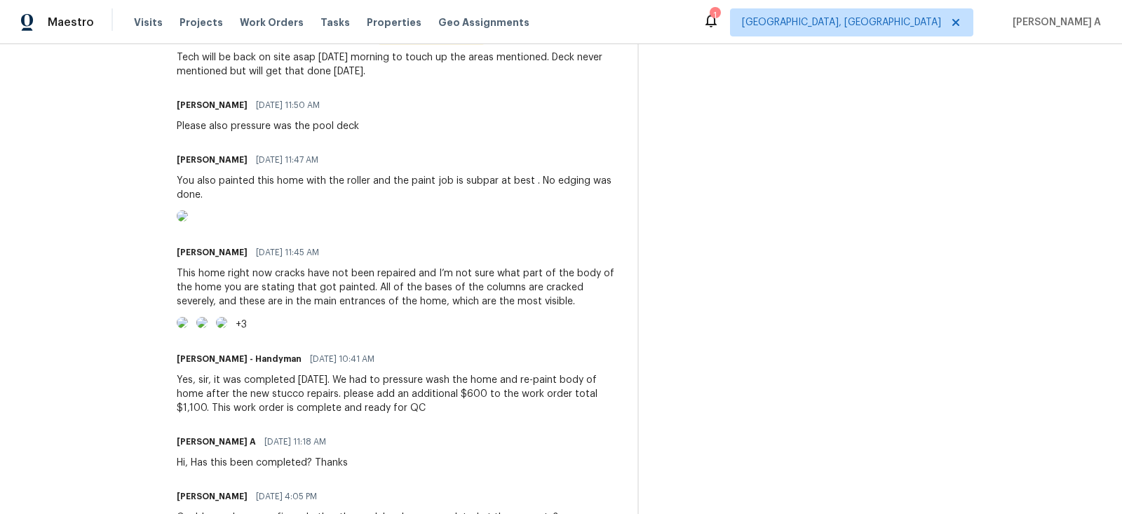
click at [188, 222] on img at bounding box center [182, 215] width 11 height 11
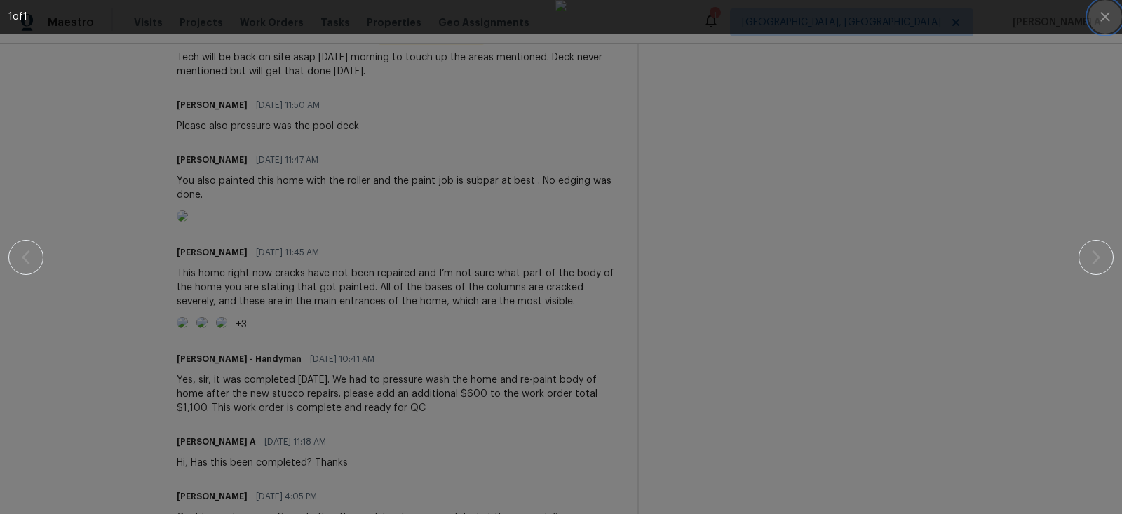
click at [1106, 18] on icon "button" at bounding box center [1105, 16] width 9 height 9
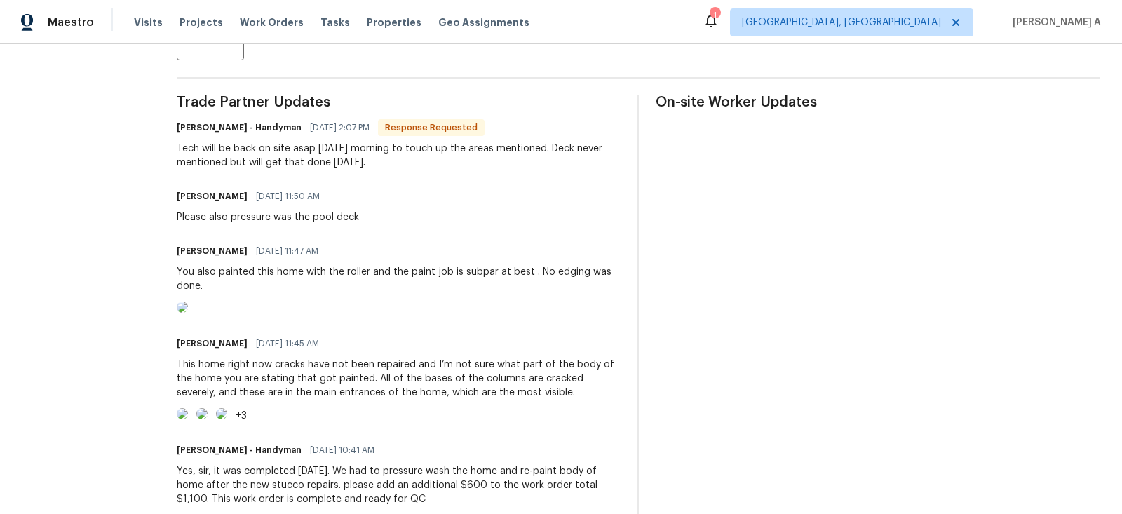
scroll to position [419, 0]
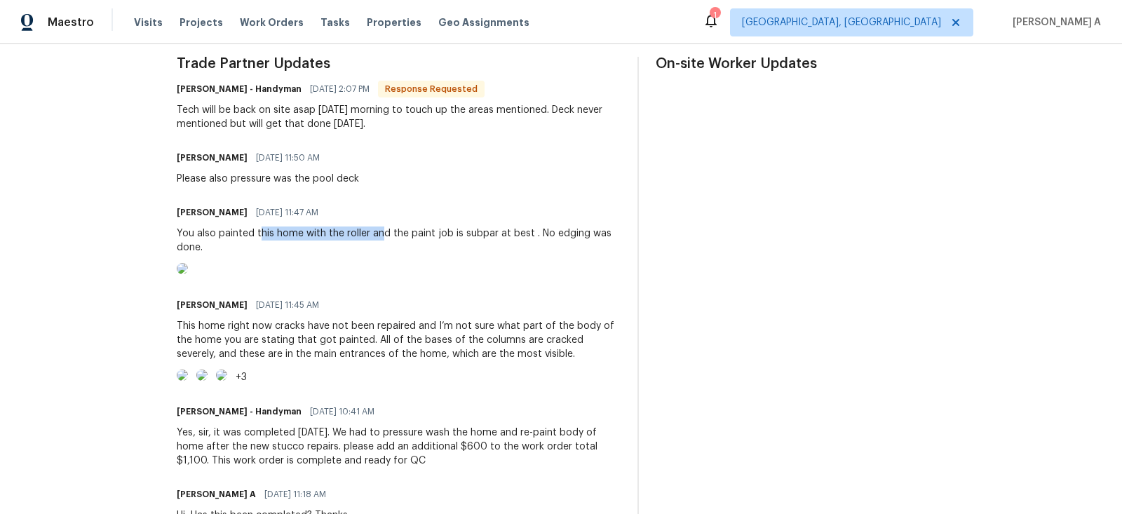
drag, startPoint x: 260, startPoint y: 232, endPoint x: 378, endPoint y: 236, distance: 117.9
click at [379, 236] on div "You also painted this home with the roller and the paint job is subpar at best …" at bounding box center [399, 241] width 444 height 28
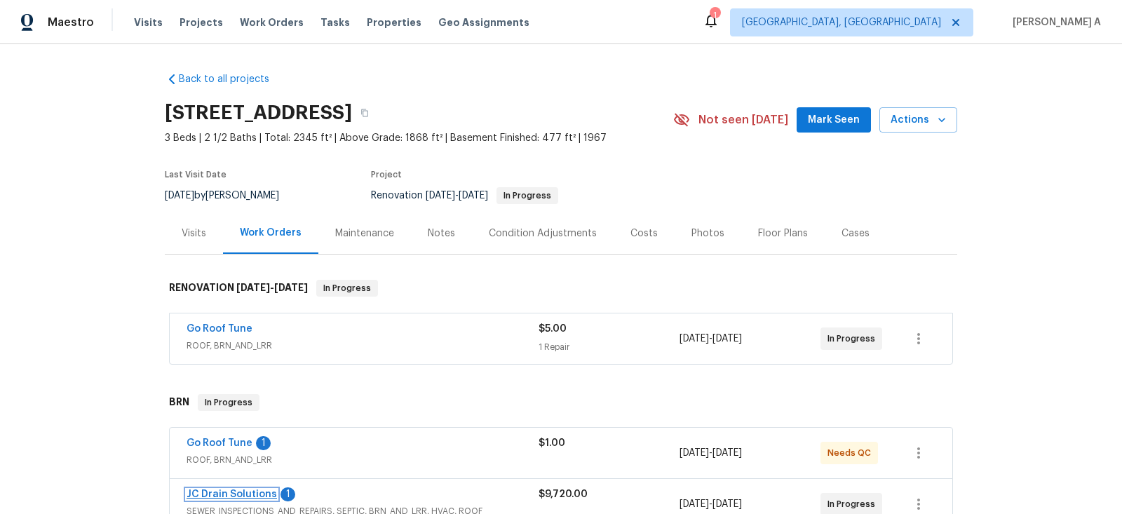
click at [236, 490] on link "JC Drain Solutions" at bounding box center [232, 495] width 90 height 10
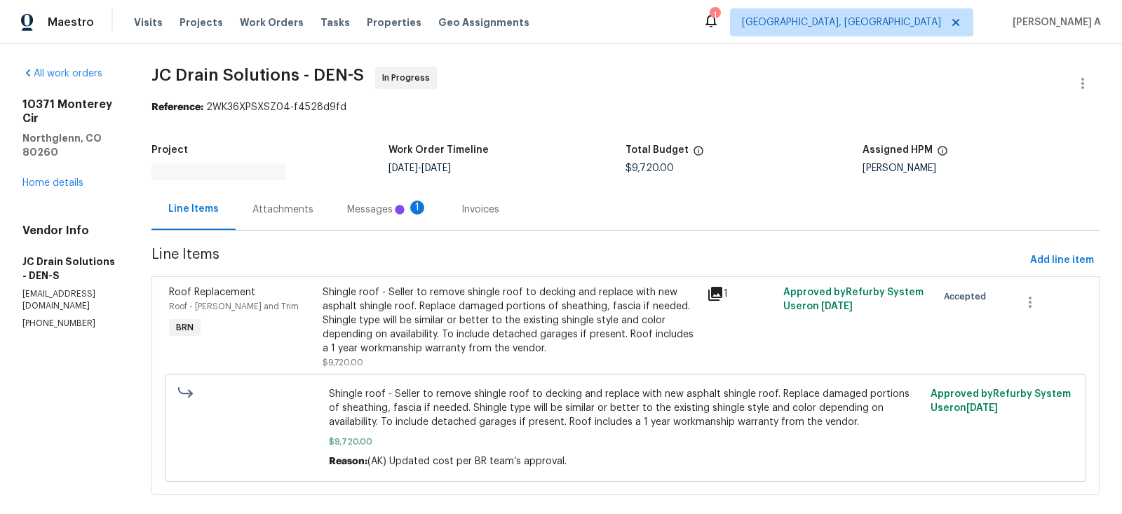
click at [336, 197] on div "Messages 1" at bounding box center [387, 209] width 114 height 41
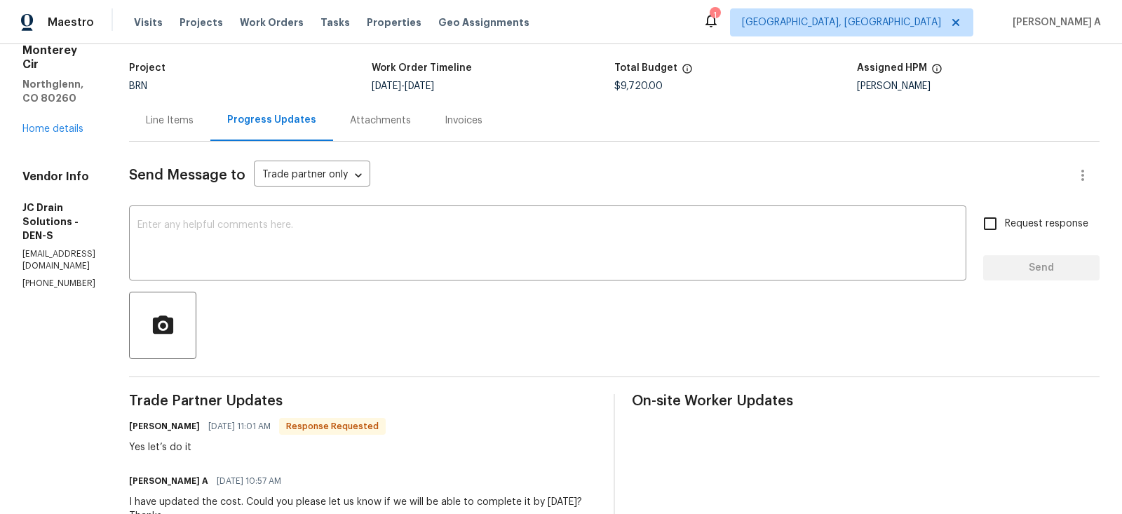
scroll to position [86, 0]
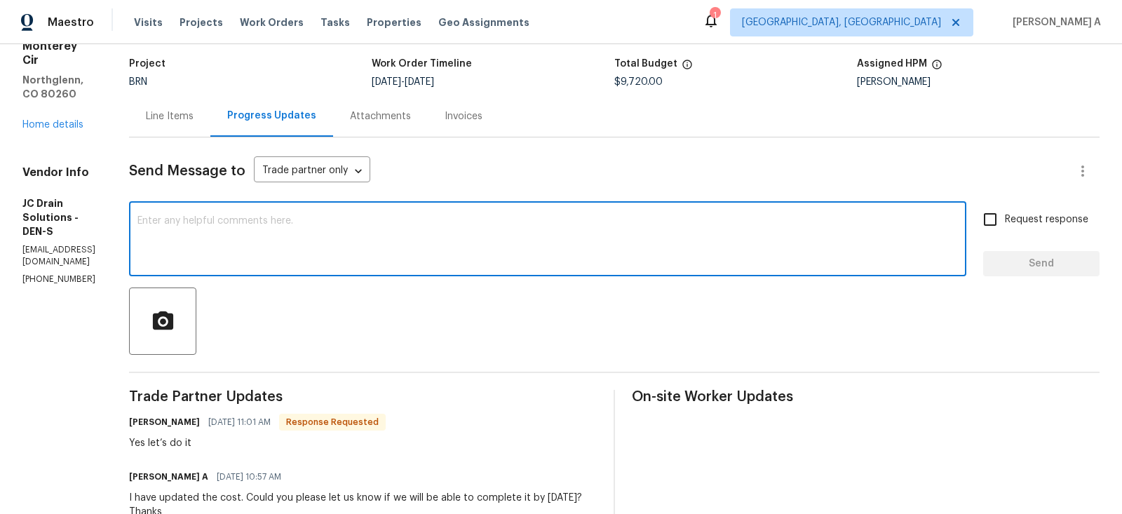
click at [419, 253] on textarea at bounding box center [547, 240] width 821 height 49
type textarea "Great, thank you!"
click at [1008, 223] on span "Request response" at bounding box center [1046, 220] width 83 height 15
click at [1005, 223] on input "Request response" at bounding box center [990, 219] width 29 height 29
checkbox input "true"
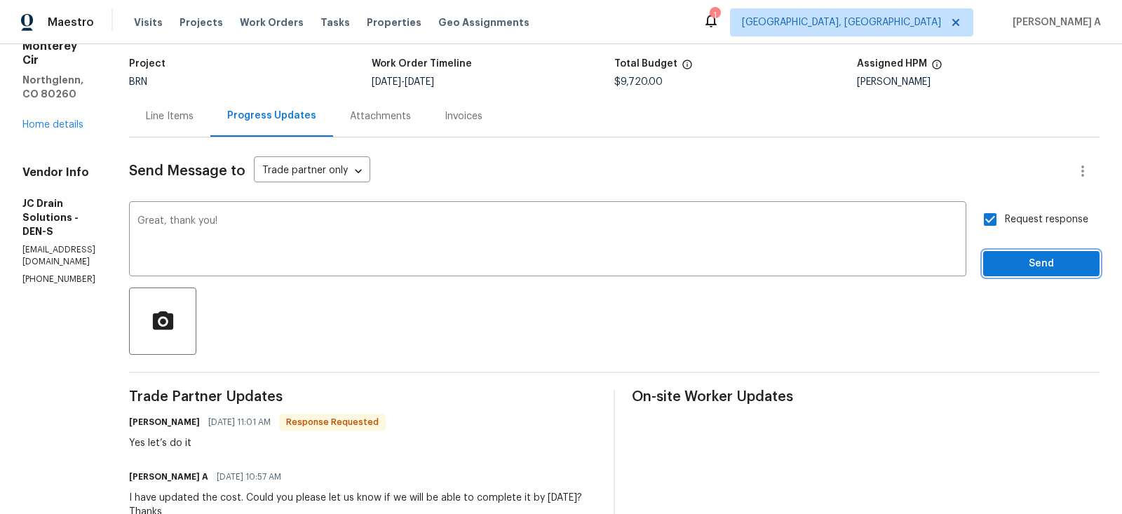
click at [1037, 272] on button "Send" at bounding box center [1041, 264] width 116 height 26
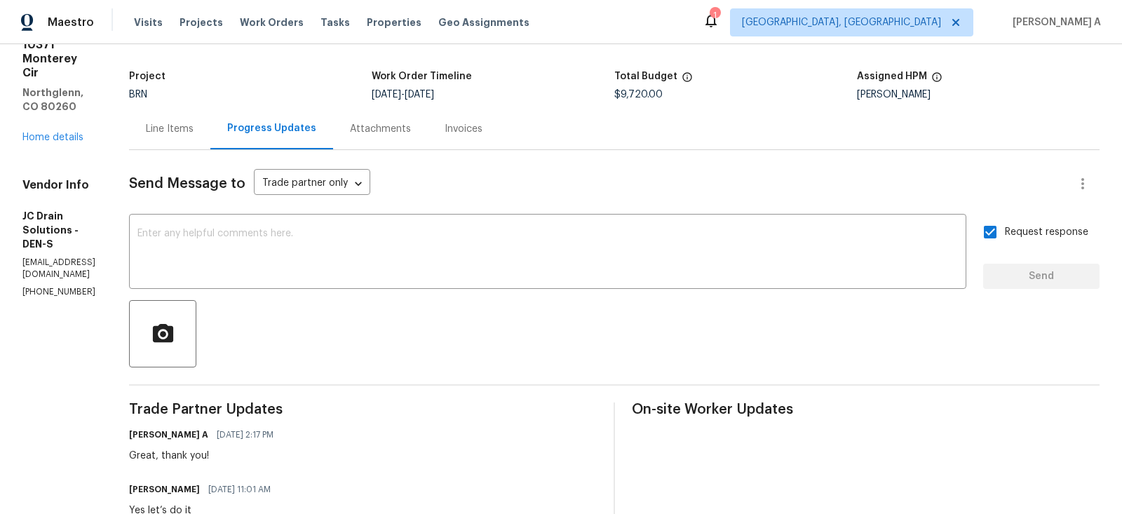
scroll to position [0, 0]
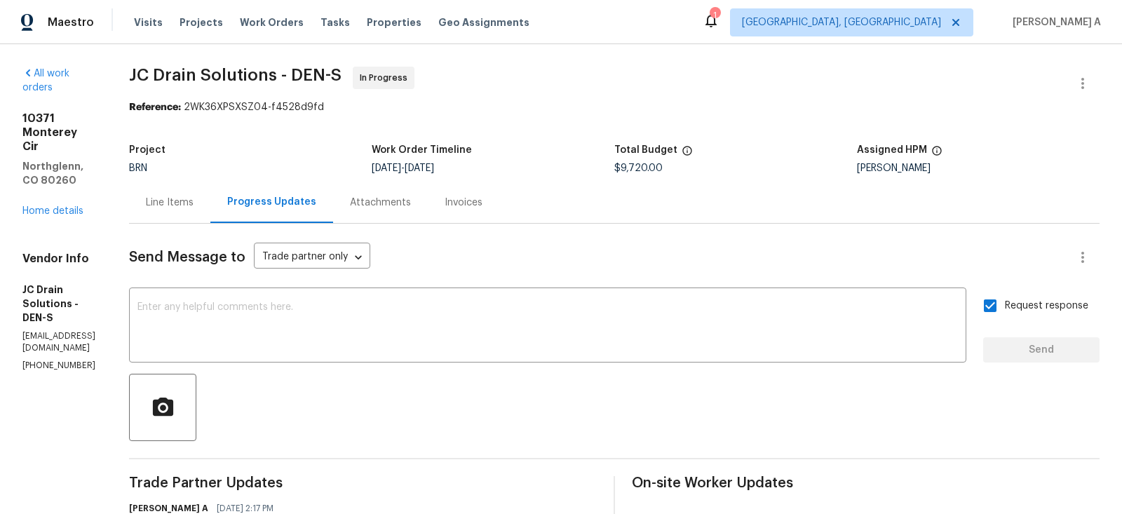
click at [194, 207] on div "Line Items" at bounding box center [170, 203] width 48 height 14
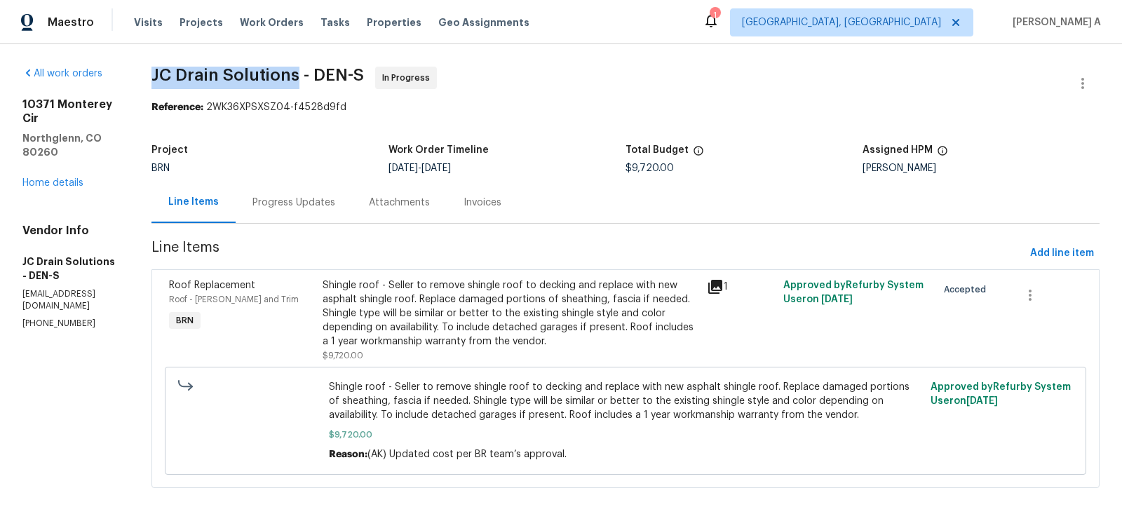
drag, startPoint x: 181, startPoint y: 75, endPoint x: 326, endPoint y: 72, distance: 145.2
click at [326, 72] on span "JC Drain Solutions - DEN-S" at bounding box center [258, 75] width 213 height 17
copy span "JC Drain Solutions"
click at [65, 178] on link "Home details" at bounding box center [52, 183] width 61 height 10
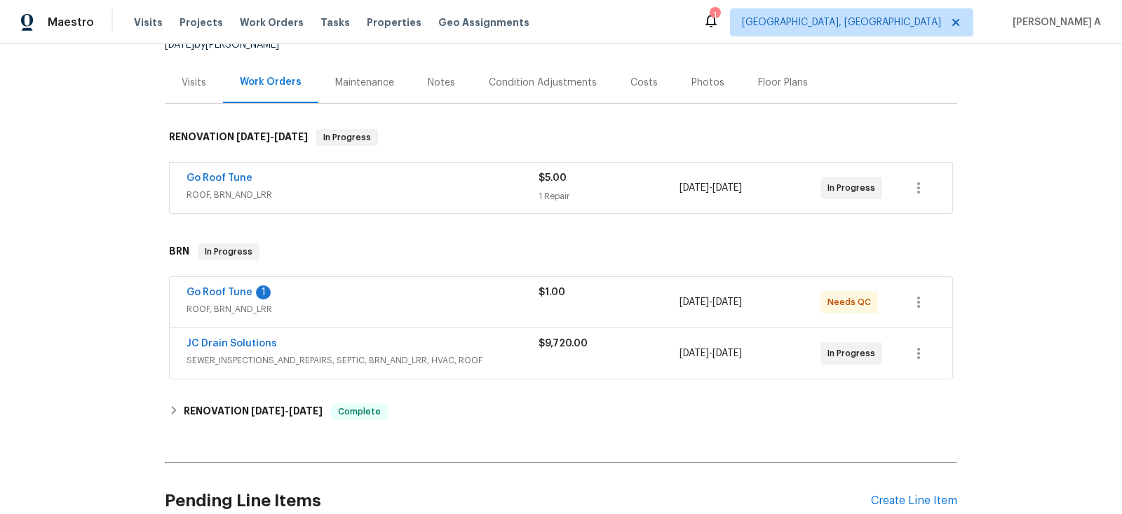
scroll to position [177, 0]
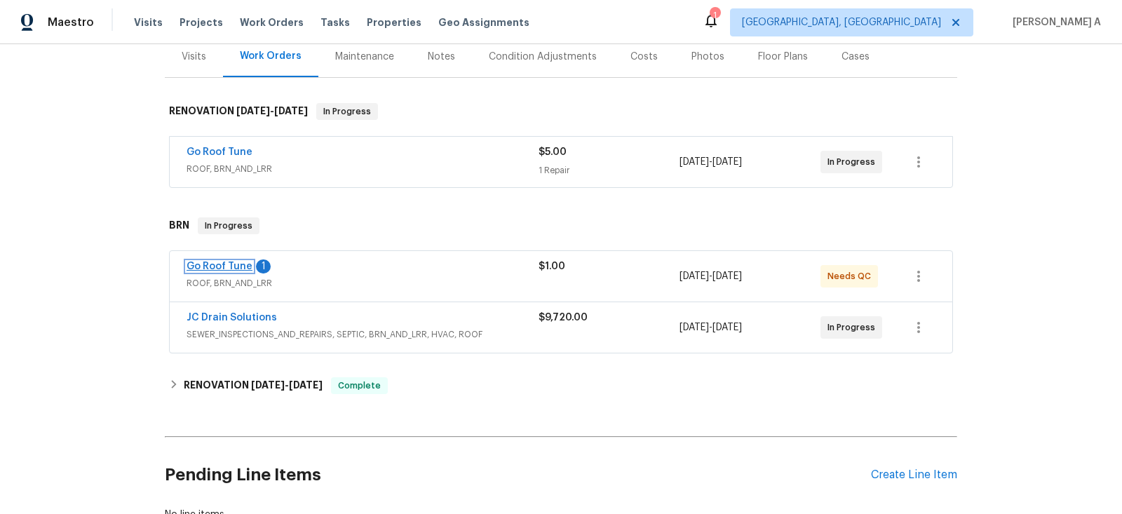
click at [213, 265] on link "Go Roof Tune" at bounding box center [220, 267] width 66 height 10
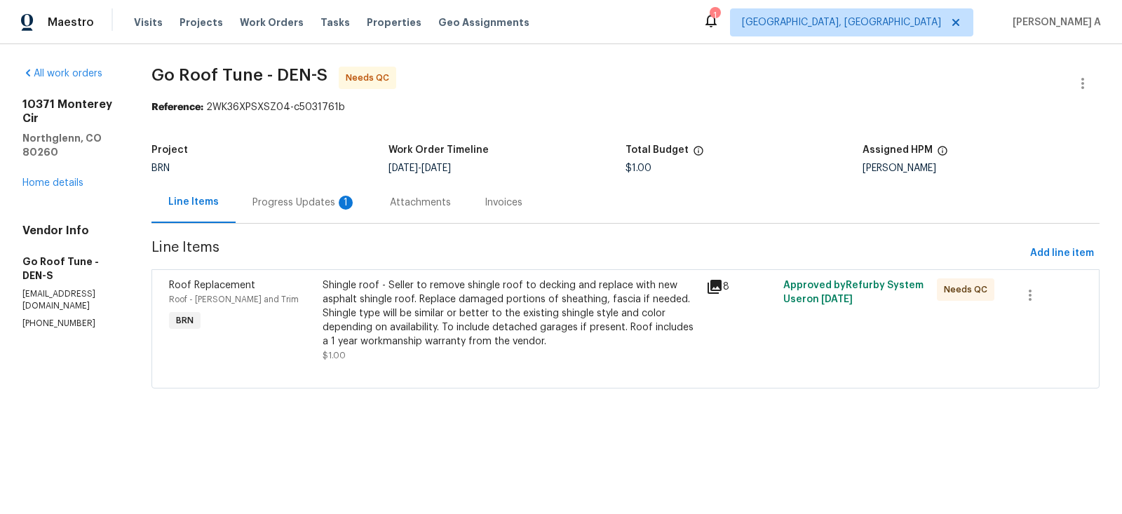
click at [348, 219] on div "Progress Updates 1" at bounding box center [304, 202] width 137 height 41
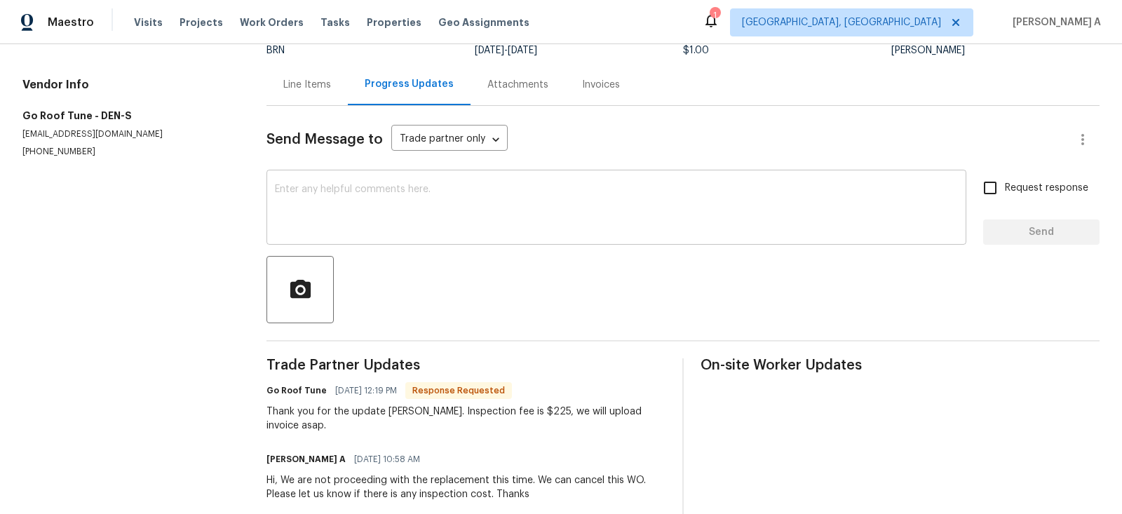
scroll to position [154, 0]
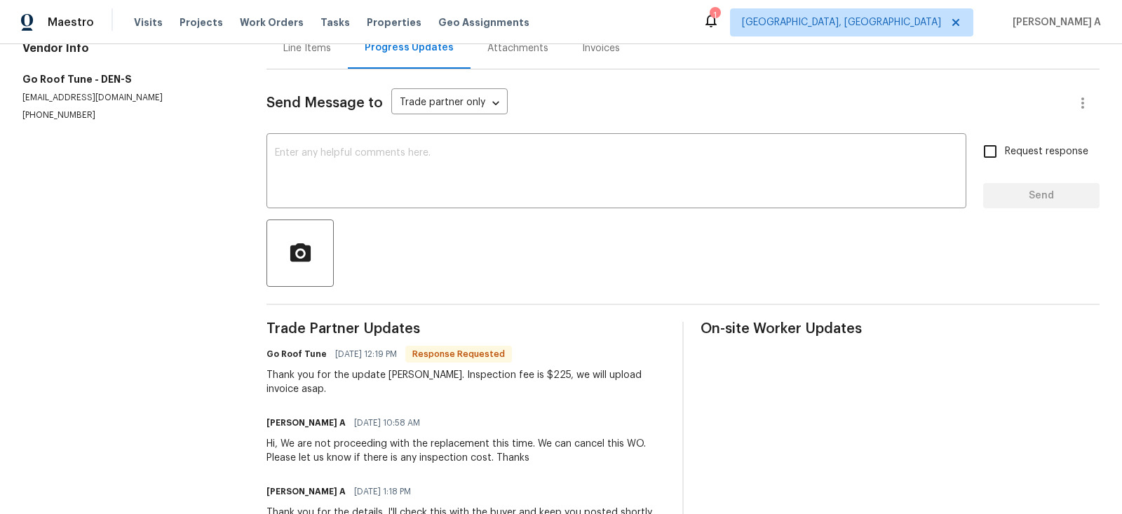
click at [523, 377] on div "Thank you for the update [PERSON_NAME]. Inspection fee is $225, we will upload …" at bounding box center [466, 382] width 399 height 28
copy div "225"
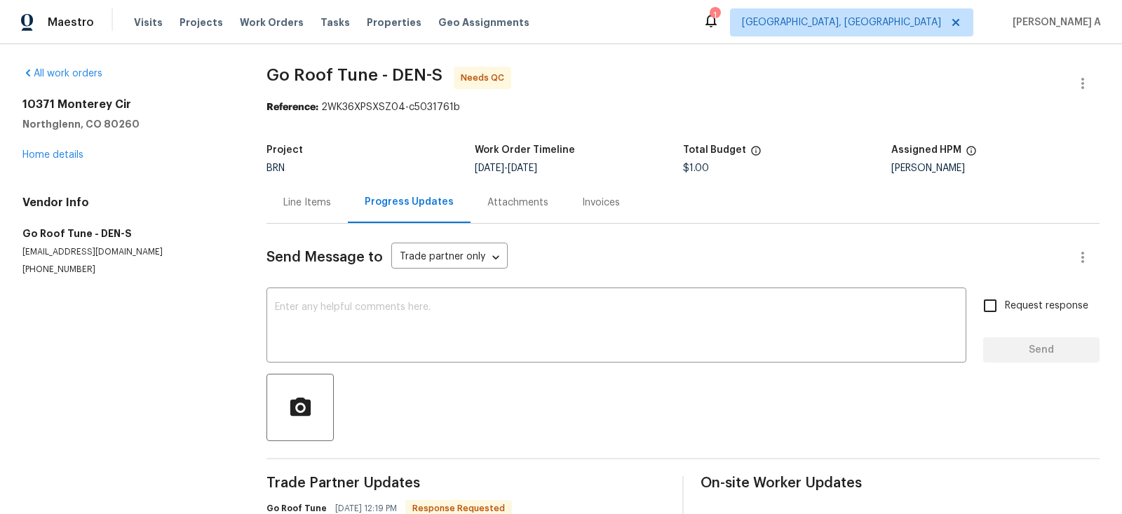
click at [300, 198] on div "Line Items" at bounding box center [307, 203] width 48 height 14
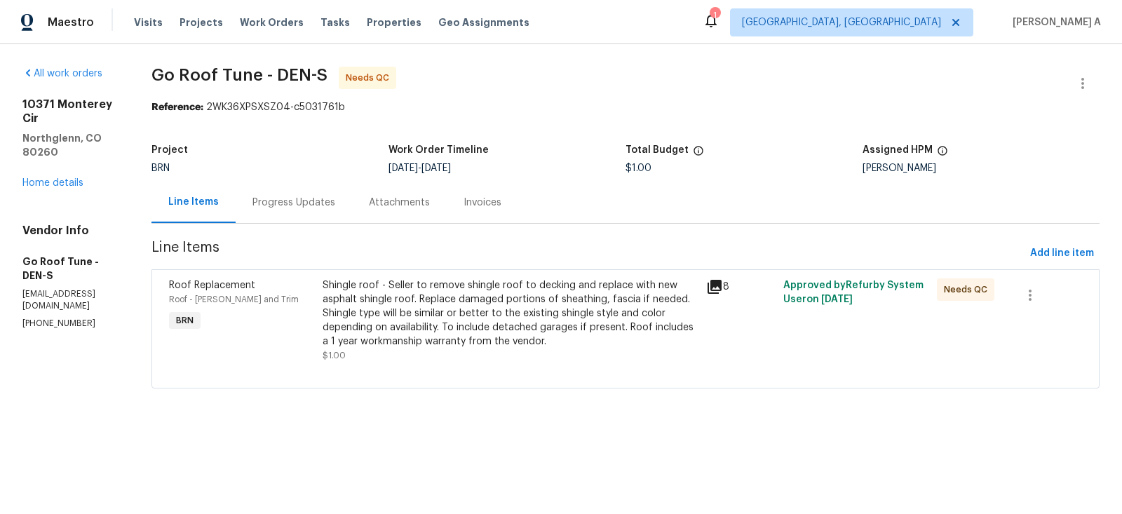
click at [530, 346] on div "Shingle roof - Seller to remove shingle roof to decking and replace with new as…" at bounding box center [511, 313] width 376 height 70
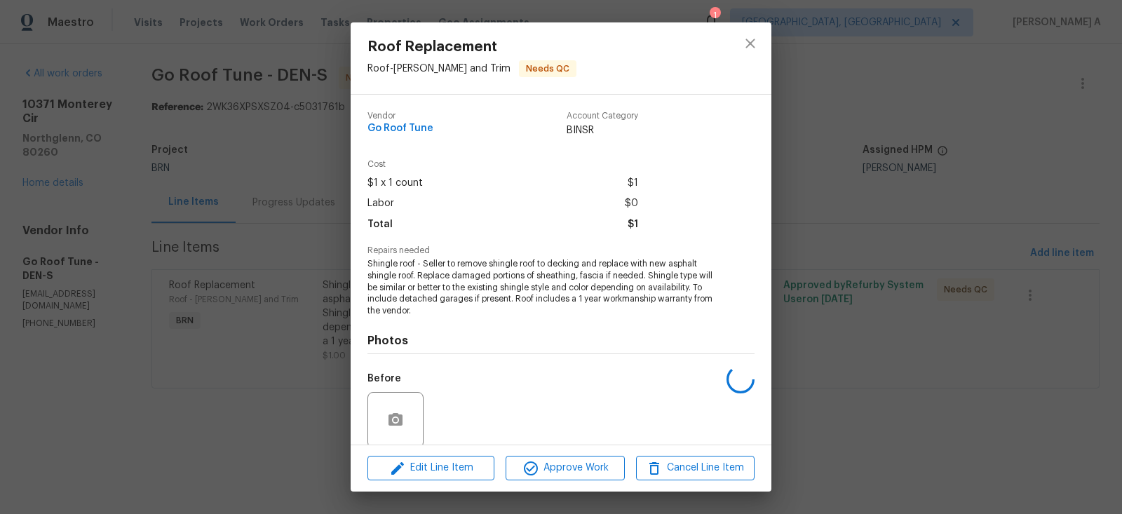
scroll to position [109, 0]
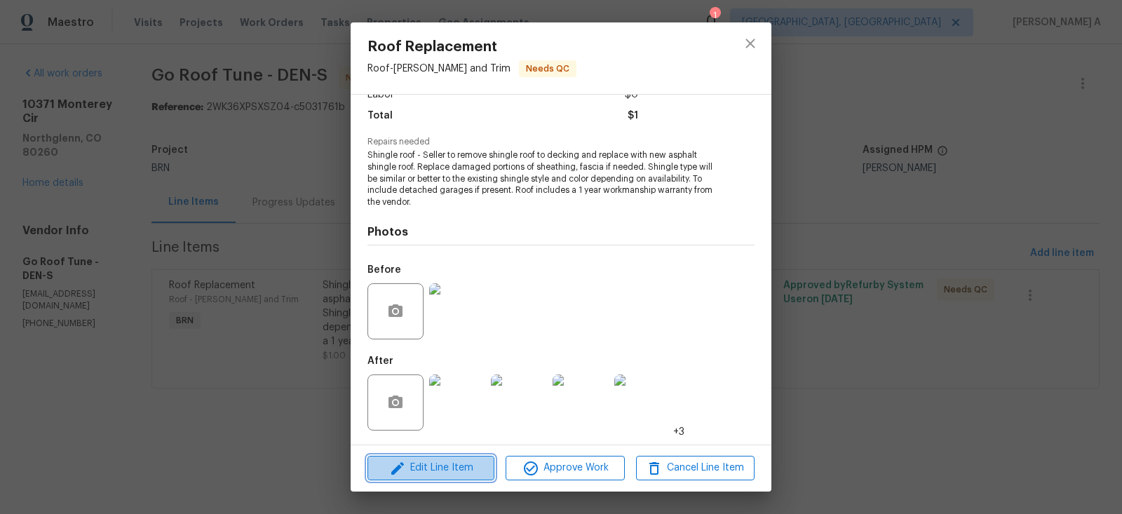
click at [454, 470] on span "Edit Line Item" at bounding box center [431, 468] width 119 height 18
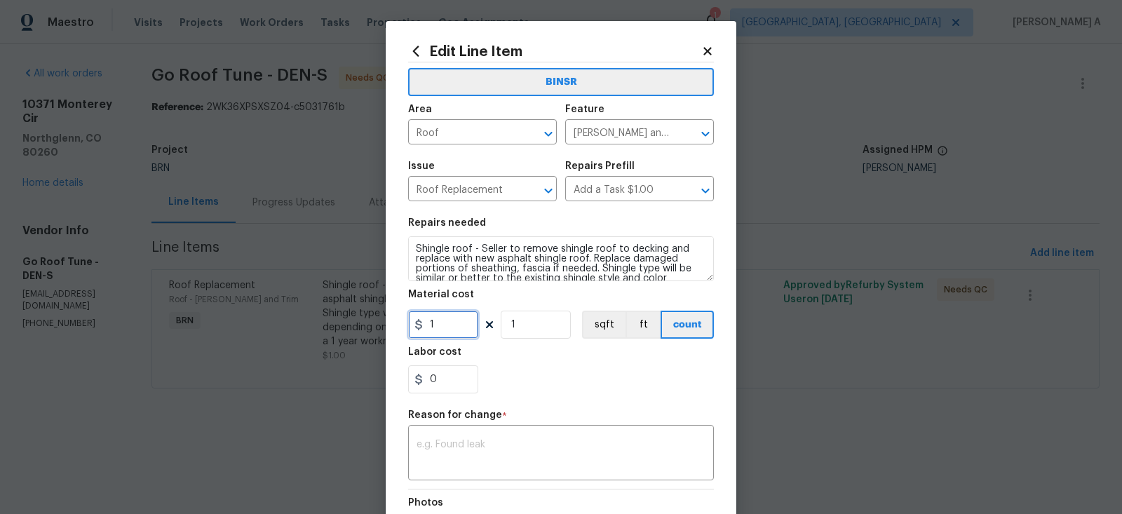
drag, startPoint x: 441, startPoint y: 328, endPoint x: 432, endPoint y: 328, distance: 9.1
click at [432, 328] on input "1" at bounding box center [443, 325] width 70 height 28
paste input "text"
drag, startPoint x: 452, startPoint y: 325, endPoint x: 361, endPoint y: 324, distance: 90.5
click at [360, 324] on div "Edit Line Item BINSR Area Roof ​ Feature [PERSON_NAME] and Trim ​ Issue Roof Re…" at bounding box center [561, 257] width 1122 height 514
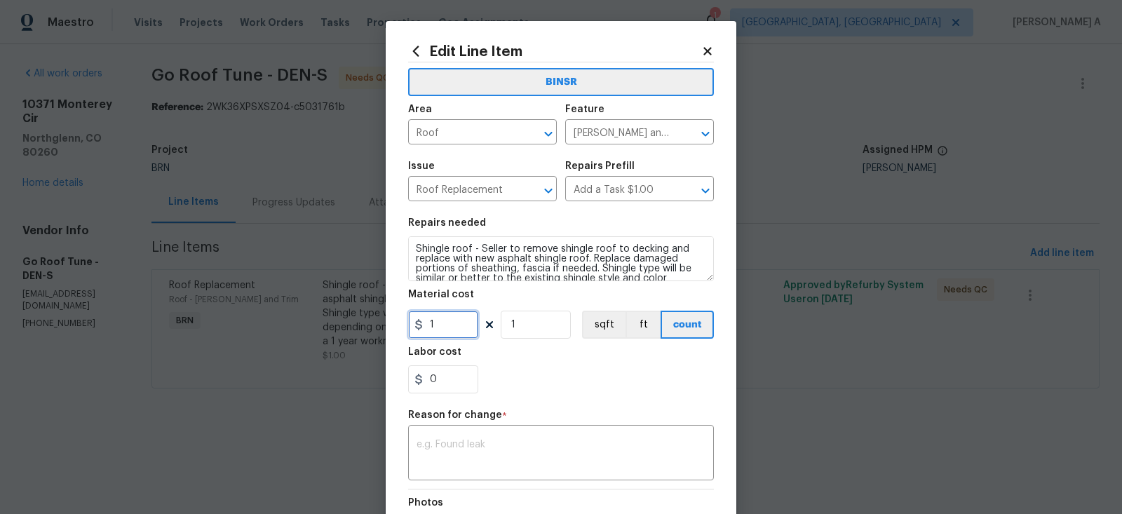
paste input "225"
type input "225"
click at [513, 371] on div "0" at bounding box center [561, 379] width 306 height 28
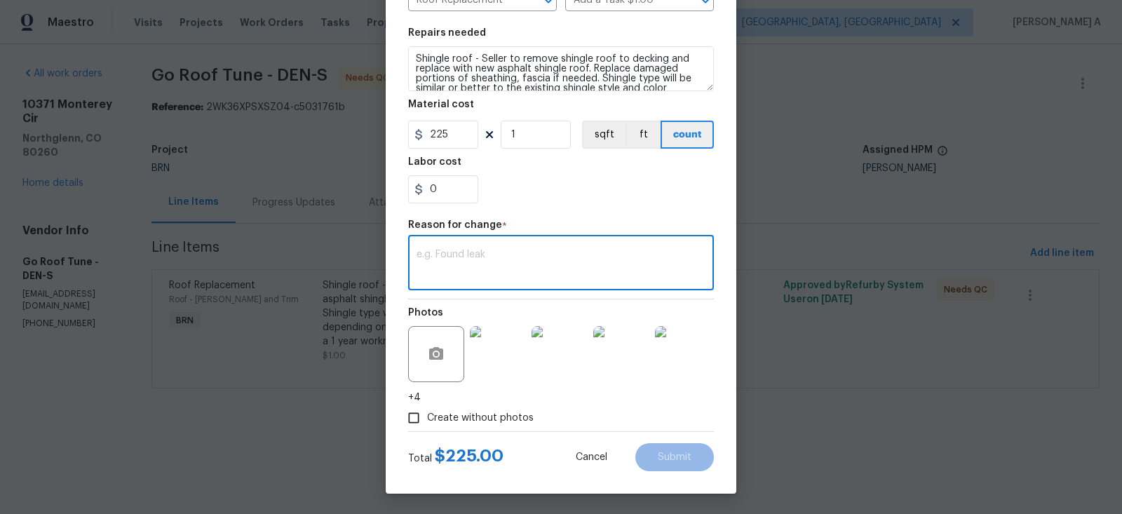
click at [494, 274] on textarea at bounding box center [561, 264] width 289 height 29
paste textarea "(AK) Updated per vendors final cost."
type textarea "(AK) Updated per vendors final cost."
click at [682, 461] on span "Submit" at bounding box center [675, 457] width 34 height 11
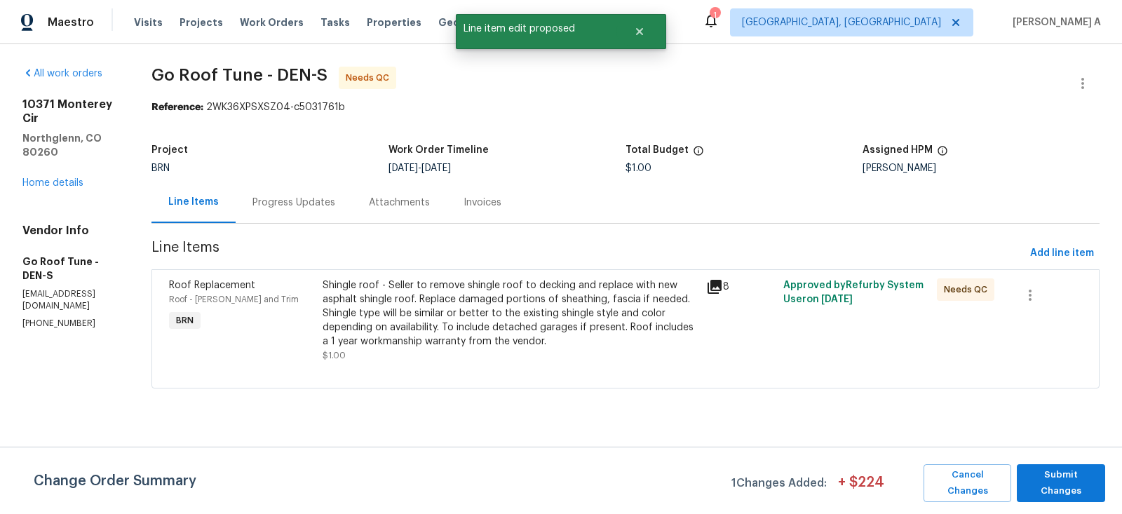
scroll to position [0, 0]
click at [1040, 477] on span "Submit Changes" at bounding box center [1061, 483] width 74 height 32
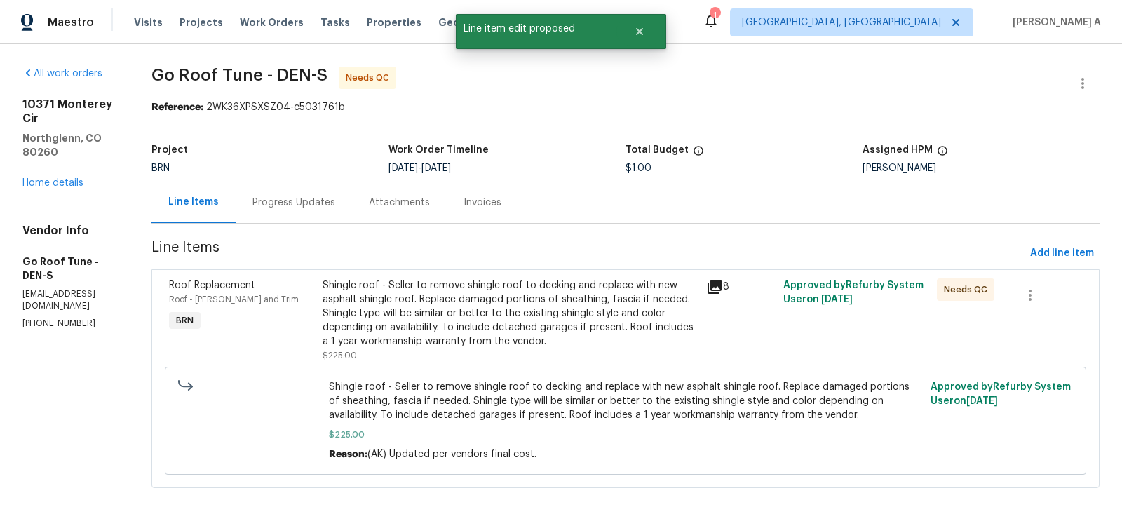
click at [490, 319] on div "Shingle roof - Seller to remove shingle roof to decking and replace with new as…" at bounding box center [511, 313] width 376 height 70
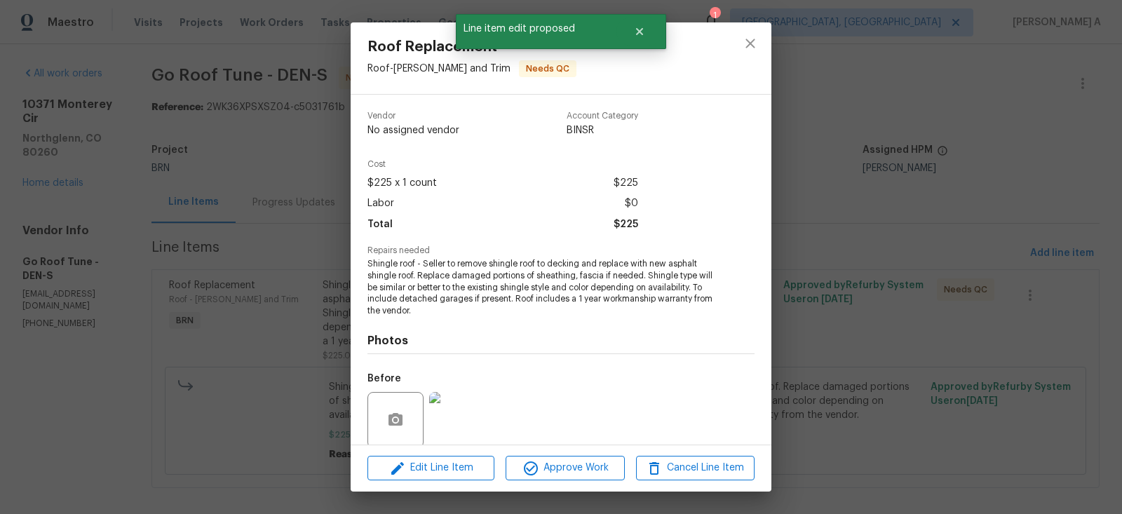
scroll to position [109, 0]
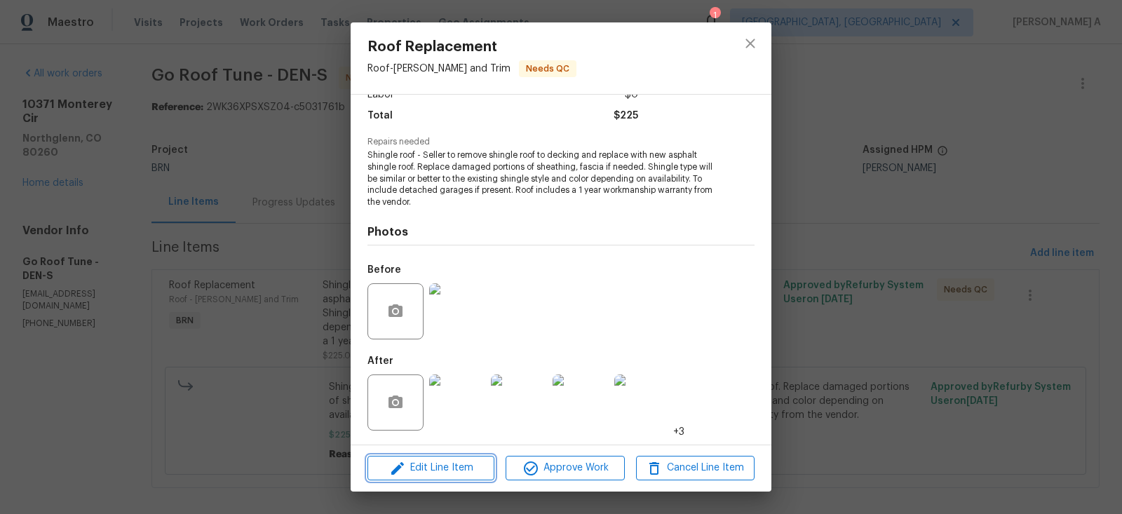
click at [461, 465] on span "Edit Line Item" at bounding box center [431, 468] width 119 height 18
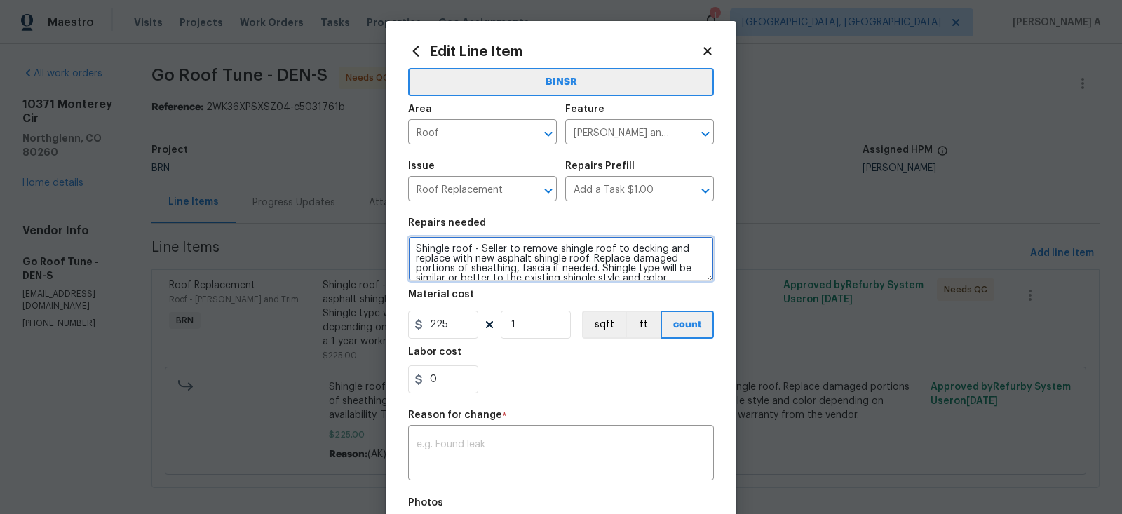
click at [417, 251] on textarea "Shingle roof - Seller to remove shingle roof to decking and replace with new as…" at bounding box center [561, 258] width 306 height 45
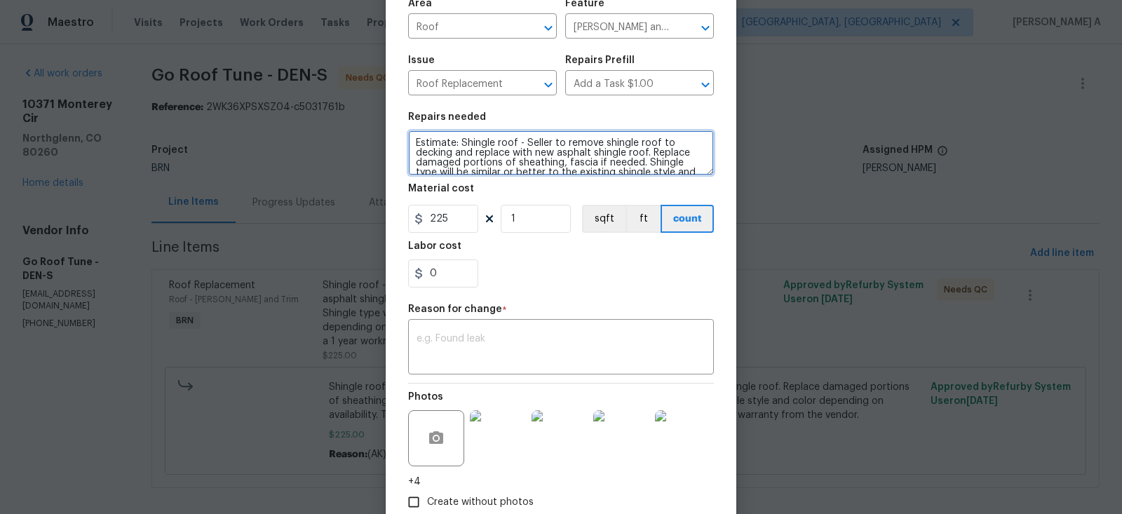
scroll to position [190, 0]
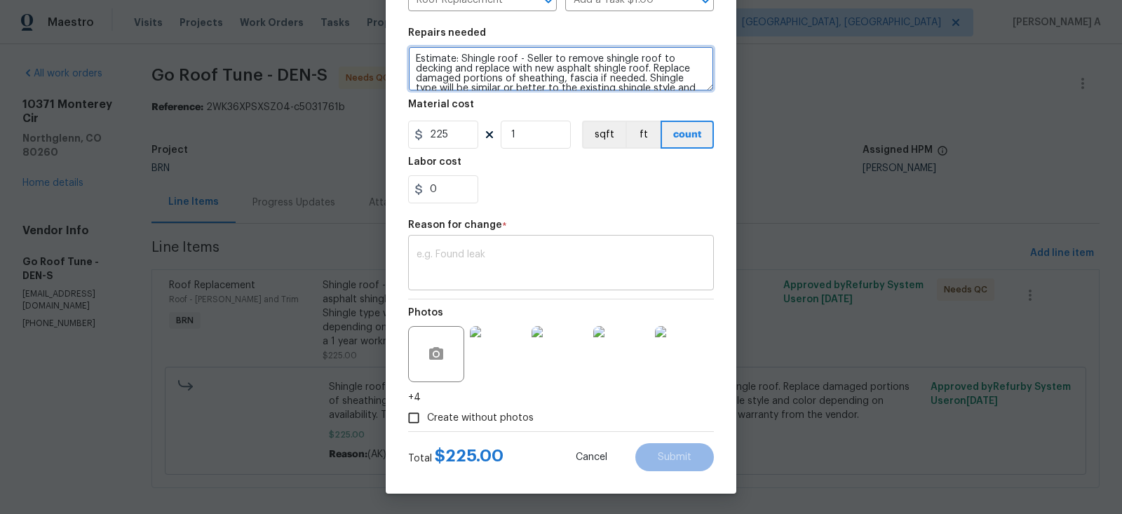
type textarea "Estimate: Shingle roof - Seller to remove shingle roof to decking and replace w…"
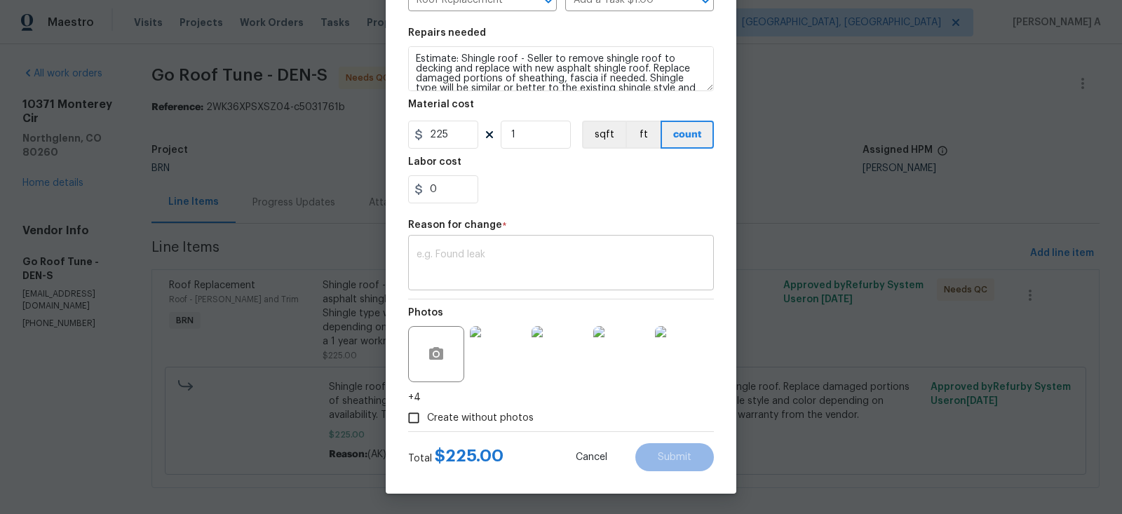
click at [481, 279] on div "x ​" at bounding box center [561, 264] width 306 height 52
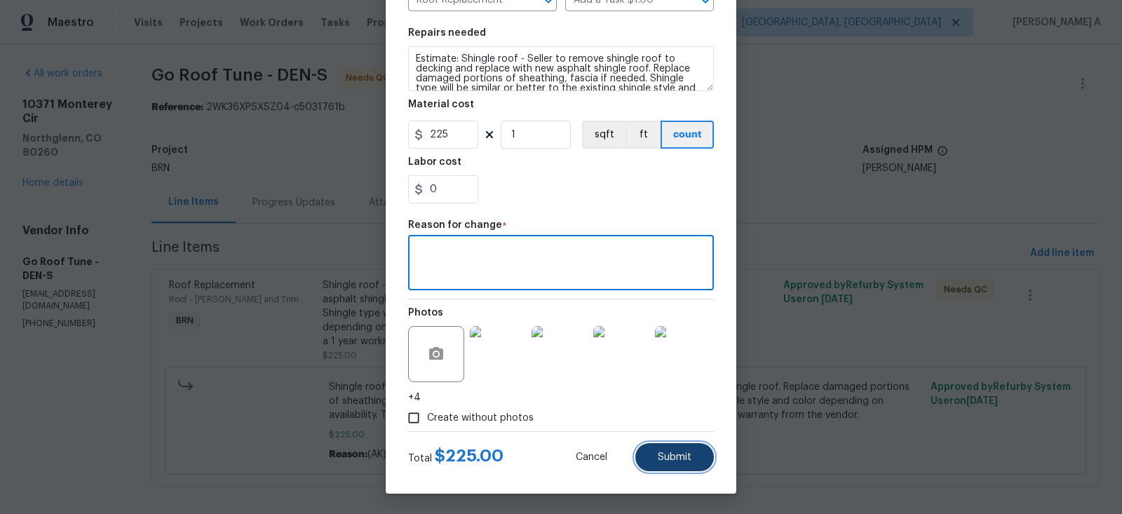
click at [685, 462] on button "Submit" at bounding box center [674, 457] width 79 height 28
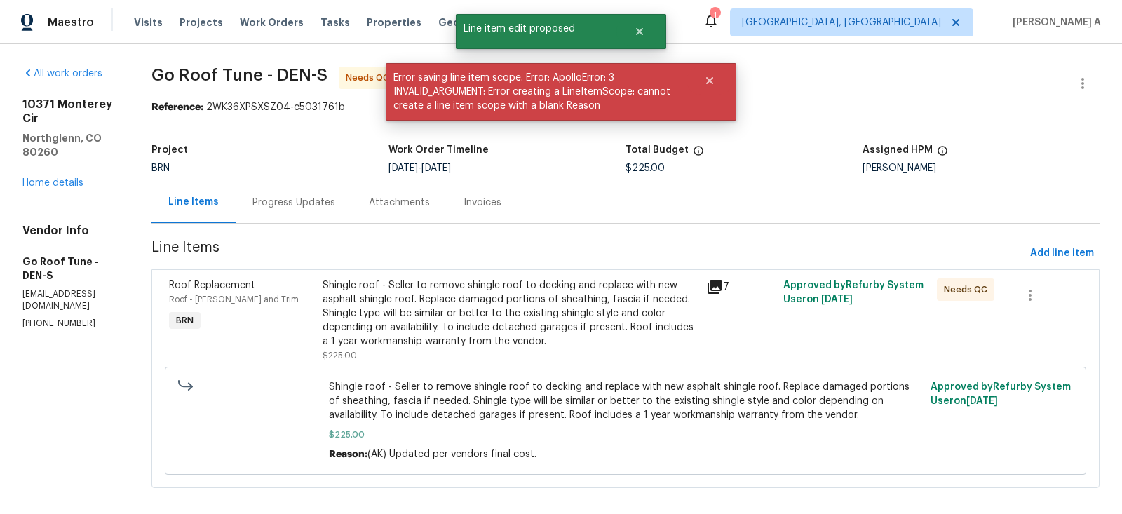
scroll to position [0, 0]
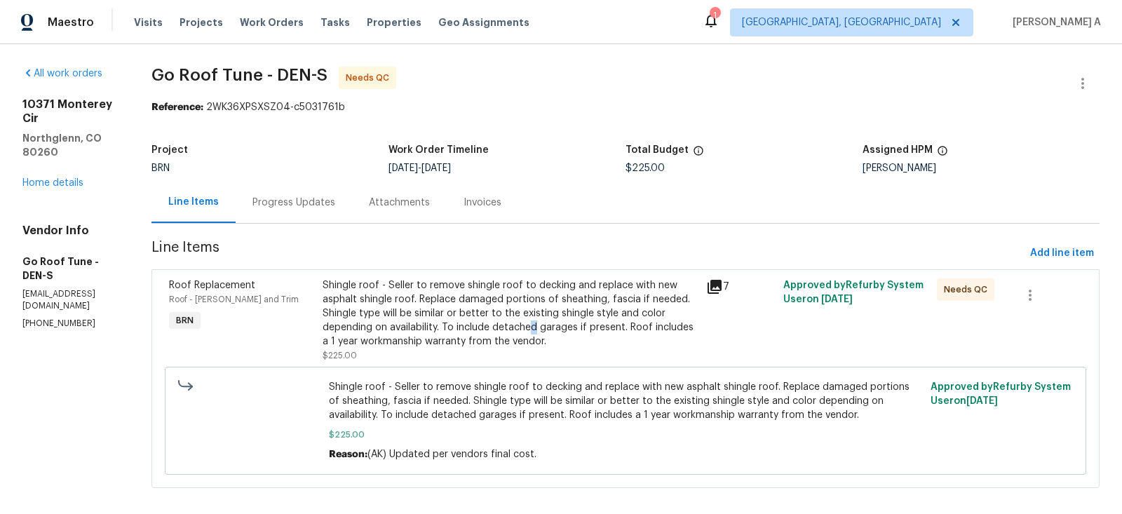
click at [562, 329] on div "Shingle roof - Seller to remove shingle roof to decking and replace with new as…" at bounding box center [511, 313] width 376 height 70
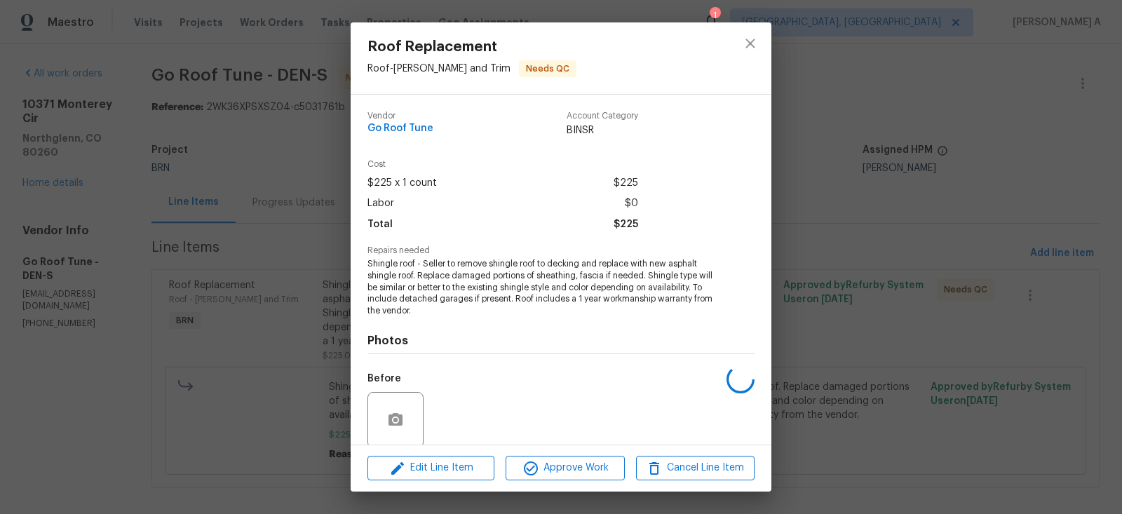
scroll to position [109, 0]
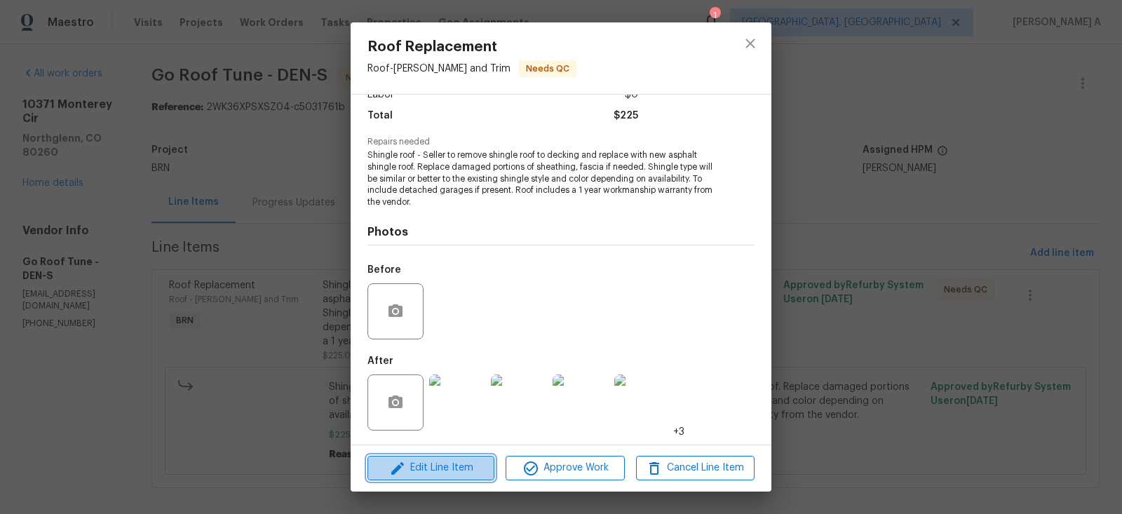
click at [470, 473] on span "Edit Line Item" at bounding box center [431, 468] width 119 height 18
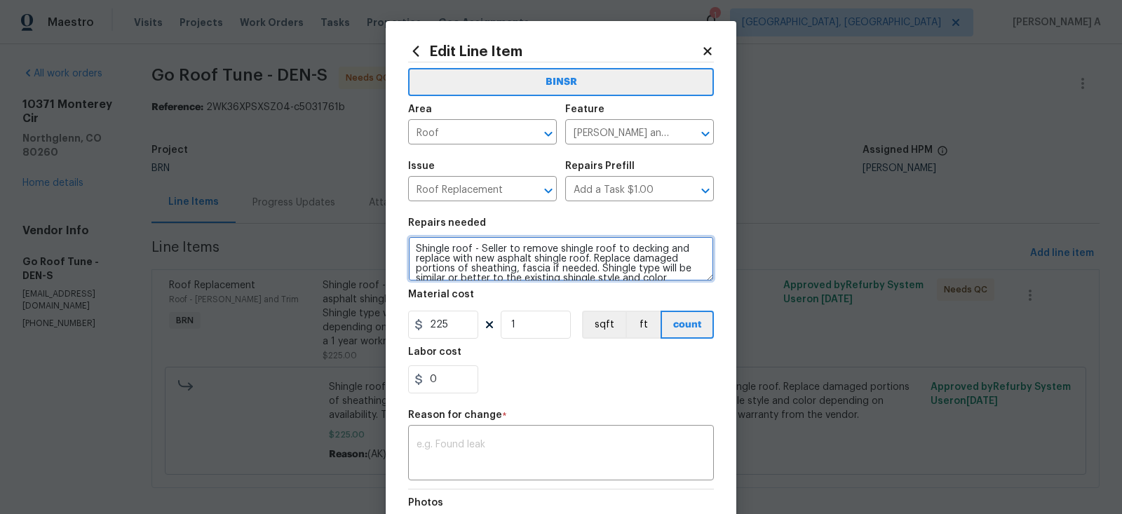
click at [415, 250] on textarea "Shingle roof - Seller to remove shingle roof to decking and replace with new as…" at bounding box center [561, 258] width 306 height 45
type textarea "Estimate: Shingle roof - Seller to remove shingle roof to decking and replace w…"
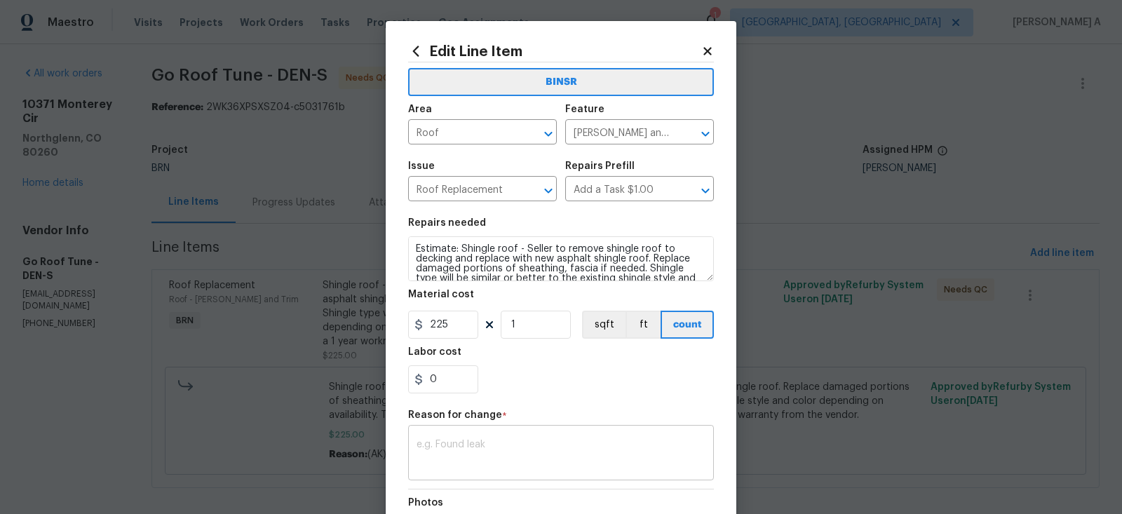
click at [461, 461] on textarea at bounding box center [561, 454] width 289 height 29
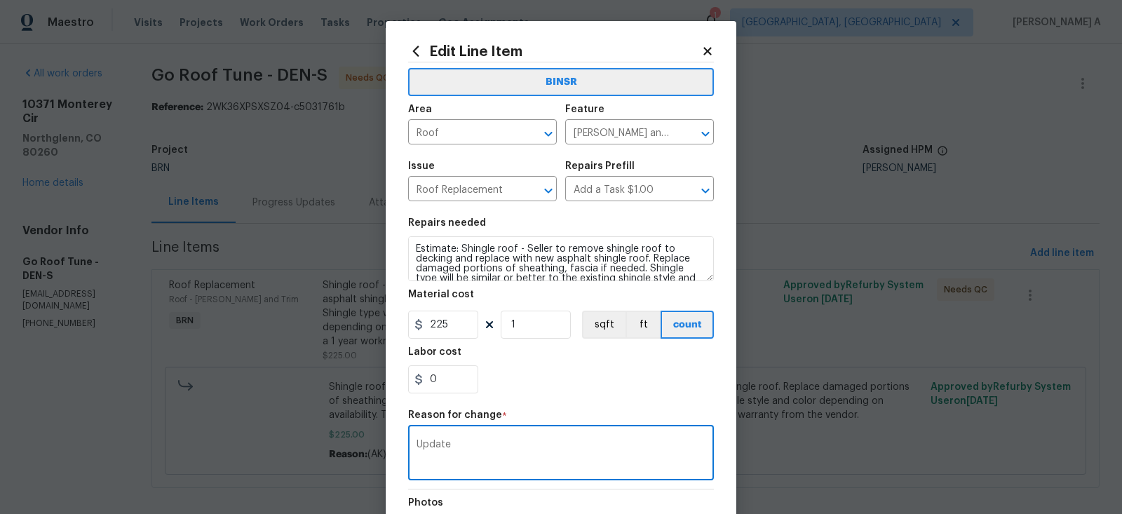
type textarea "Update"
click at [417, 253] on textarea "Estimate: Shingle roof - Seller to remove shingle roof to decking and replace w…" at bounding box center [561, 258] width 306 height 45
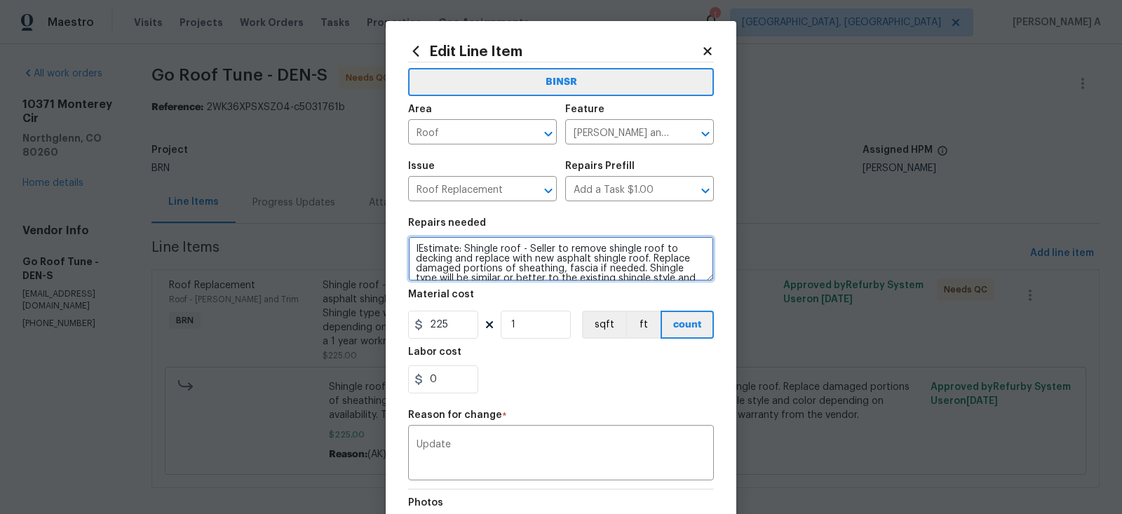
type textarea "Estimate: Shingle roof - Seller to remove shingle roof to decking and replace w…"
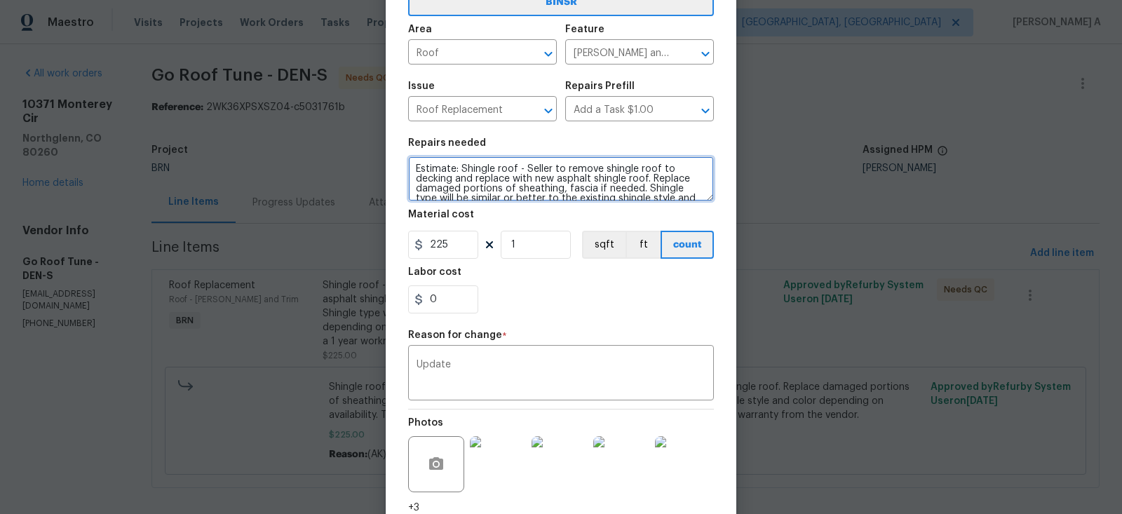
scroll to position [190, 0]
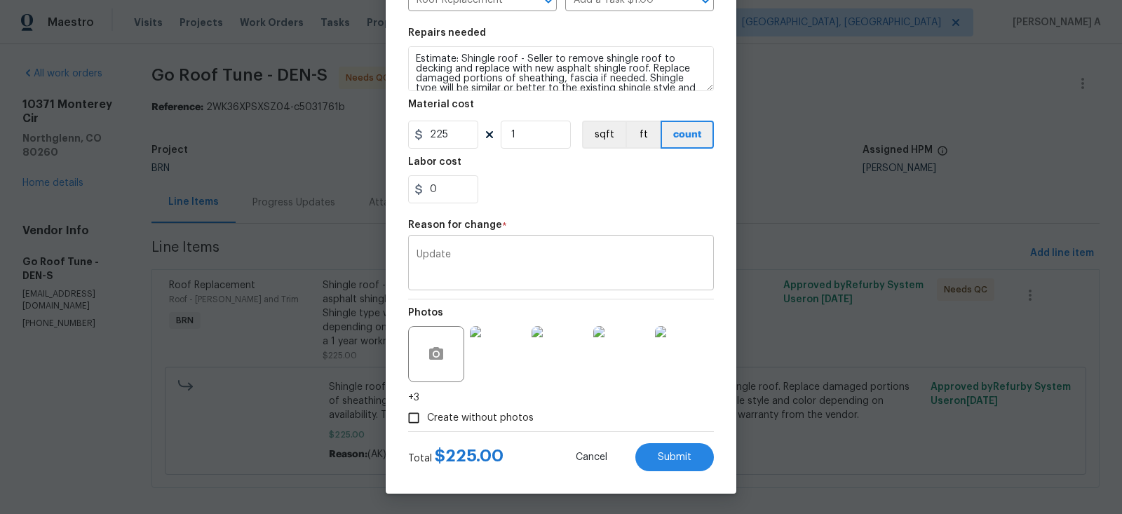
click at [475, 255] on textarea "Update" at bounding box center [561, 264] width 289 height 29
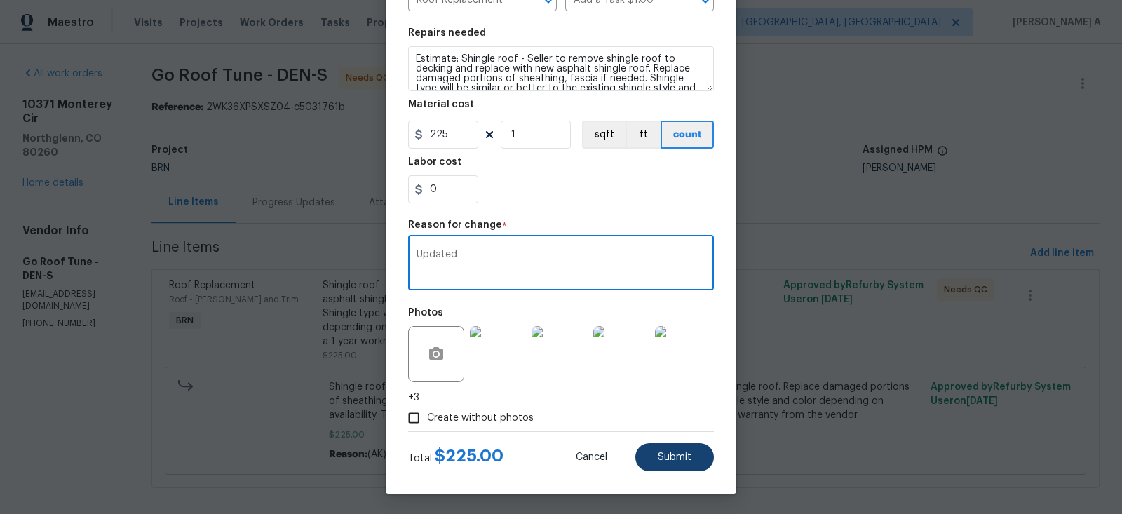
type textarea "Updated"
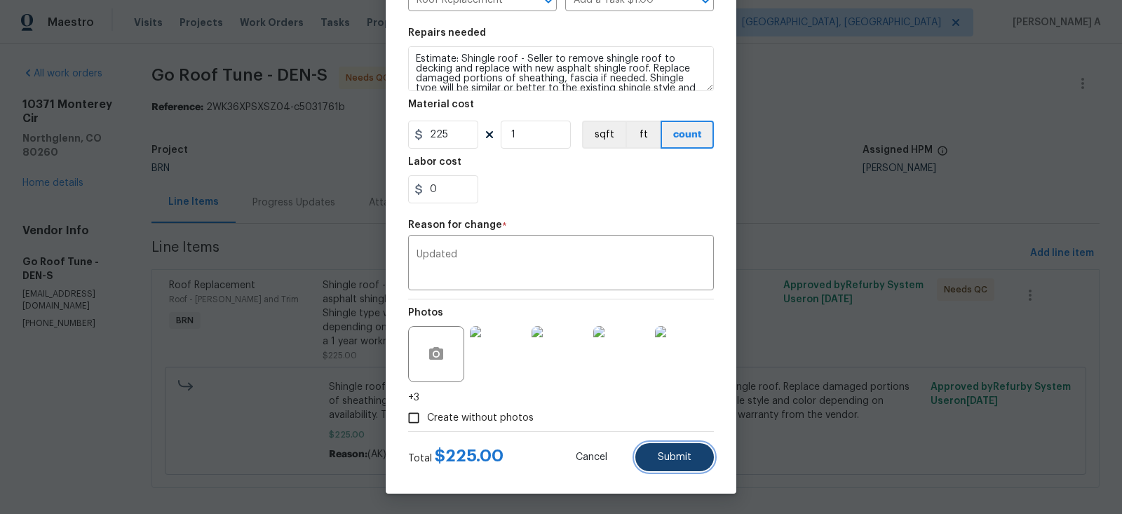
click at [682, 455] on span "Submit" at bounding box center [675, 457] width 34 height 11
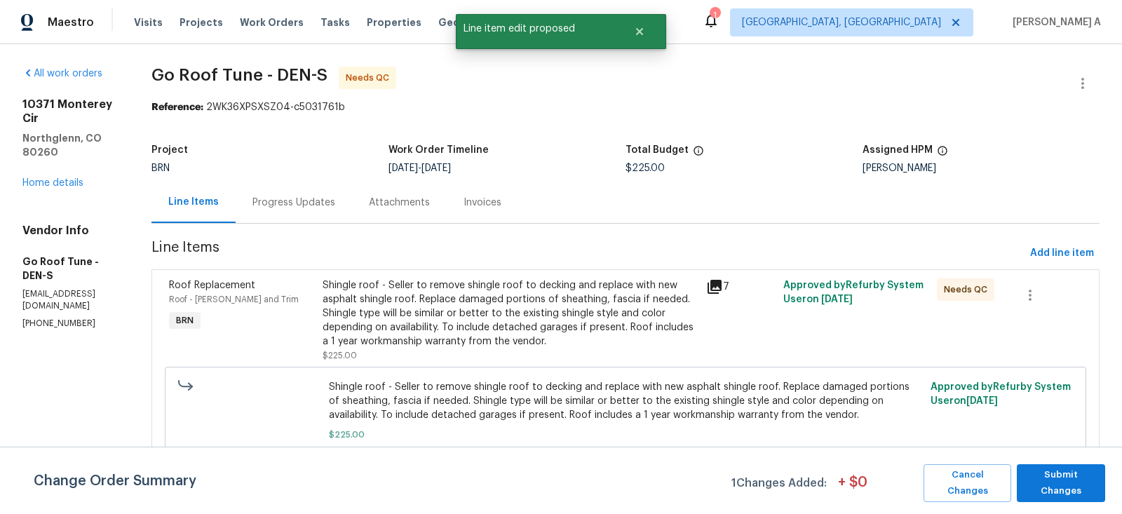
scroll to position [0, 0]
click at [1051, 480] on span "Submit Changes" at bounding box center [1061, 483] width 74 height 32
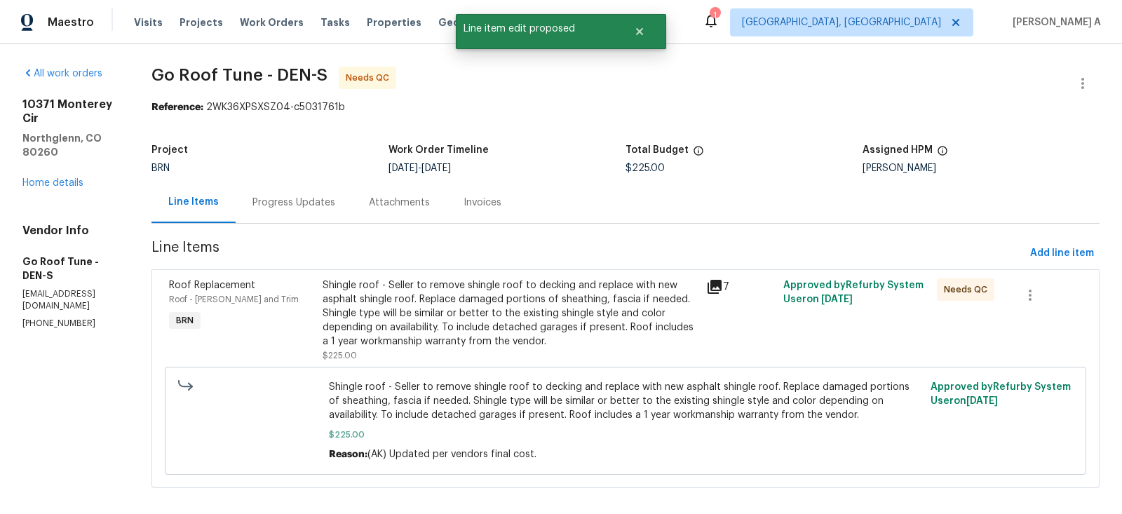
click at [323, 206] on div "Progress Updates" at bounding box center [294, 203] width 83 height 14
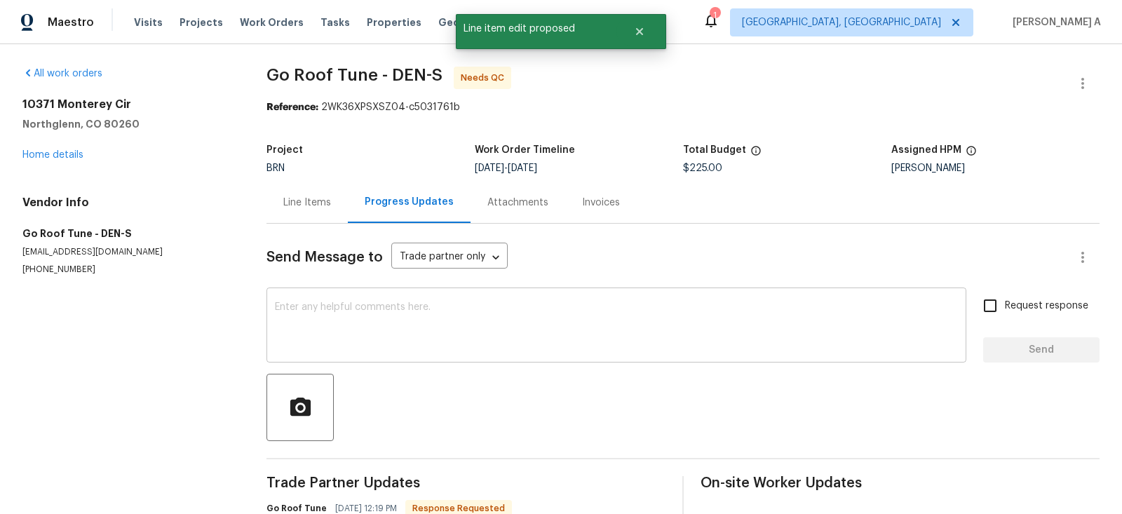
click at [466, 323] on textarea at bounding box center [616, 326] width 683 height 49
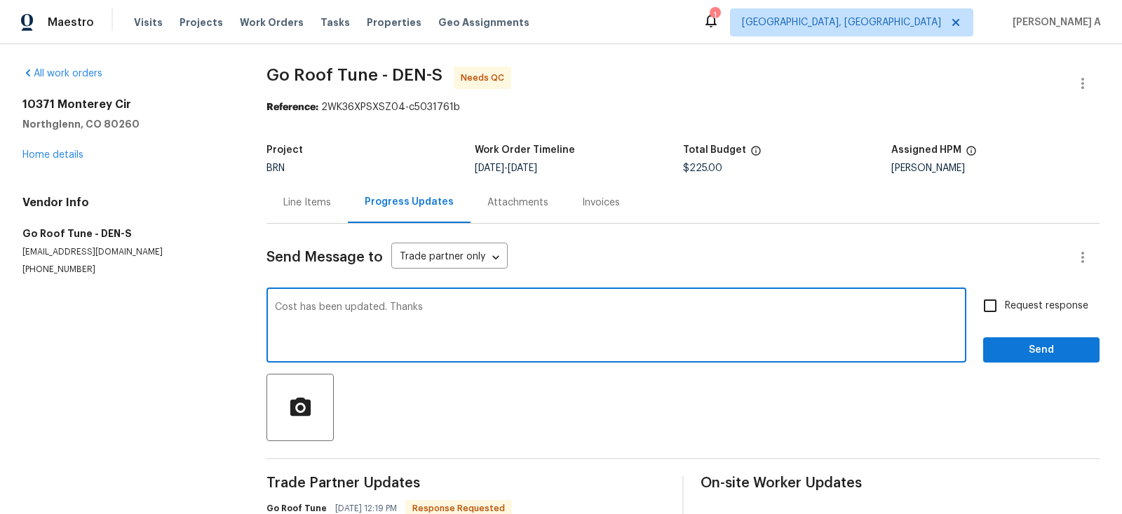
type textarea "Cost has been updated. Thanks"
click at [1058, 351] on span "Send" at bounding box center [1042, 351] width 94 height 18
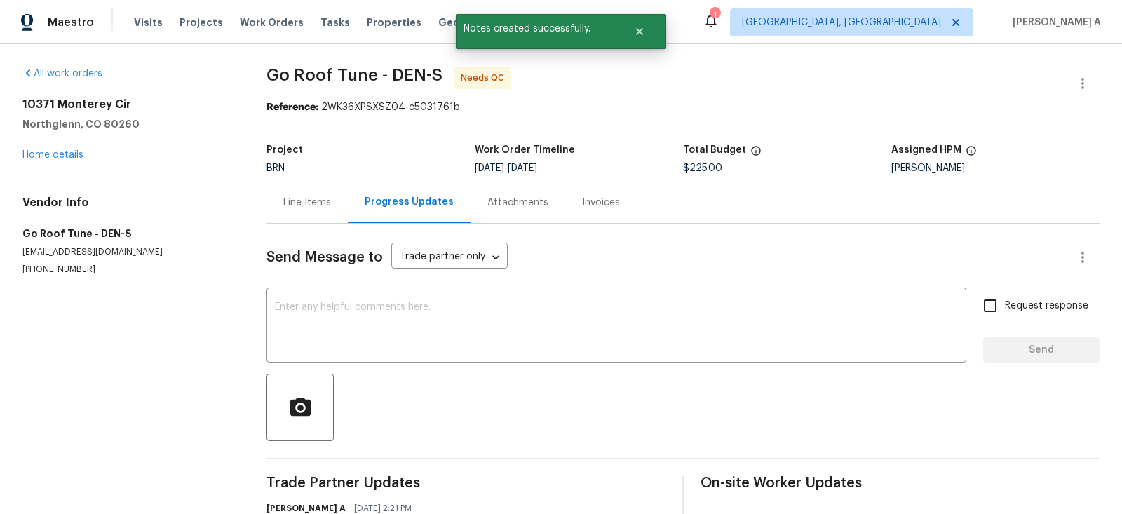
click at [321, 196] on div "Line Items" at bounding box center [307, 203] width 48 height 14
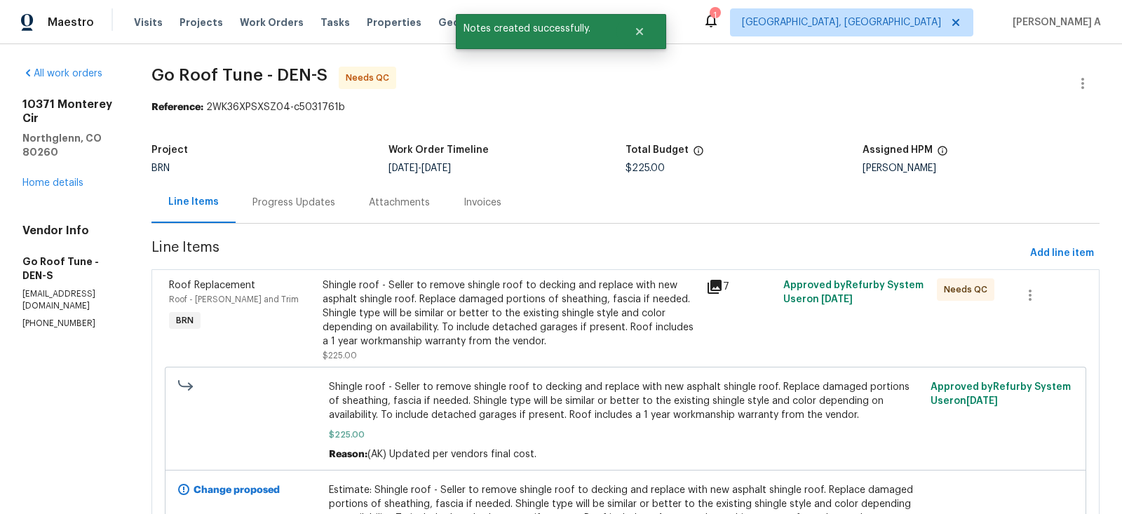
click at [600, 314] on div "Shingle roof - Seller to remove shingle roof to decking and replace with new as…" at bounding box center [511, 313] width 376 height 70
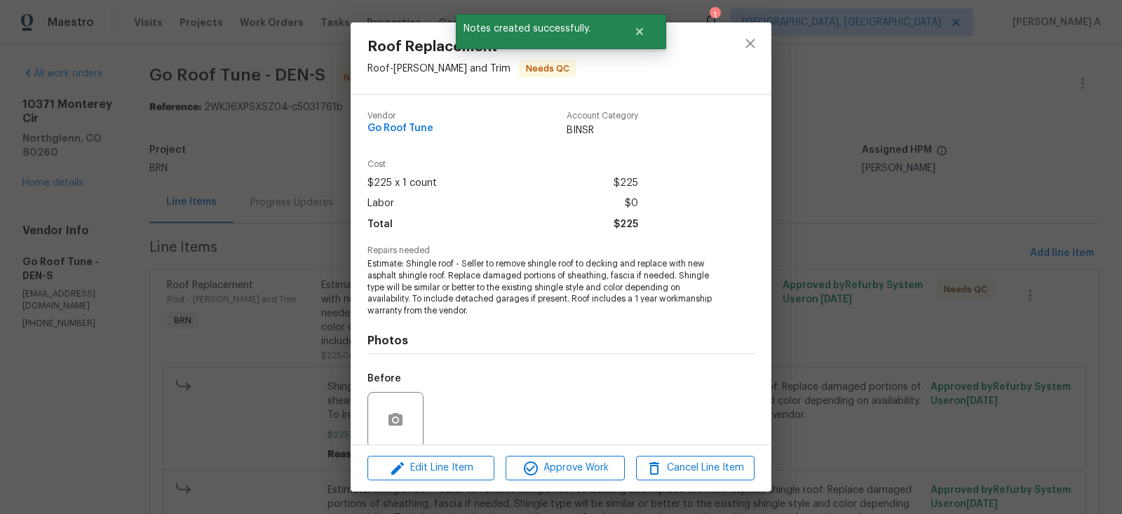
scroll to position [109, 0]
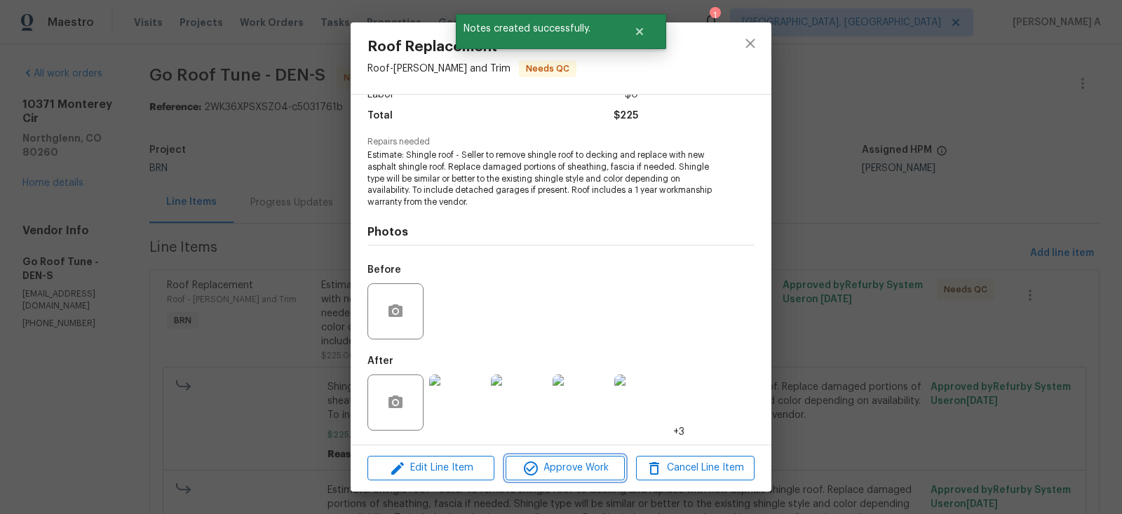
click at [593, 465] on span "Approve Work" at bounding box center [565, 468] width 110 height 18
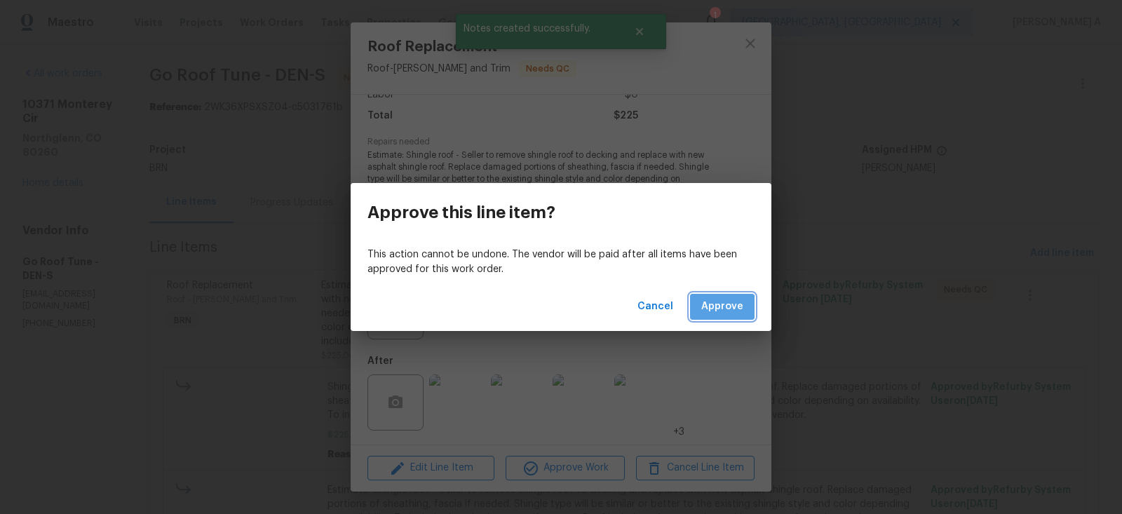
click at [720, 309] on span "Approve" at bounding box center [722, 307] width 42 height 18
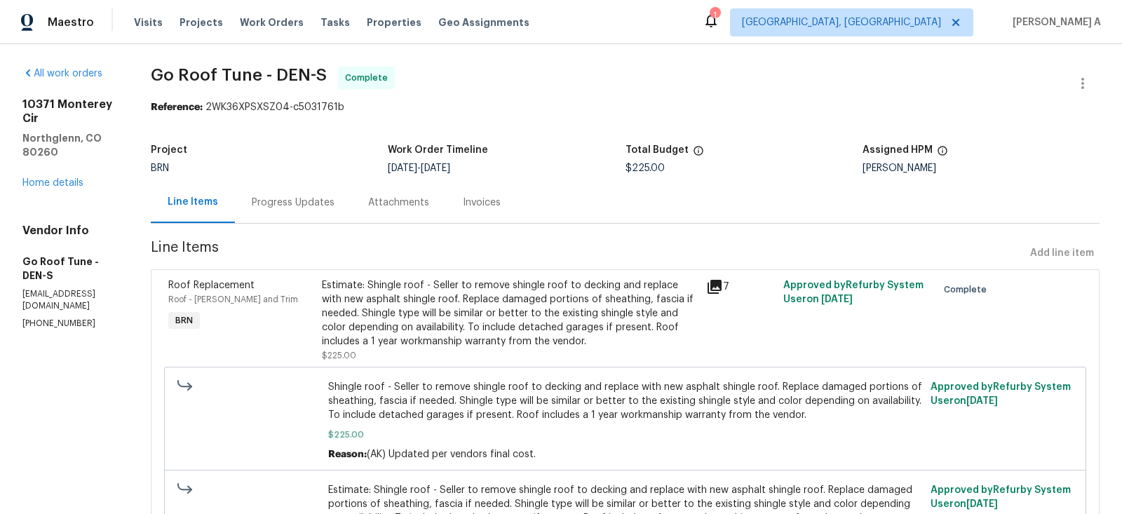
click at [332, 203] on div "Progress Updates" at bounding box center [293, 203] width 83 height 14
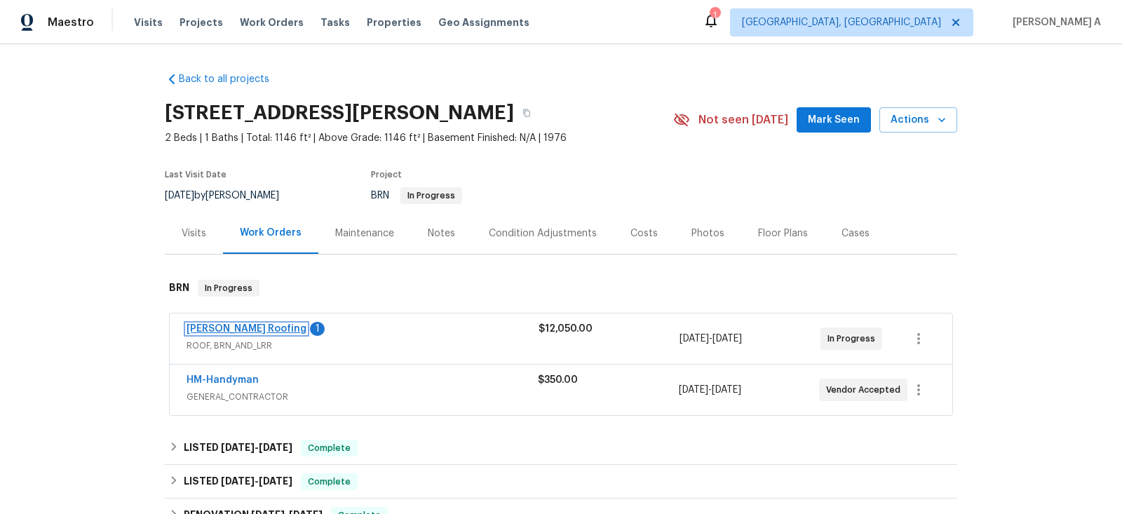
click at [222, 328] on link "[PERSON_NAME] Roofing" at bounding box center [247, 329] width 120 height 10
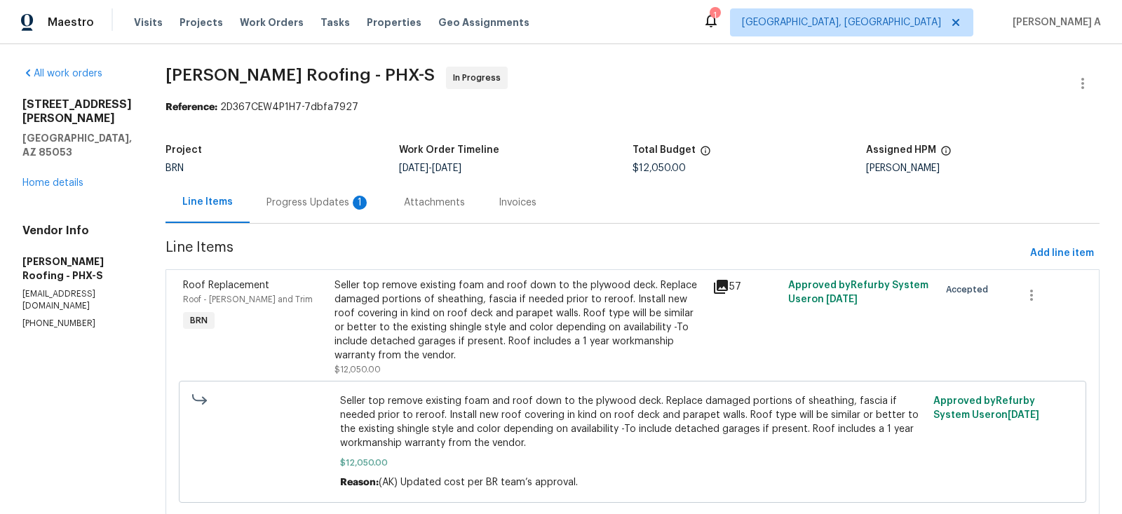
click at [361, 198] on div "1" at bounding box center [360, 203] width 14 height 14
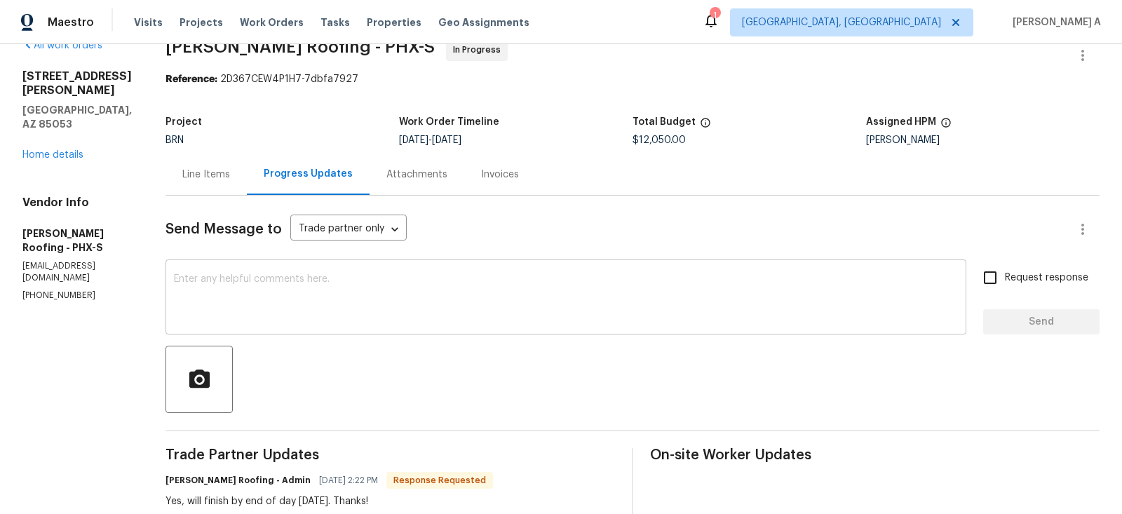
scroll to position [27, 0]
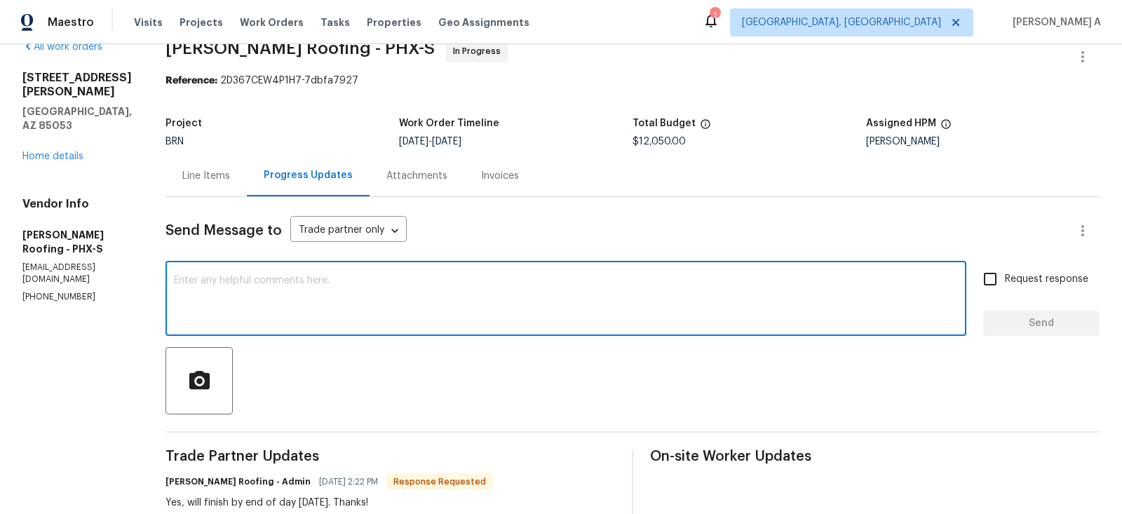
click at [243, 297] on textarea at bounding box center [566, 300] width 784 height 49
type textarea "Thanks for the confirmation!"
click at [1000, 292] on input "Request response" at bounding box center [990, 278] width 29 height 29
checkbox input "true"
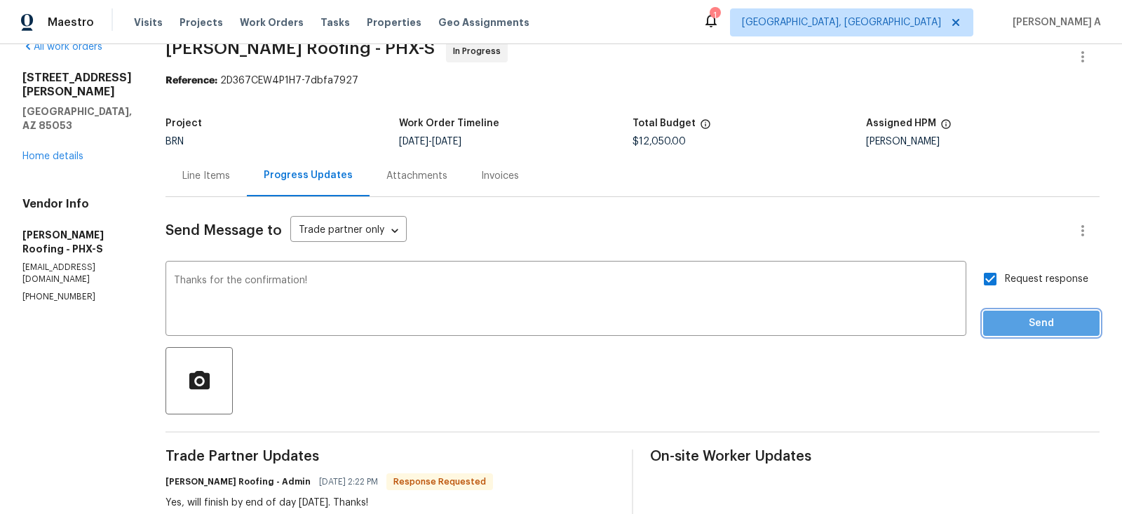
click at [1018, 324] on span "Send" at bounding box center [1042, 324] width 94 height 18
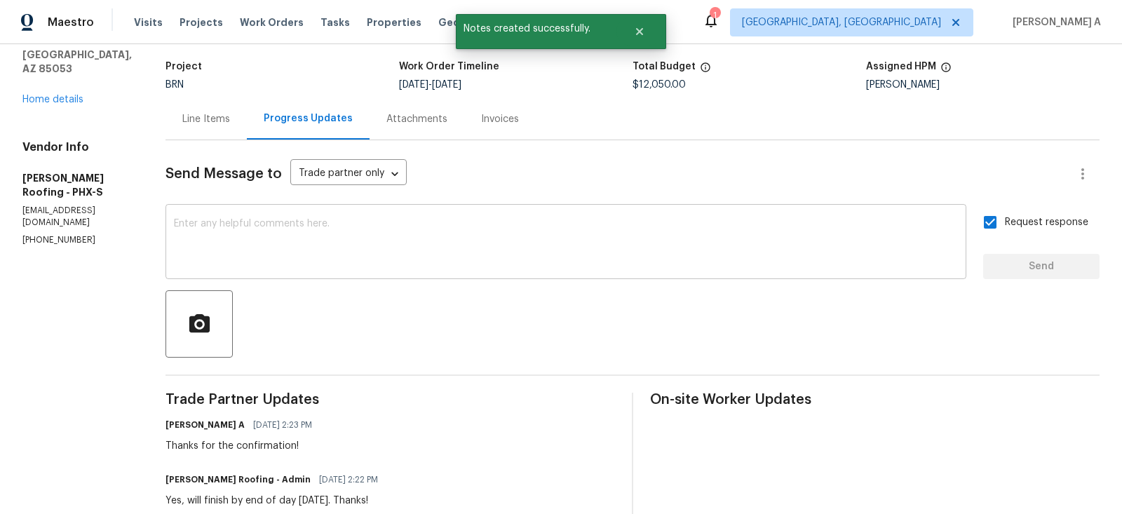
scroll to position [0, 0]
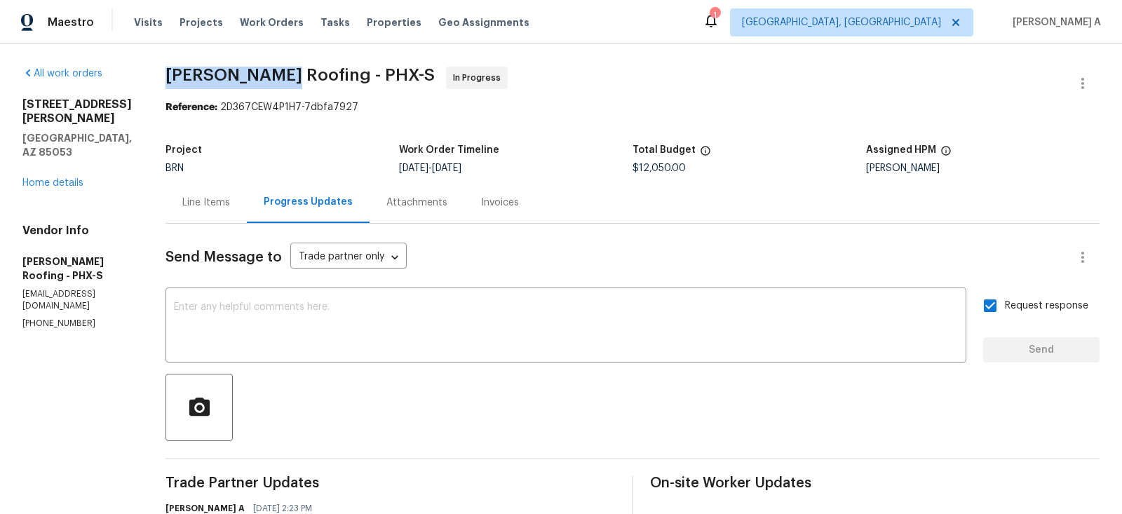
copy span "Stout Roofing"
drag, startPoint x: 160, startPoint y: 75, endPoint x: 271, endPoint y: 76, distance: 111.5
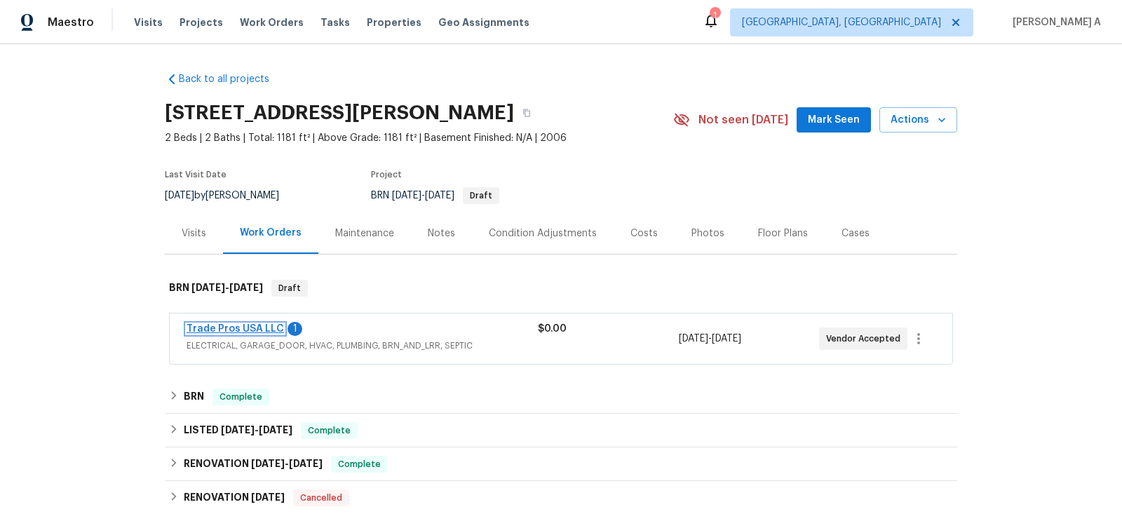
click at [241, 327] on link "Trade Pros USA LLC" at bounding box center [235, 329] width 97 height 10
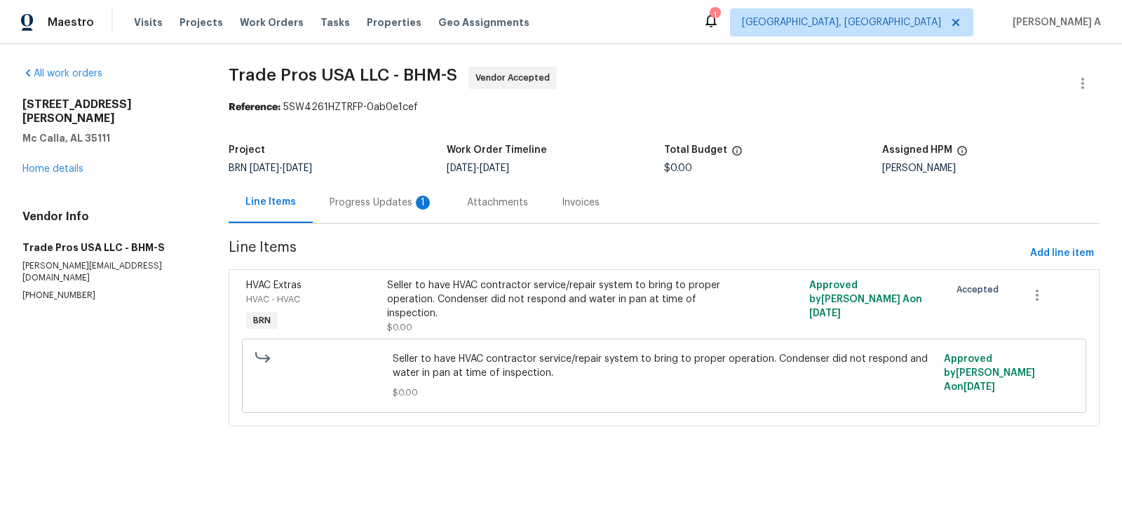
click at [358, 200] on div "Progress Updates 1" at bounding box center [382, 203] width 104 height 14
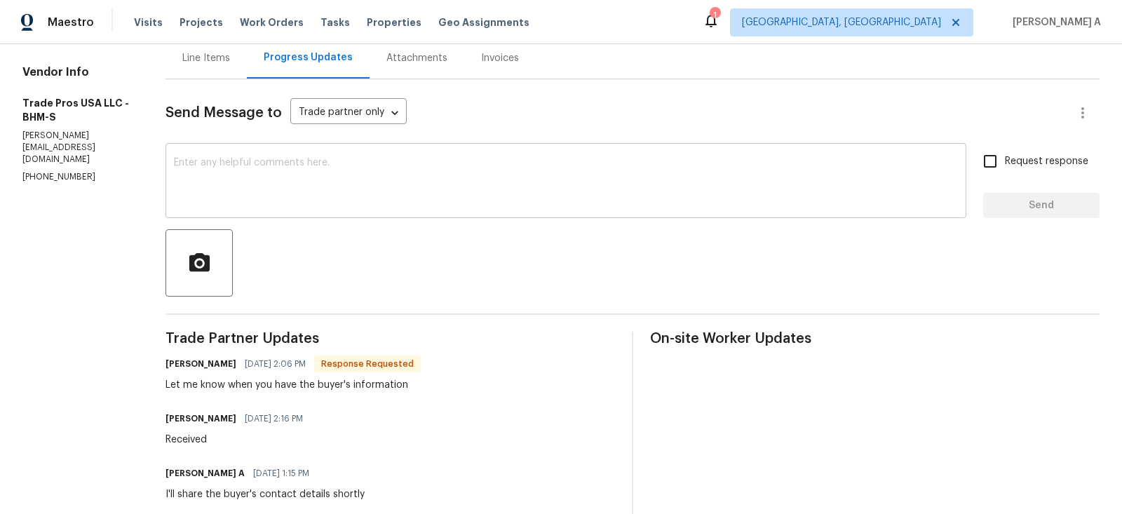
scroll to position [129, 0]
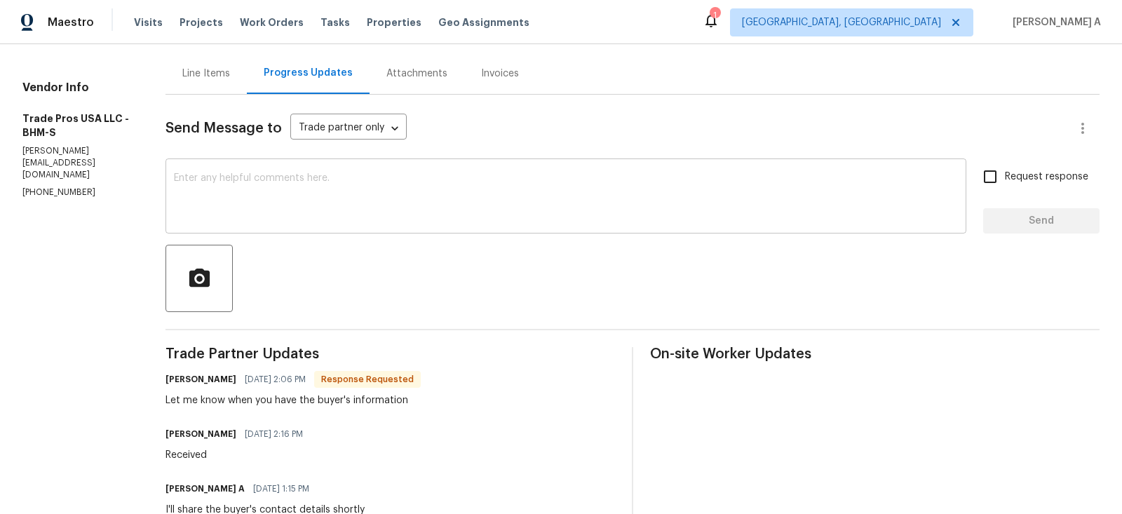
click at [426, 176] on textarea at bounding box center [566, 197] width 784 height 49
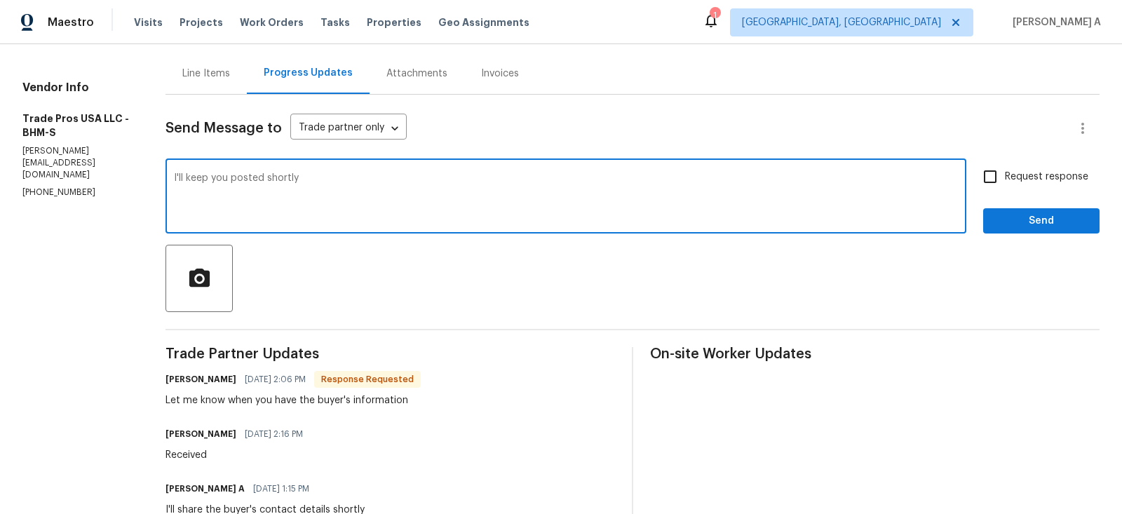
click at [182, 180] on textarea "I'll keep you posted shortly" at bounding box center [566, 197] width 784 height 49
click at [177, 177] on textarea "I'll keep you posted shortly" at bounding box center [566, 197] width 784 height 49
type textarea "I'll get the details and keep you posted shortly"
click at [986, 173] on input "Request response" at bounding box center [990, 176] width 29 height 29
checkbox input "true"
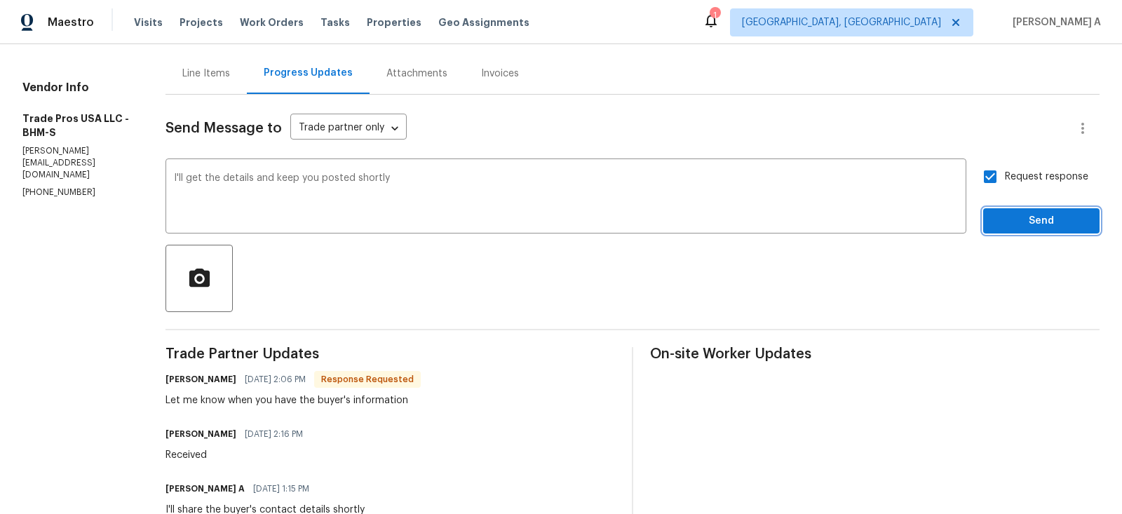
click at [1025, 213] on span "Send" at bounding box center [1042, 222] width 94 height 18
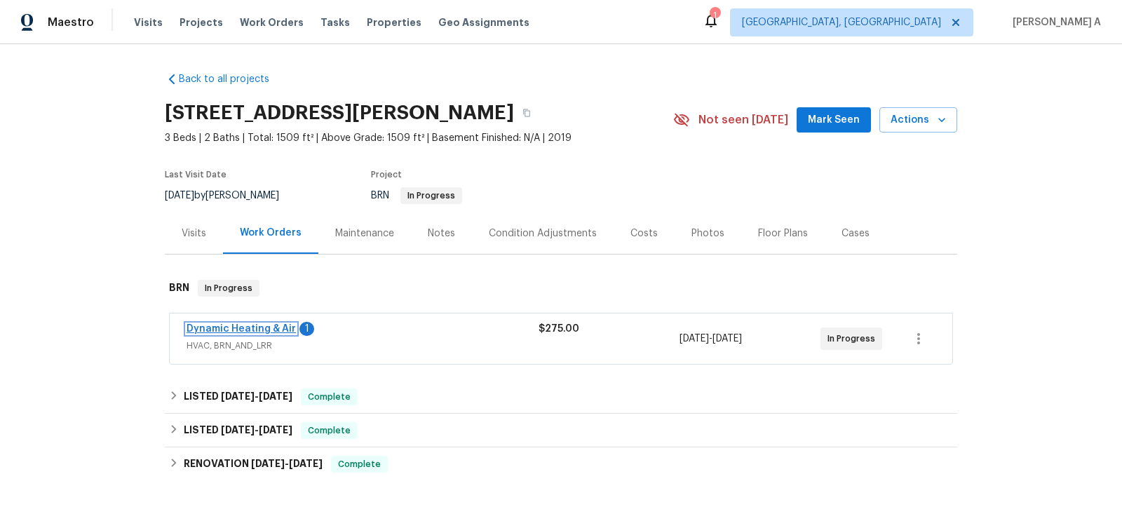
click at [256, 328] on link "Dynamic Heating & Air" at bounding box center [241, 329] width 109 height 10
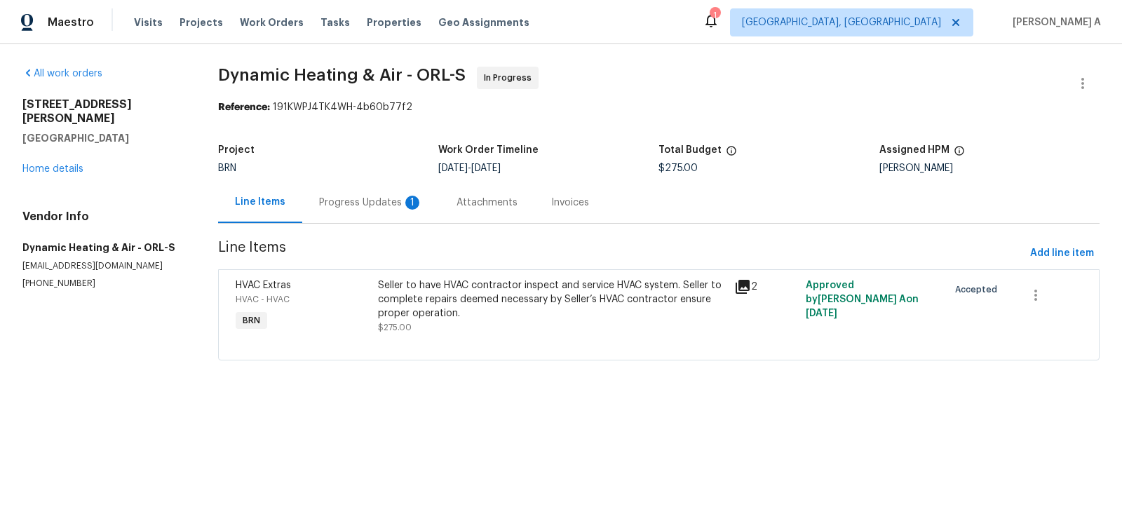
click at [358, 210] on div "Progress Updates 1" at bounding box center [370, 202] width 137 height 41
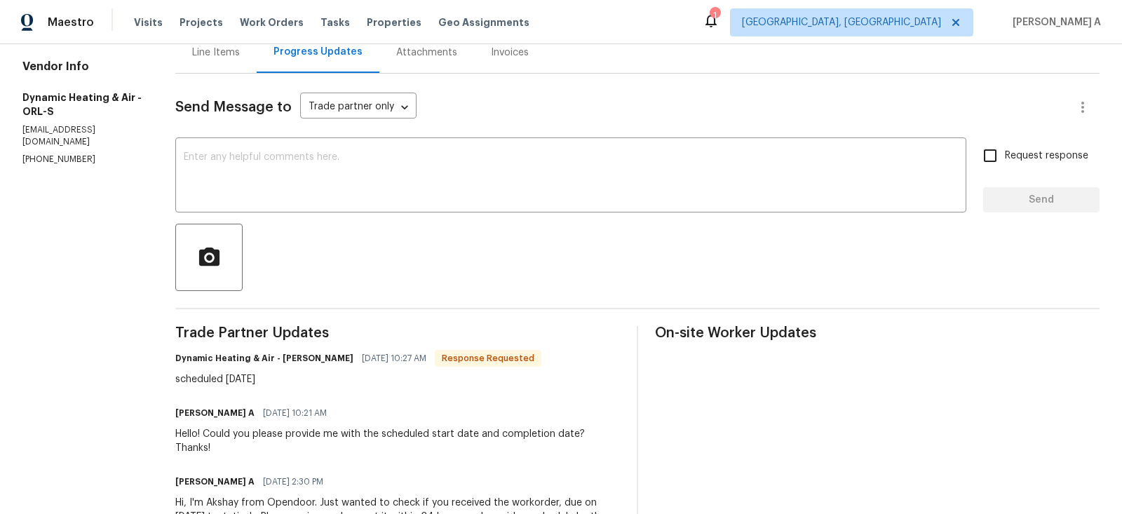
scroll to position [135, 0]
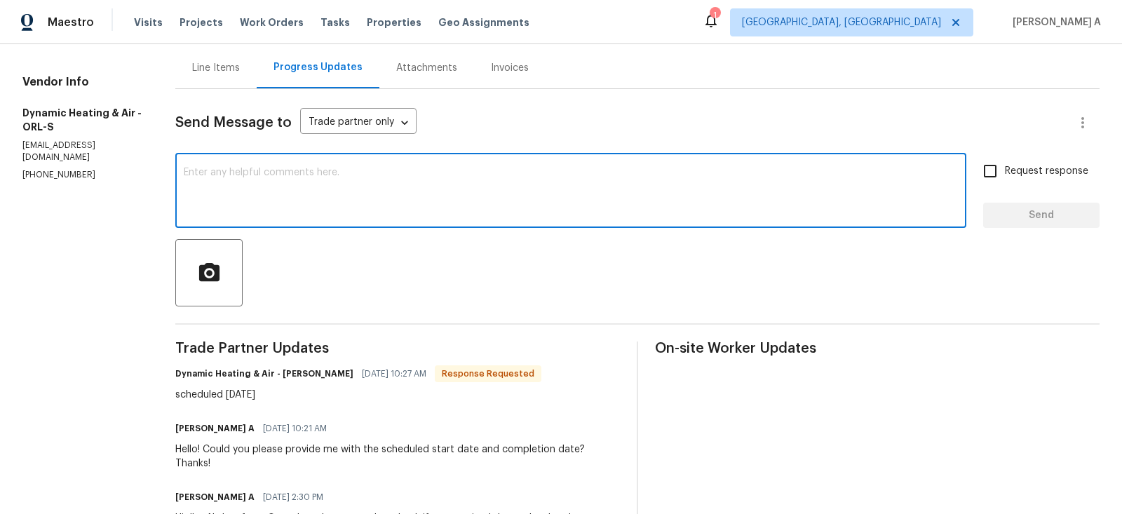
click at [441, 193] on textarea at bounding box center [571, 192] width 774 height 49
type textarea "T"
click at [375, 187] on textarea at bounding box center [571, 192] width 774 height 49
click at [289, 180] on textarea "May I ask if we have any earliest schedule?" at bounding box center [571, 192] width 774 height 49
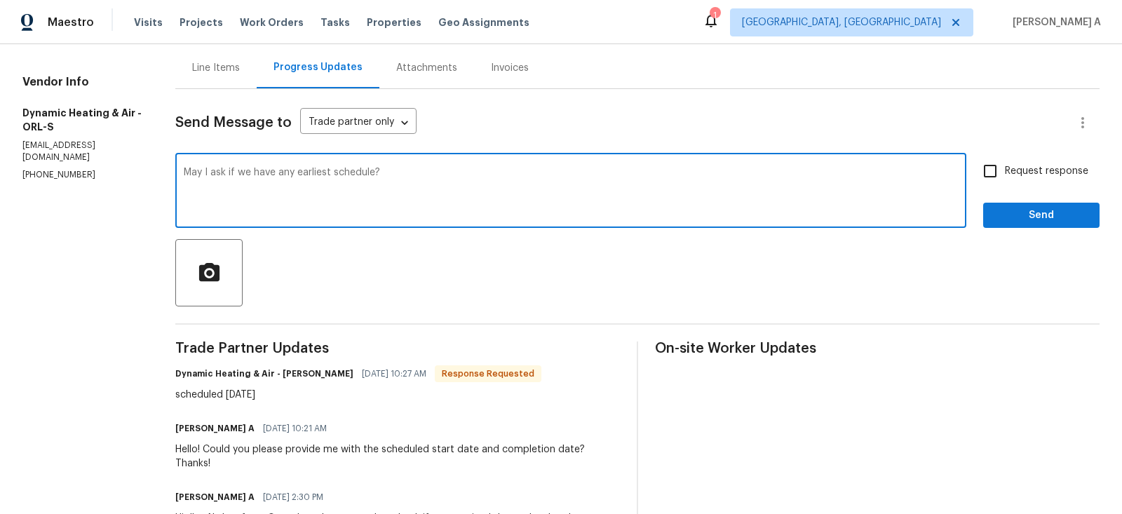
click at [289, 180] on textarea "May I ask if we have any earliest schedule?" at bounding box center [571, 192] width 774 height 49
click at [375, 183] on textarea "May I ask if we have any earliest schedule?" at bounding box center [571, 192] width 774 height 49
click at [0, 0] on div "earlier schedules?" at bounding box center [0, 0] width 0 height 0
click at [357, 178] on textarea "May I ask if we have any earlier schedules?" at bounding box center [571, 192] width 774 height 49
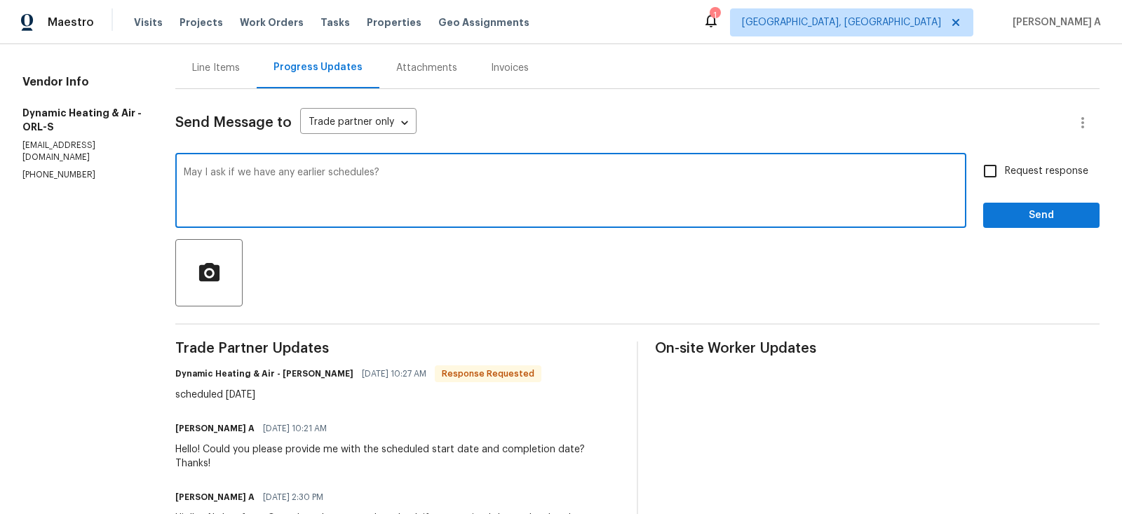
click at [357, 178] on textarea "May I ask if we have any earlier schedules?" at bounding box center [571, 192] width 774 height 49
click at [0, 0] on icon "Paraphrase text" at bounding box center [0, 0] width 0 height 0
click at [630, 200] on textarea "May I ask if we have any earlier schedules?" at bounding box center [571, 192] width 774 height 49
type textarea "May I ask if we have any earlier schedules?"
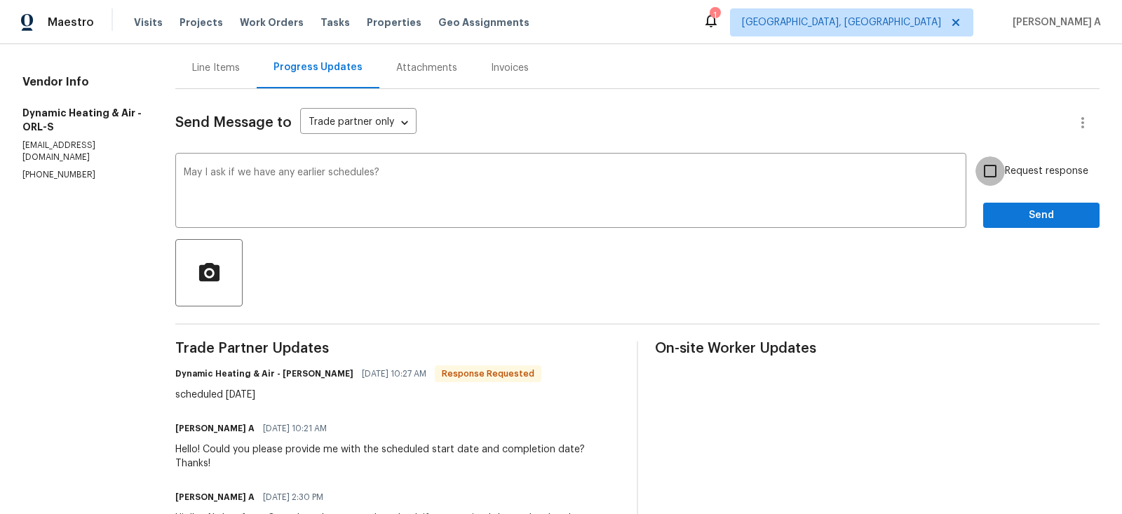
click at [1004, 173] on input "Request response" at bounding box center [990, 170] width 29 height 29
checkbox input "true"
click at [1037, 207] on span "Send" at bounding box center [1042, 216] width 94 height 18
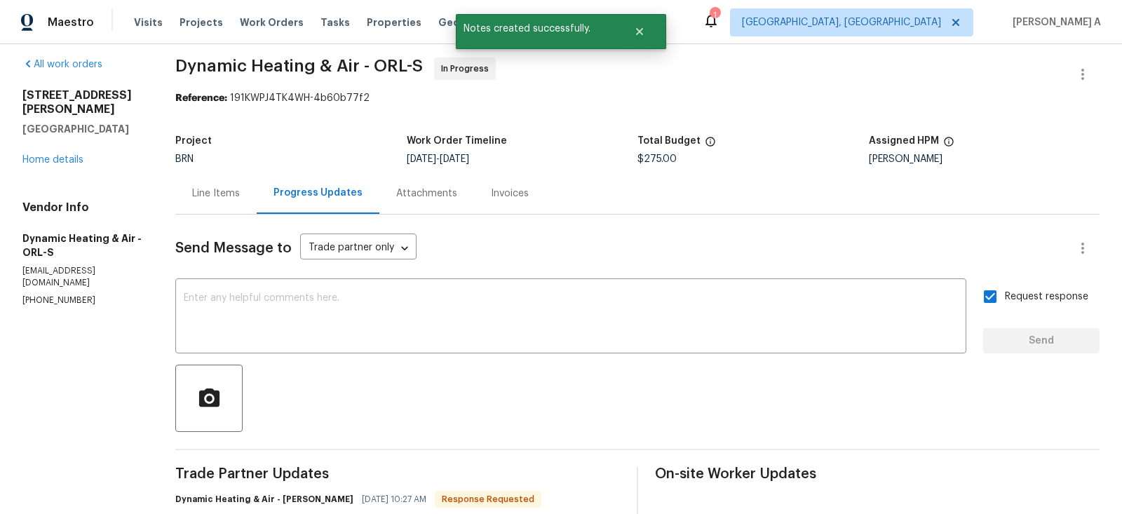
scroll to position [135, 0]
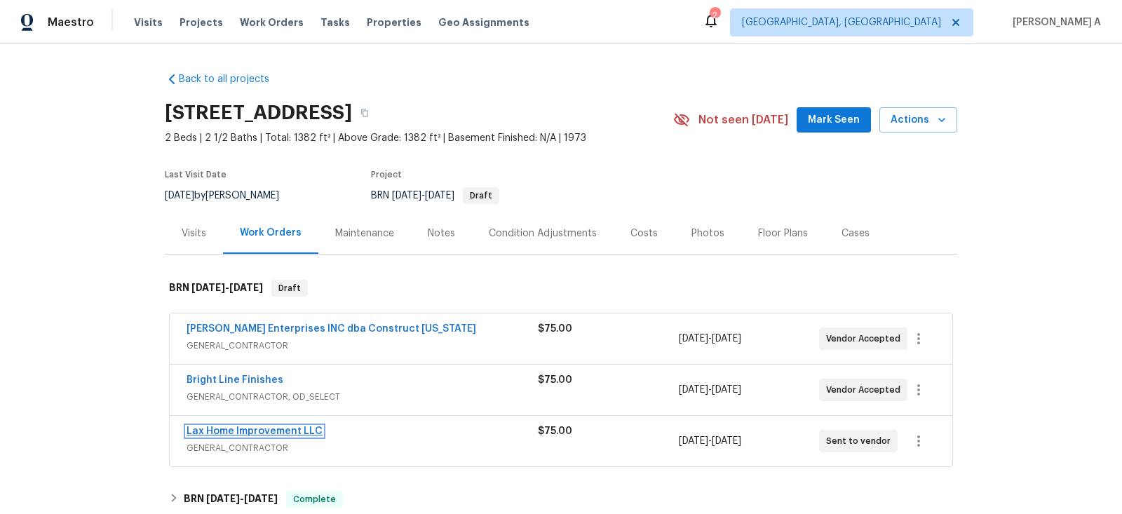
click at [262, 431] on link "Lax Home Improvement LLC" at bounding box center [255, 431] width 136 height 10
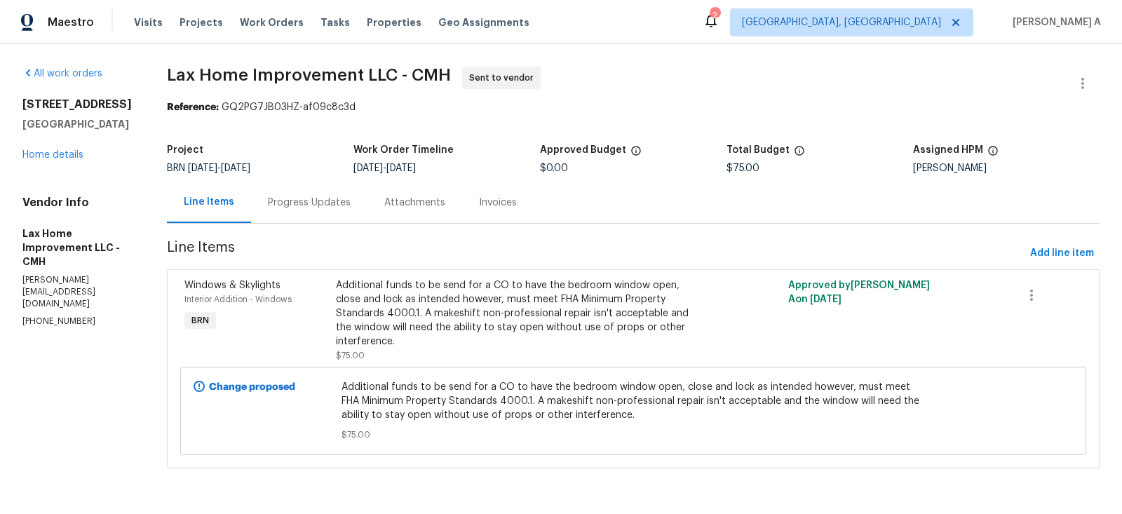
click at [348, 194] on div "Progress Updates" at bounding box center [309, 202] width 116 height 41
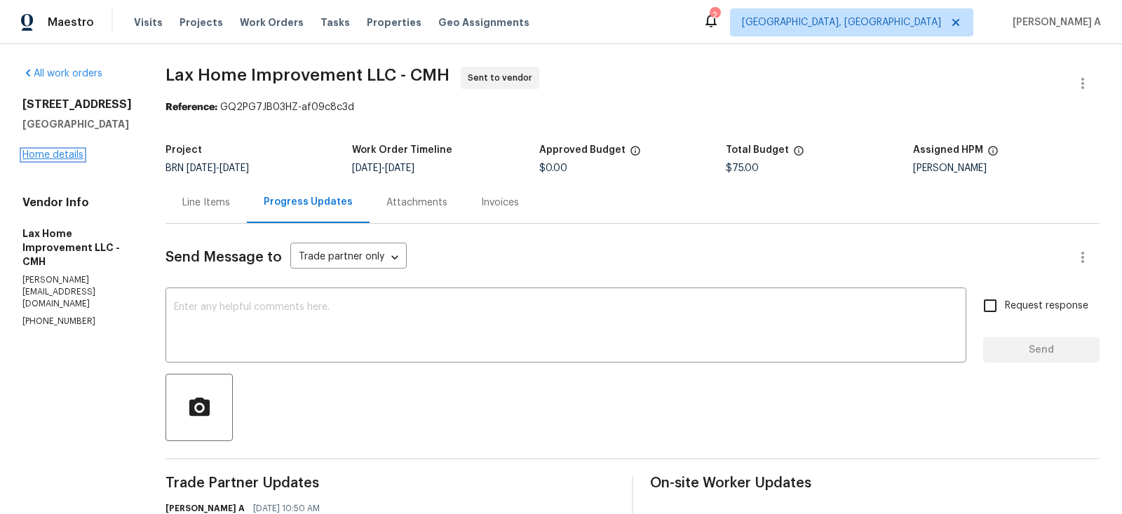
click at [62, 155] on link "Home details" at bounding box center [52, 155] width 61 height 10
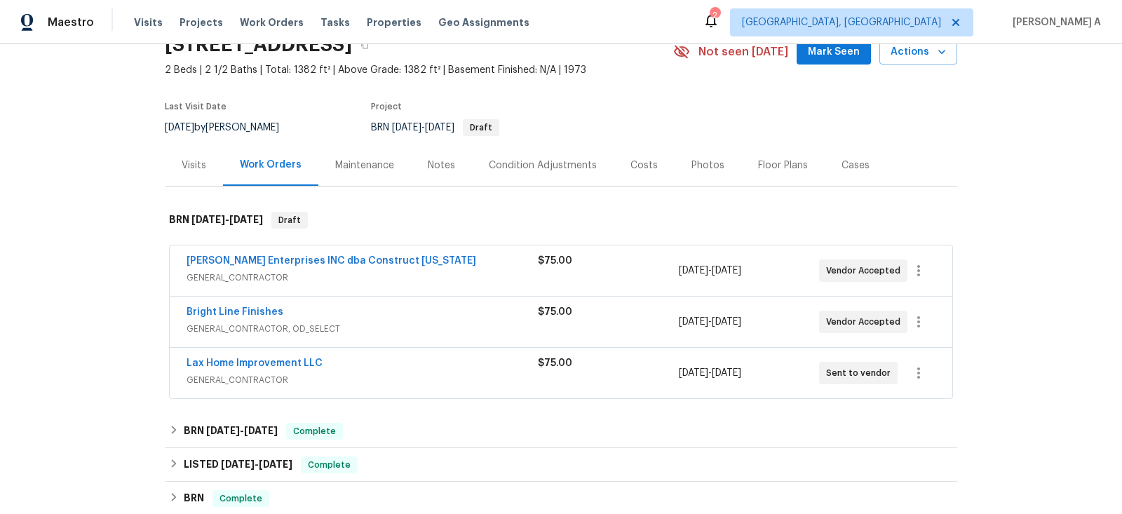
scroll to position [63, 0]
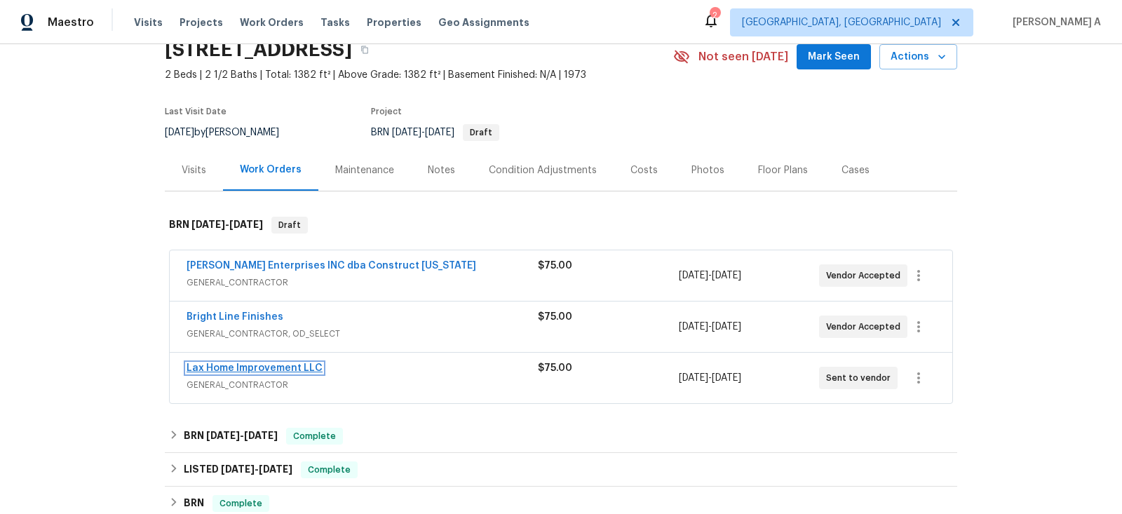
click at [251, 368] on link "Lax Home Improvement LLC" at bounding box center [255, 368] width 136 height 10
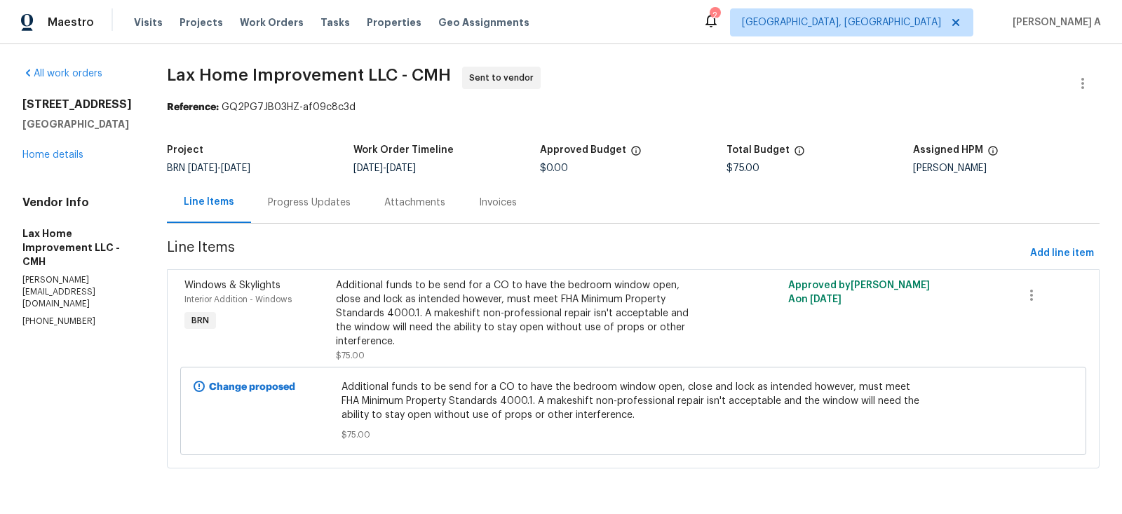
click at [303, 196] on div "Progress Updates" at bounding box center [309, 203] width 83 height 14
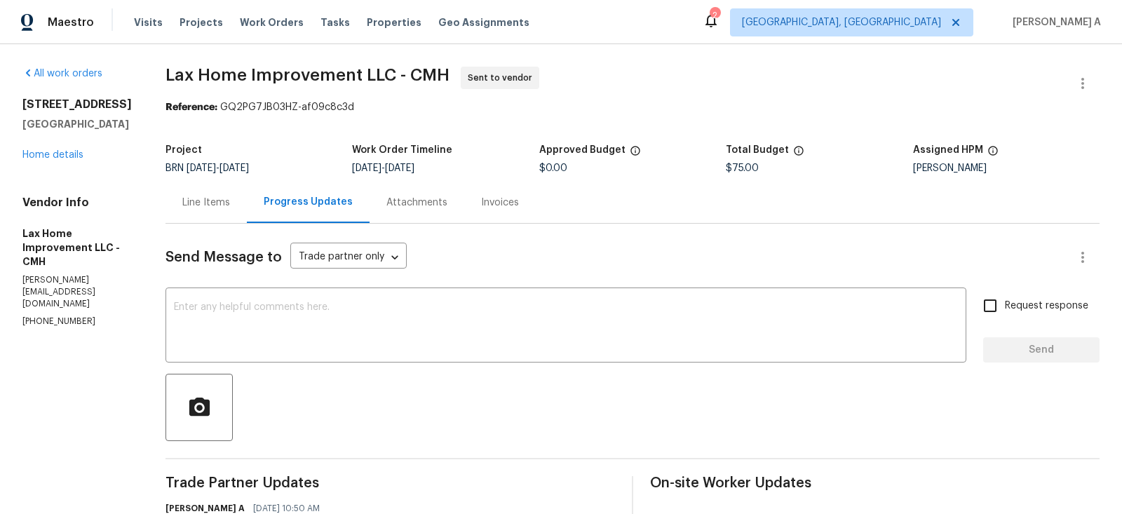
click at [229, 197] on div "Line Items" at bounding box center [206, 203] width 48 height 14
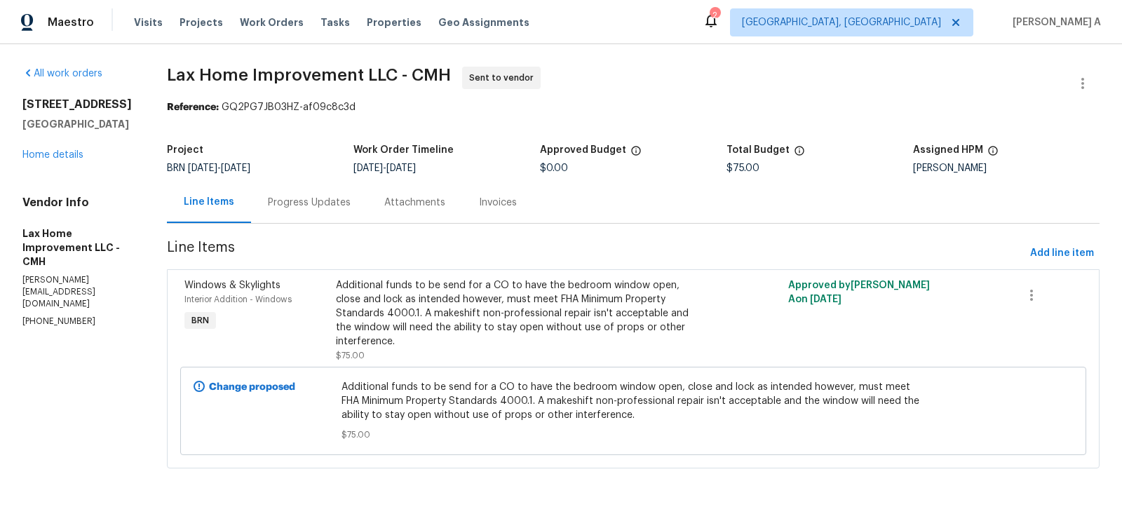
click at [537, 313] on div "Additional funds to be send for a CO to have the bedroom window open, close and…" at bounding box center [520, 313] width 369 height 70
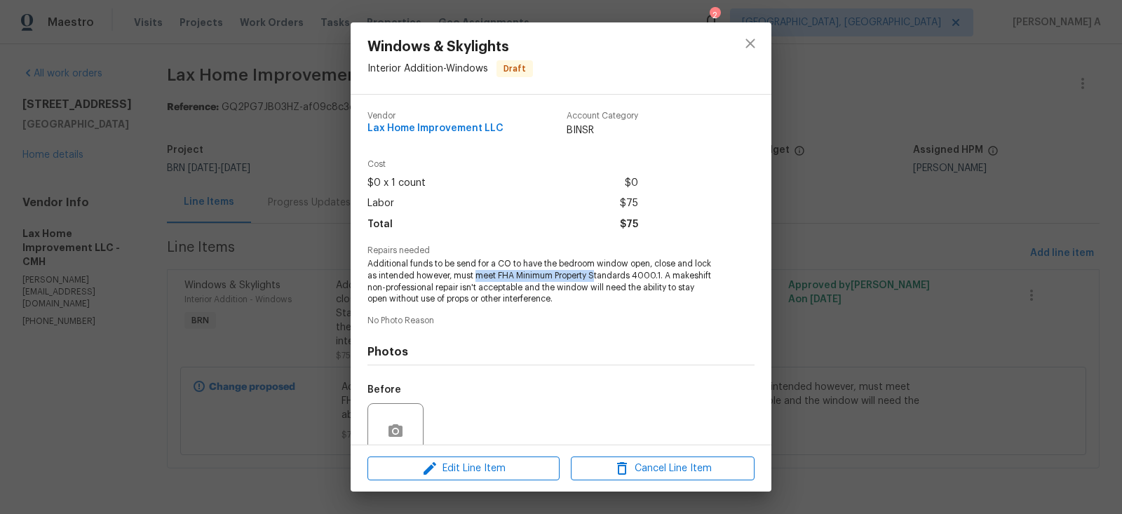
drag, startPoint x: 476, startPoint y: 278, endPoint x: 595, endPoint y: 276, distance: 119.2
click at [595, 276] on span "Additional funds to be send for a CO to have the bedroom window open, close and…" at bounding box center [542, 281] width 349 height 47
click at [594, 276] on span "Additional funds to be send for a CO to have the bedroom window open, close and…" at bounding box center [542, 281] width 349 height 47
click at [506, 276] on span "Additional funds to be send for a CO to have the bedroom window open, close and…" at bounding box center [542, 281] width 349 height 47
drag, startPoint x: 368, startPoint y: 267, endPoint x: 661, endPoint y: 263, distance: 293.9
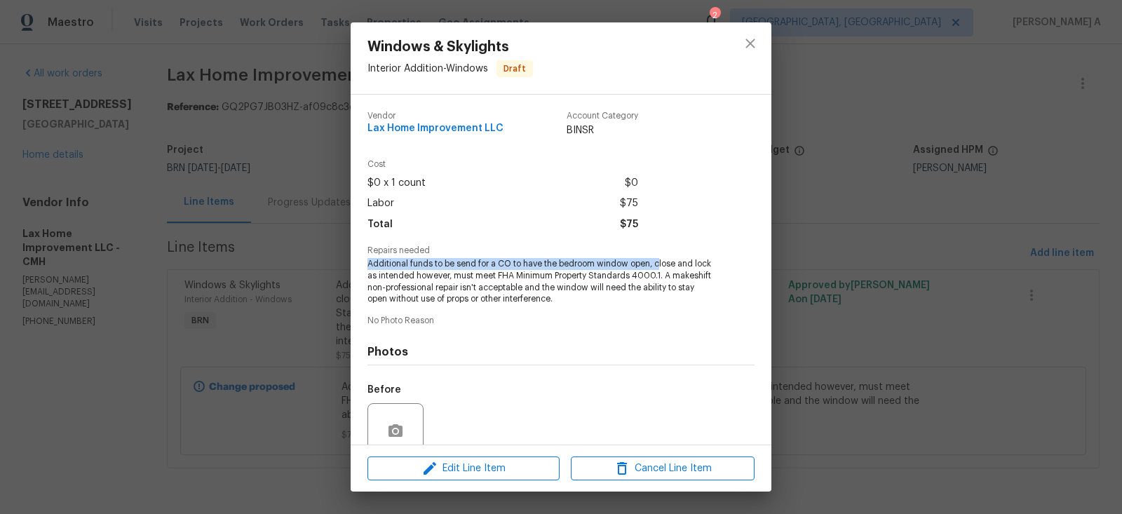
click at [661, 263] on span "Additional funds to be send for a CO to have the bedroom window open, close and…" at bounding box center [542, 281] width 349 height 47
click at [686, 264] on span "Additional funds to be send for a CO to have the bedroom window open, close and…" at bounding box center [542, 281] width 349 height 47
click at [518, 299] on span "Additional funds to be send for a CO to have the bedroom window open, close and…" at bounding box center [542, 281] width 349 height 47
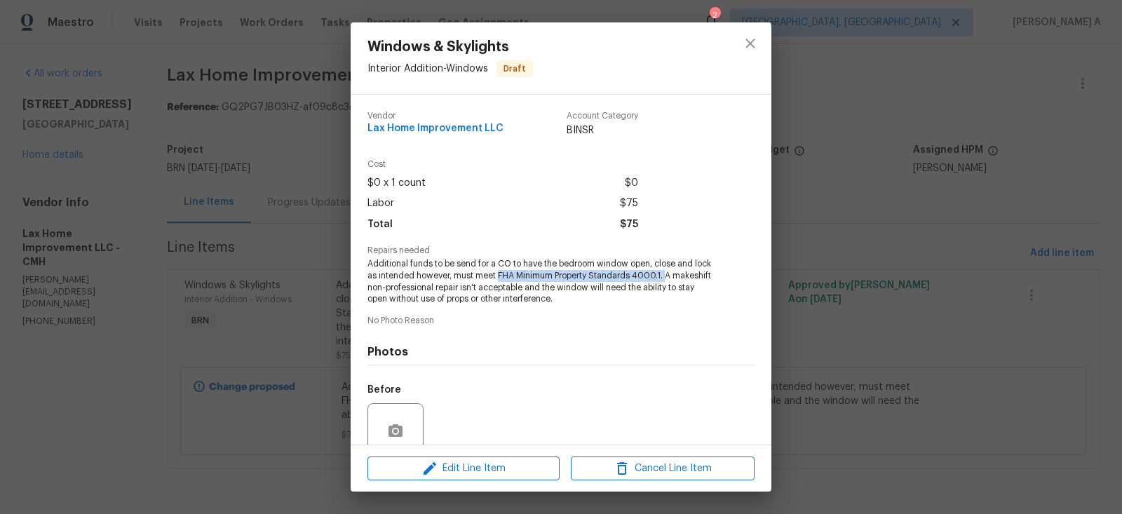
copy span "FHA Minimum Property Standards 4000.1."
drag, startPoint x: 497, startPoint y: 276, endPoint x: 664, endPoint y: 274, distance: 166.9
click at [664, 274] on span "Additional funds to be send for a CO to have the bedroom window open, close and…" at bounding box center [542, 281] width 349 height 47
click at [755, 44] on icon "close" at bounding box center [750, 43] width 17 height 17
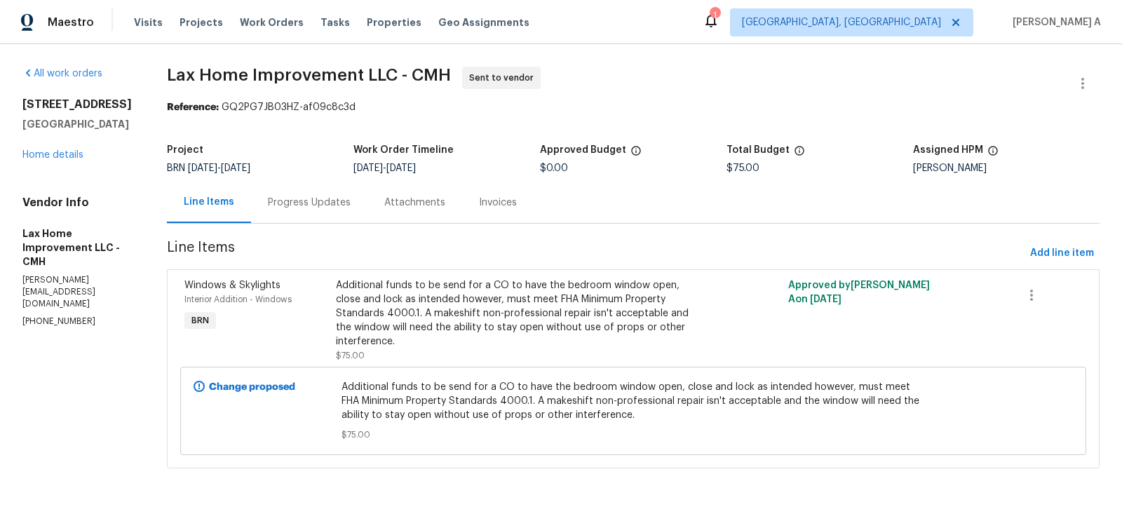
click at [336, 198] on div "Progress Updates" at bounding box center [309, 203] width 83 height 14
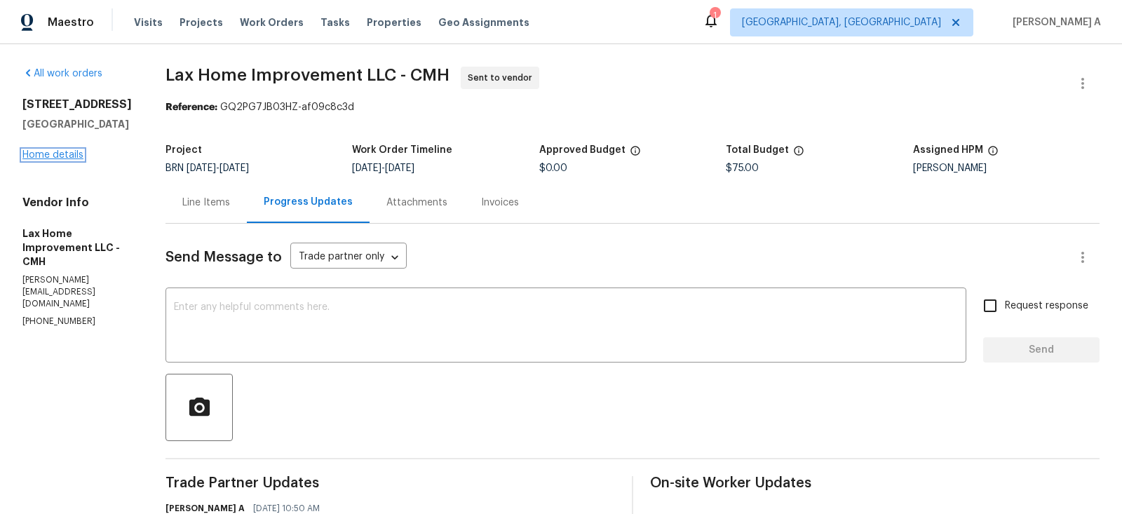
click at [48, 155] on link "Home details" at bounding box center [52, 155] width 61 height 10
